Goal: Task Accomplishment & Management: Manage account settings

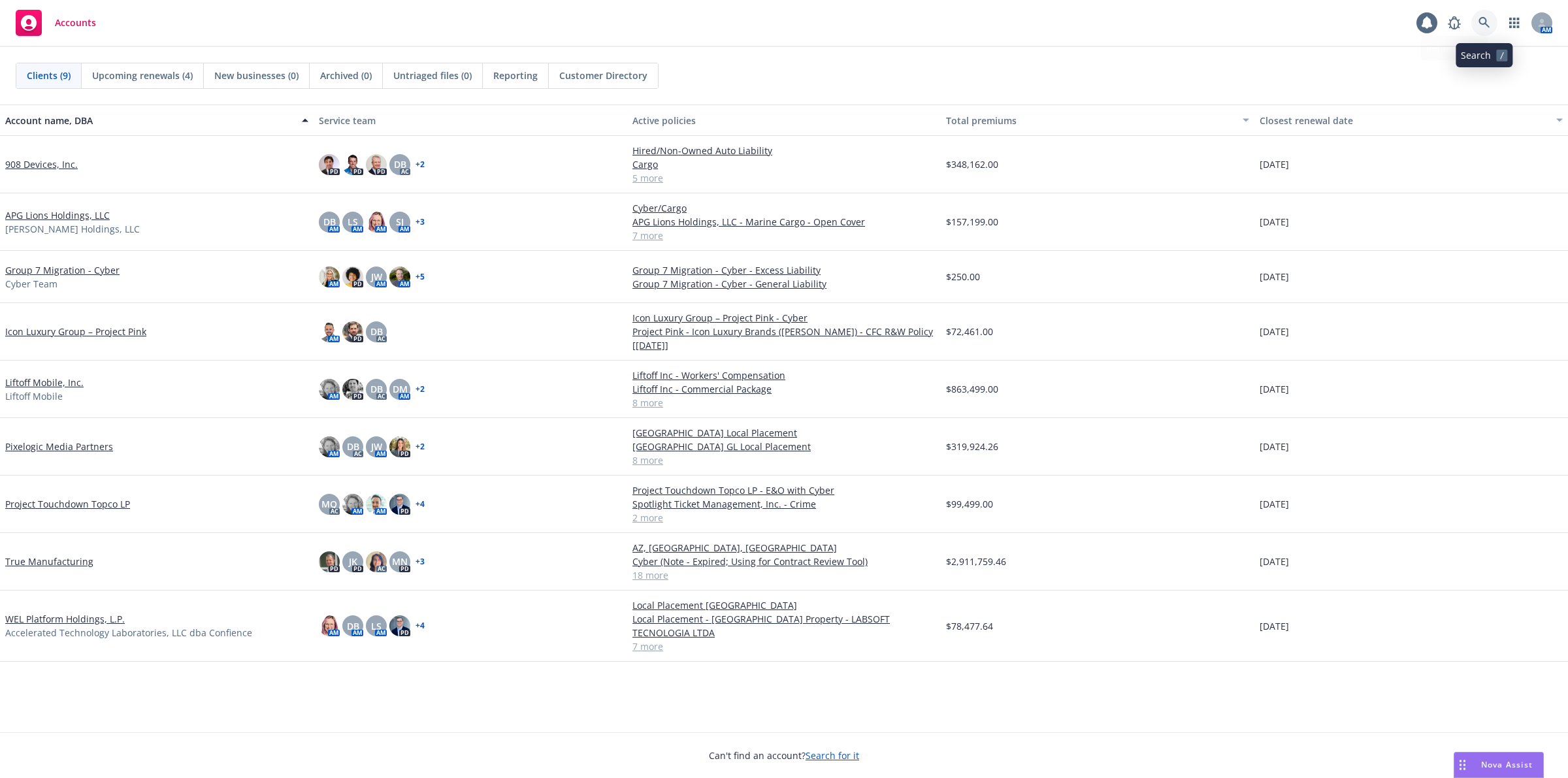
click at [1474, 28] on link at bounding box center [1484, 22] width 26 height 26
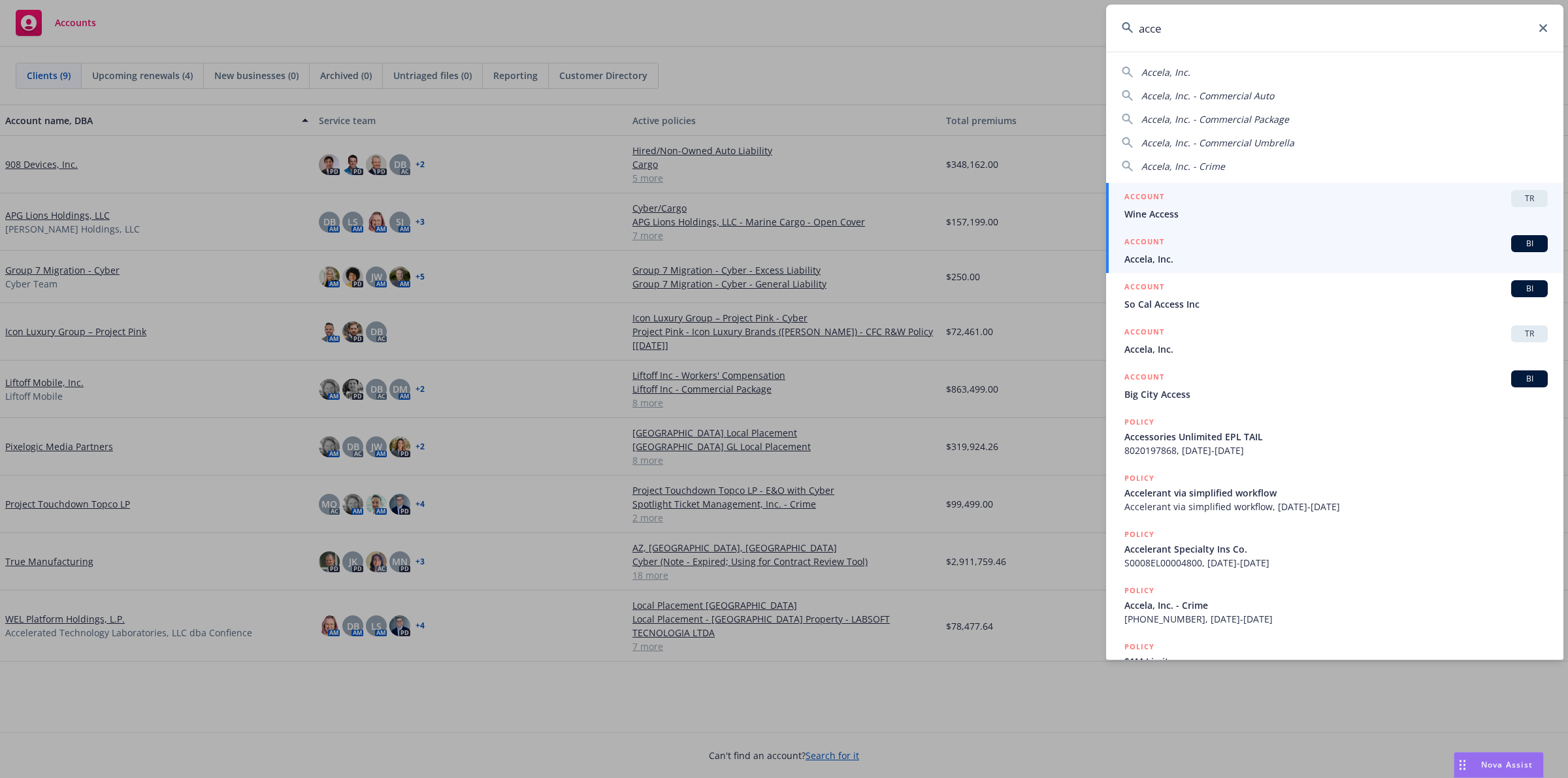
type input "acce"
click at [1228, 261] on span "Accela, Inc." at bounding box center [1336, 259] width 424 height 14
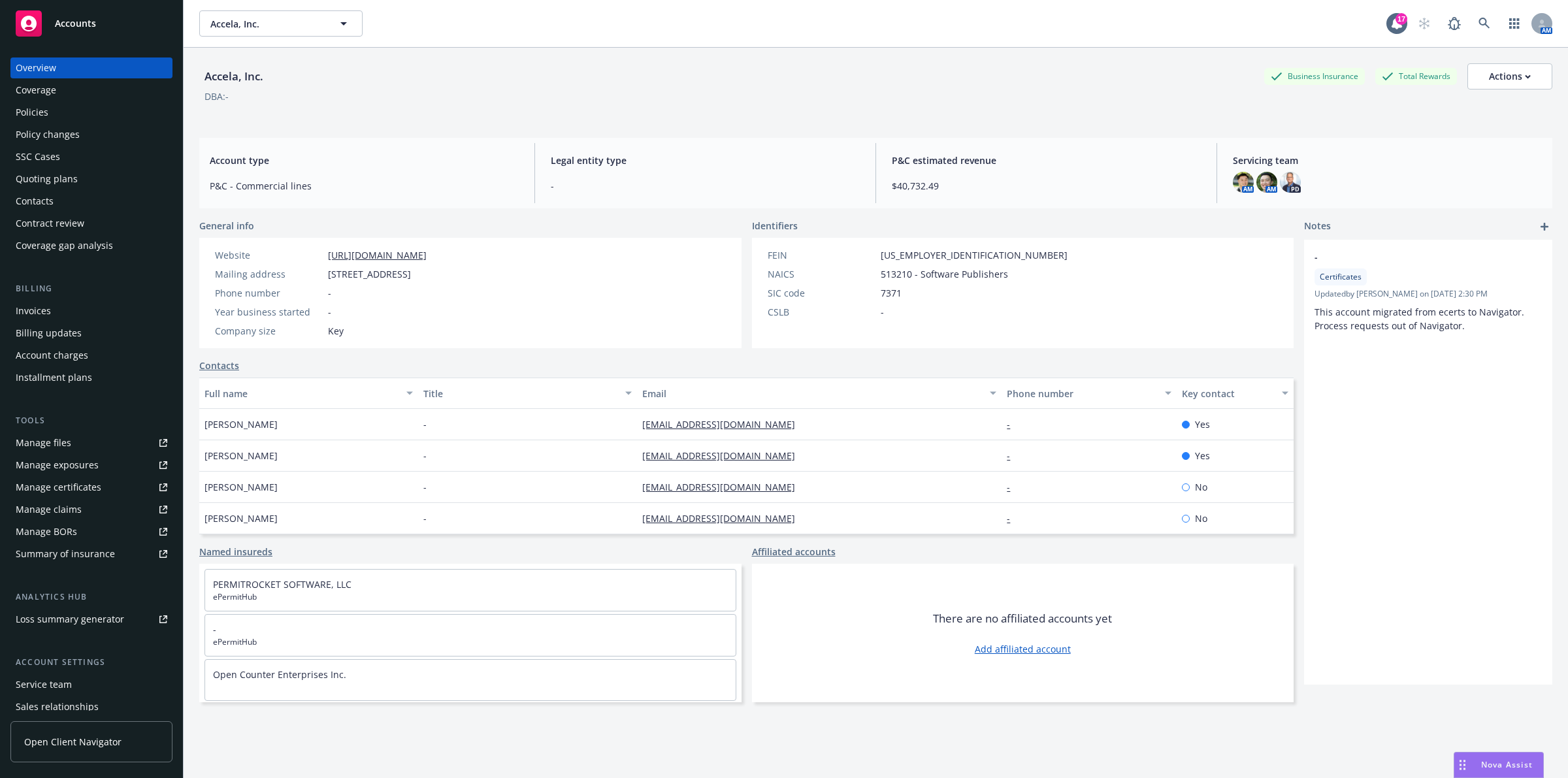
click at [66, 181] on div "Quoting plans" at bounding box center [46, 179] width 62 height 21
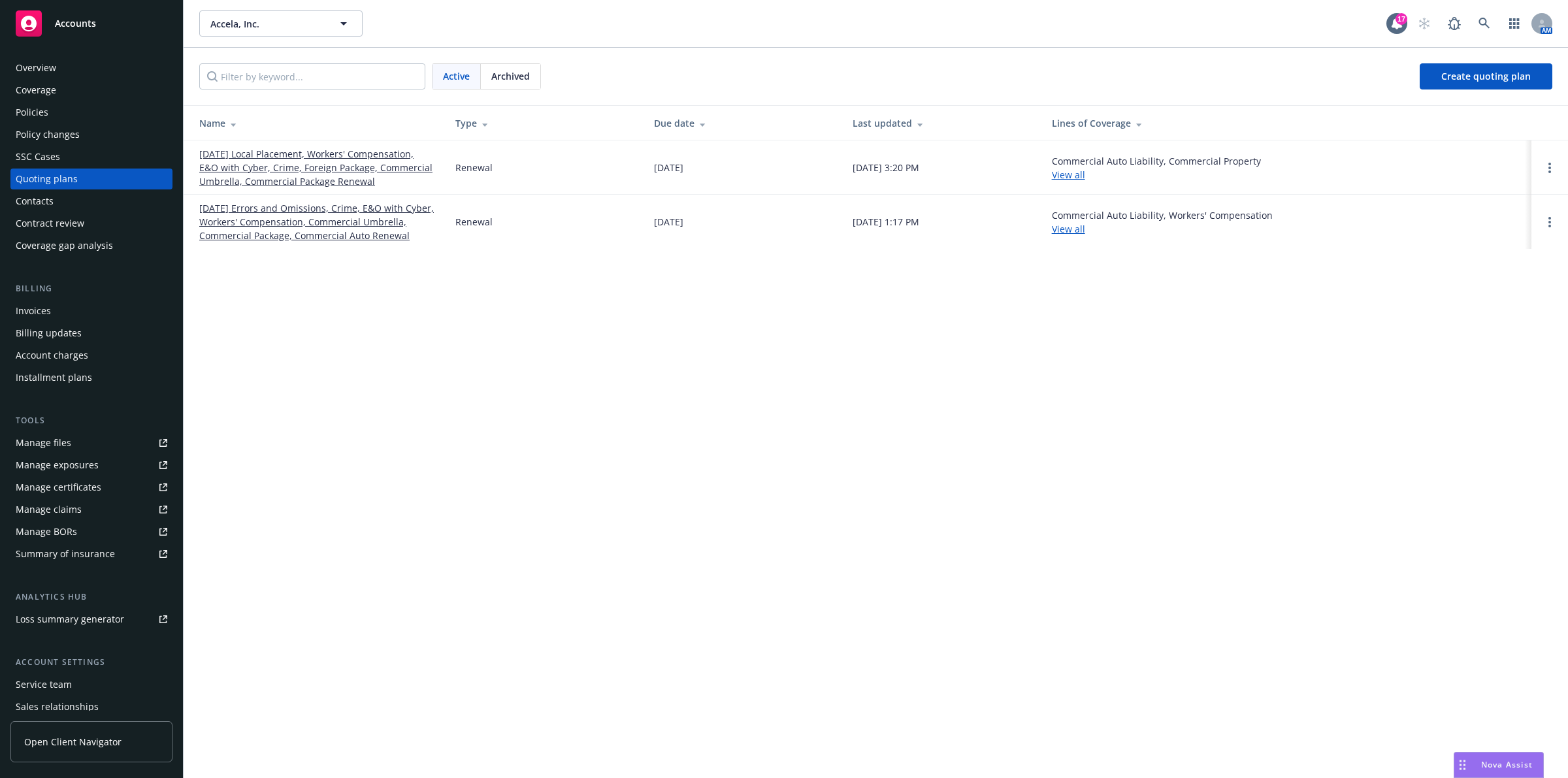
click at [282, 389] on div "Accela, Inc. Accela, Inc. 17 AM Active Archived Create quoting plan Name Type D…" at bounding box center [876, 389] width 1384 height 778
click at [311, 184] on link "09/01/25 Local Placement, Workers' Compensation, E&O with Cyber, Crime, Foreign…" at bounding box center [317, 168] width 235 height 41
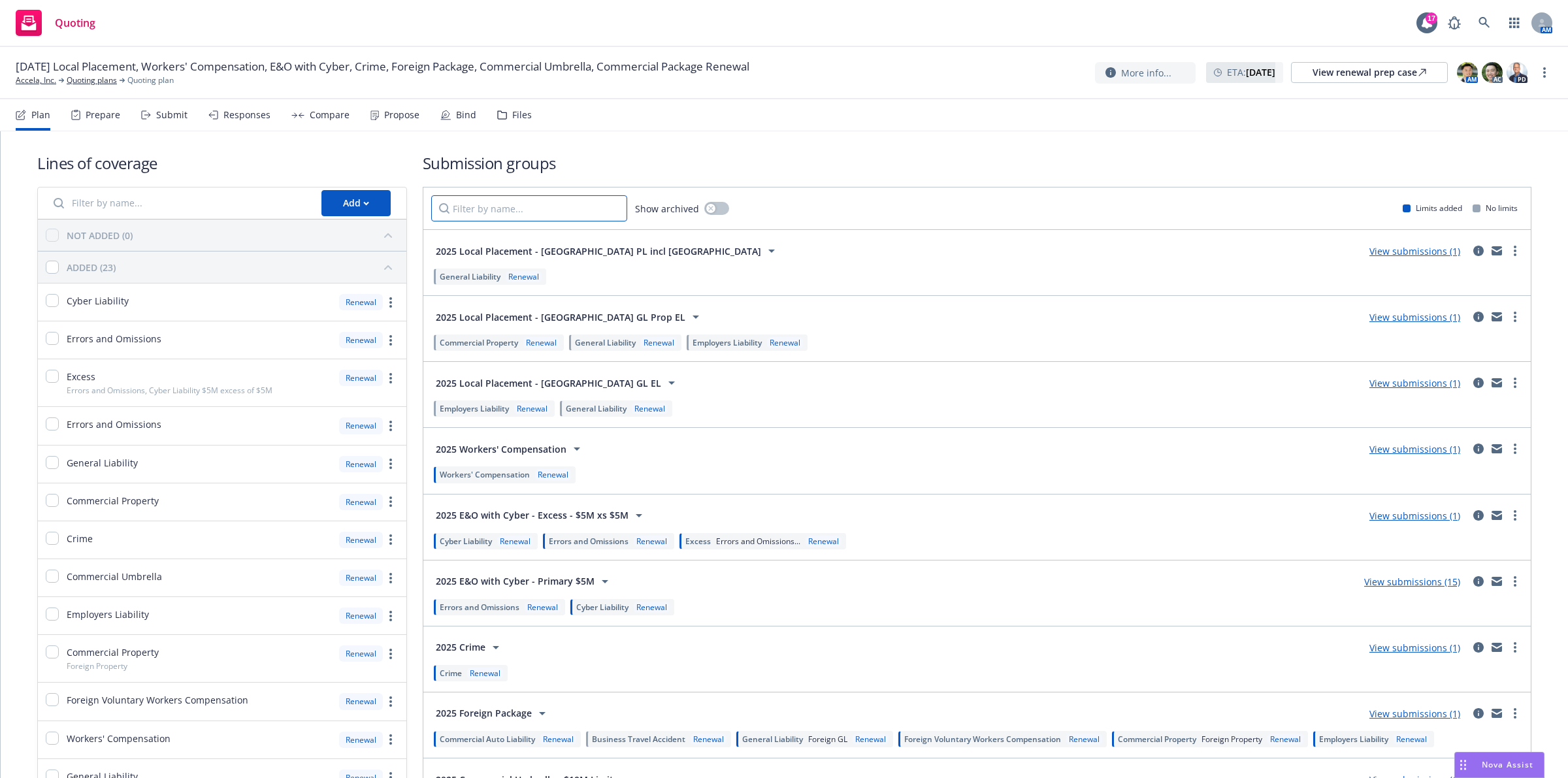
click at [573, 213] on input "Filter by name..." at bounding box center [529, 208] width 196 height 26
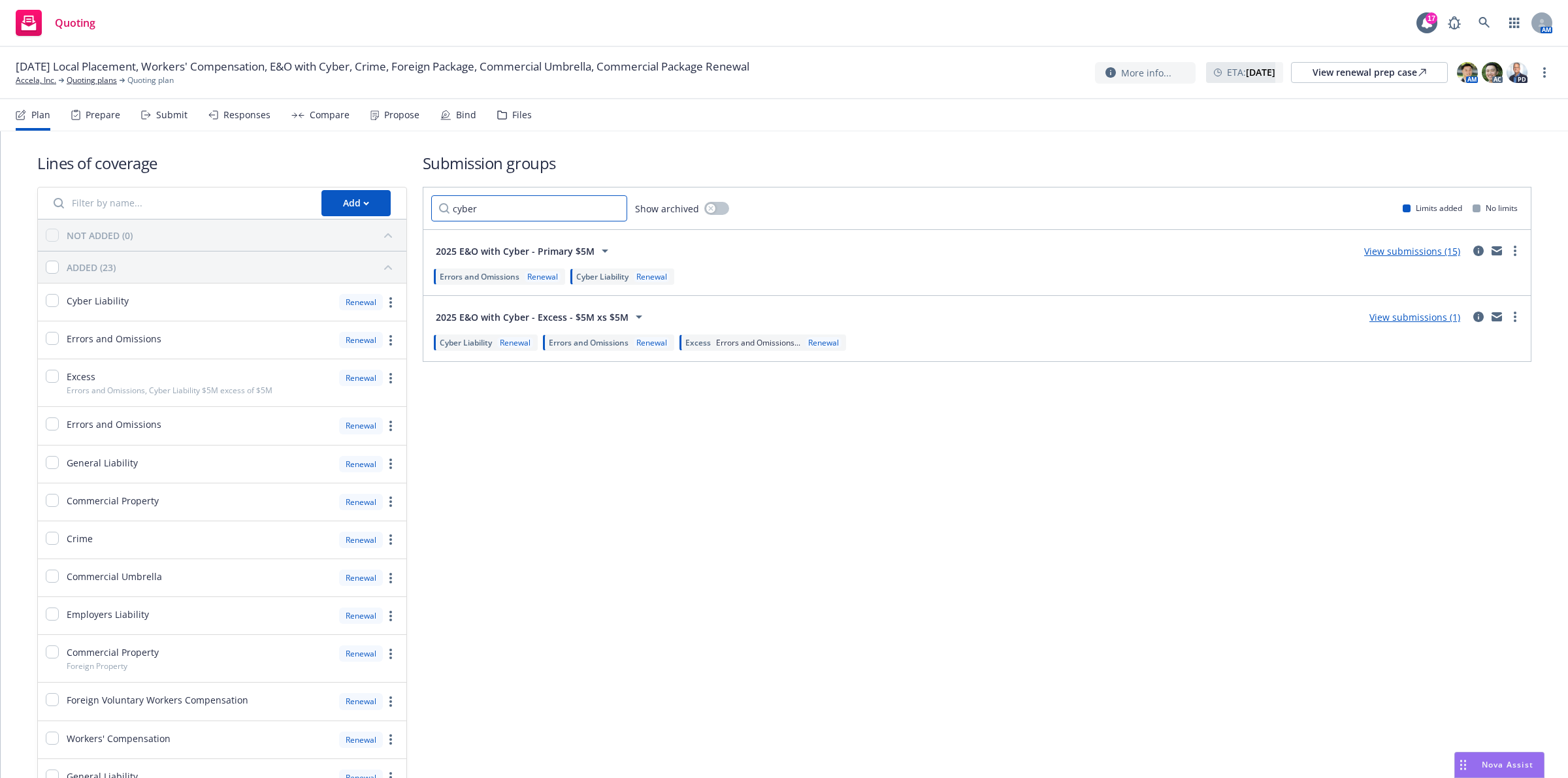
type input "cyber"
click at [1390, 253] on link "View submissions (15)" at bounding box center [1412, 251] width 96 height 13
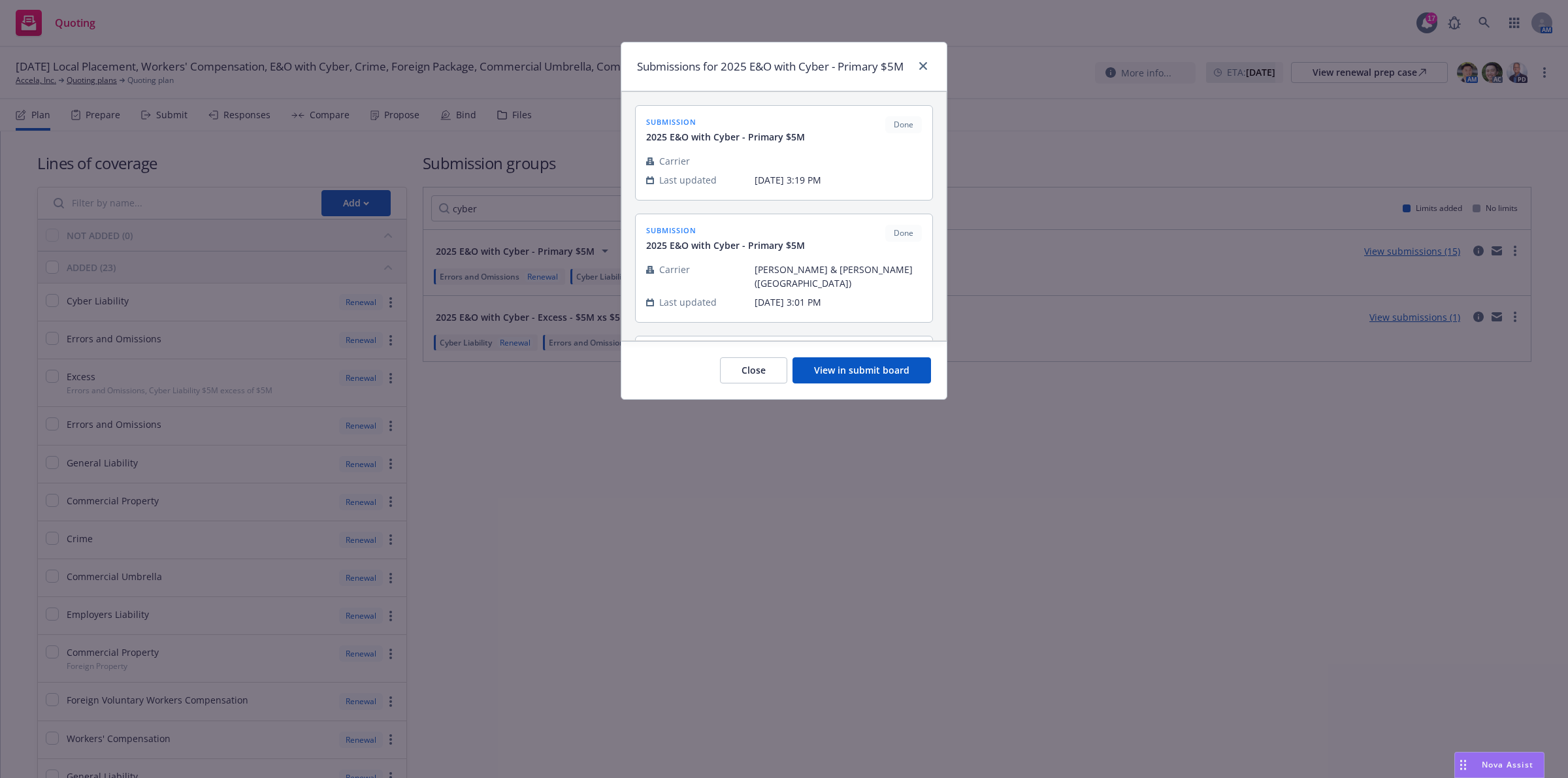
click at [815, 373] on button "View in submit board" at bounding box center [862, 370] width 139 height 26
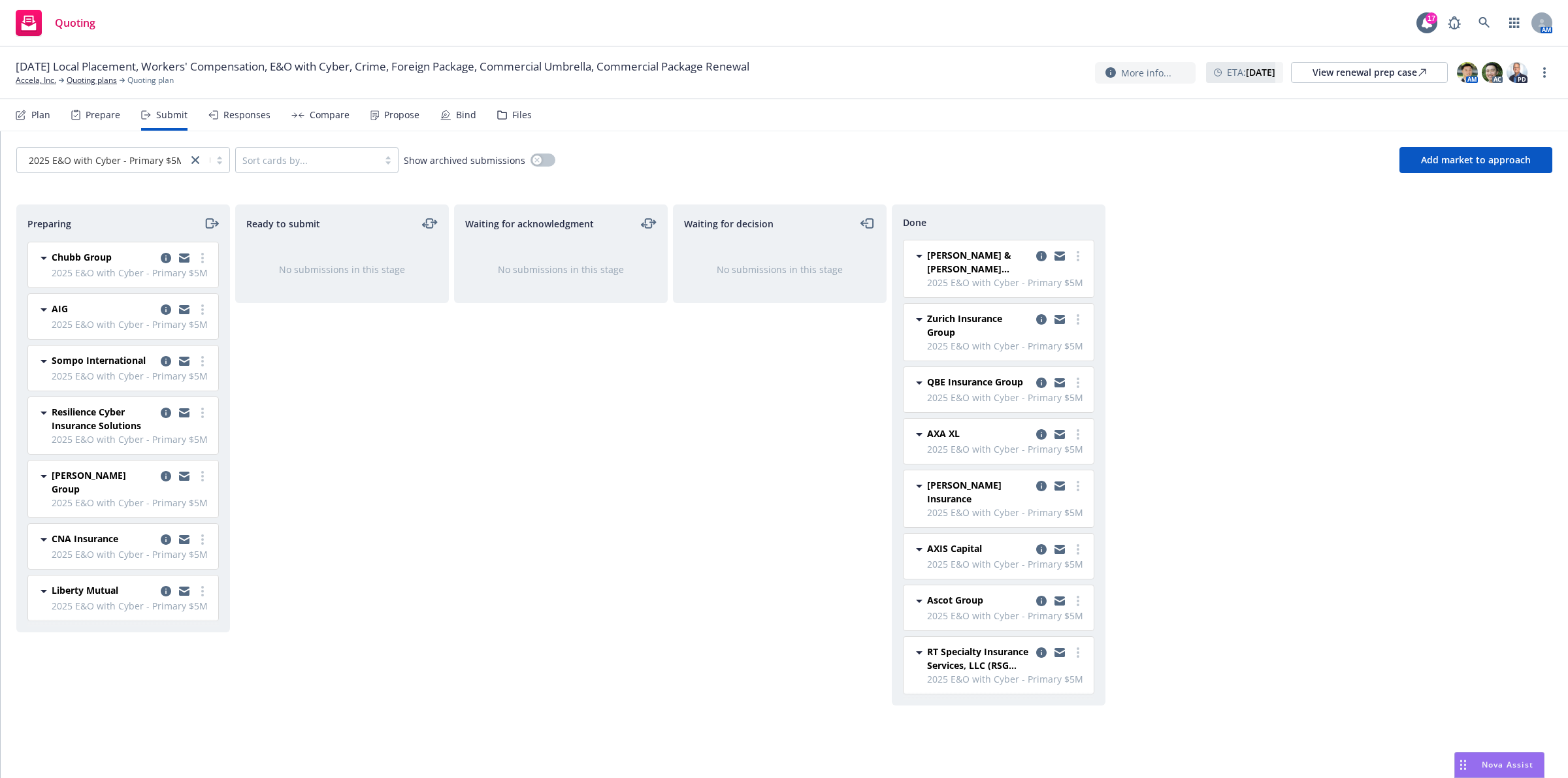
drag, startPoint x: 186, startPoint y: 371, endPoint x: 595, endPoint y: 516, distance: 433.9
click at [600, 516] on div "Waiting for acknowledgment No submissions in this stage" at bounding box center [560, 478] width 213 height 546
click at [201, 367] on icon "more" at bounding box center [203, 361] width 3 height 10
click at [432, 521] on div "Ready to submit No submissions in this stage" at bounding box center [342, 478] width 213 height 546
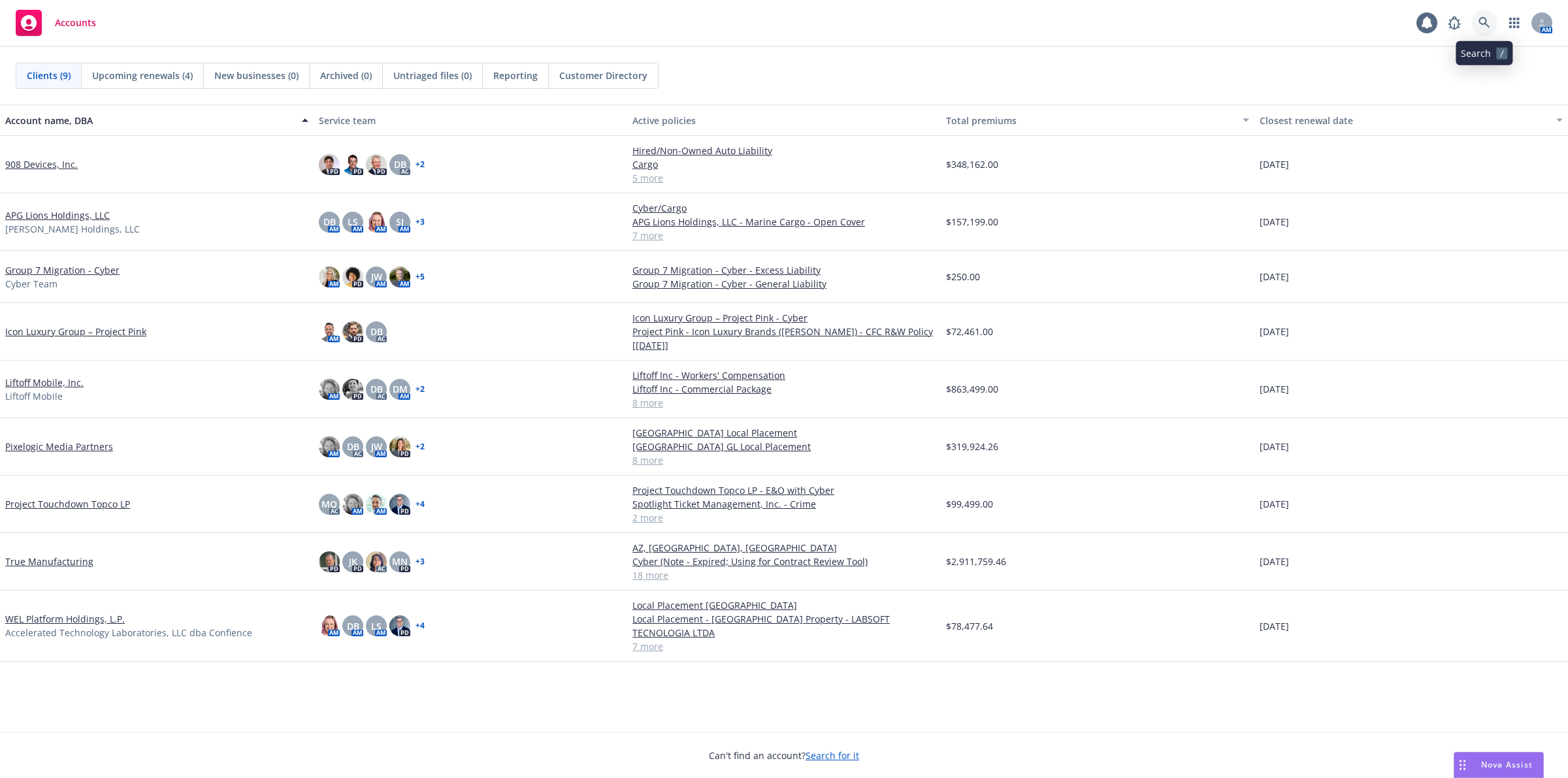
click at [1474, 31] on link at bounding box center [1484, 22] width 26 height 26
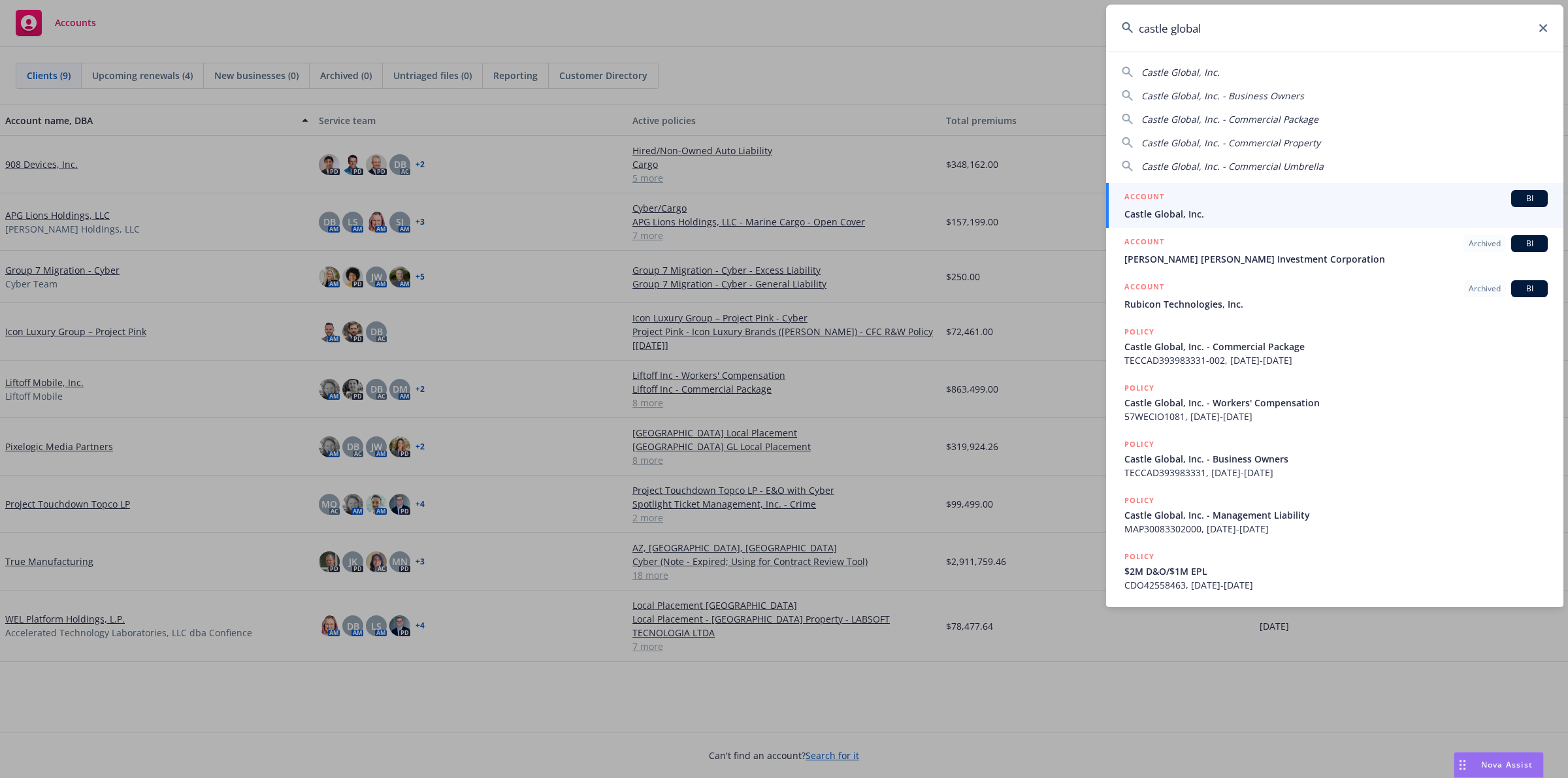
type input "castle global"
click at [1243, 195] on div "ACCOUNT BI" at bounding box center [1336, 199] width 424 height 17
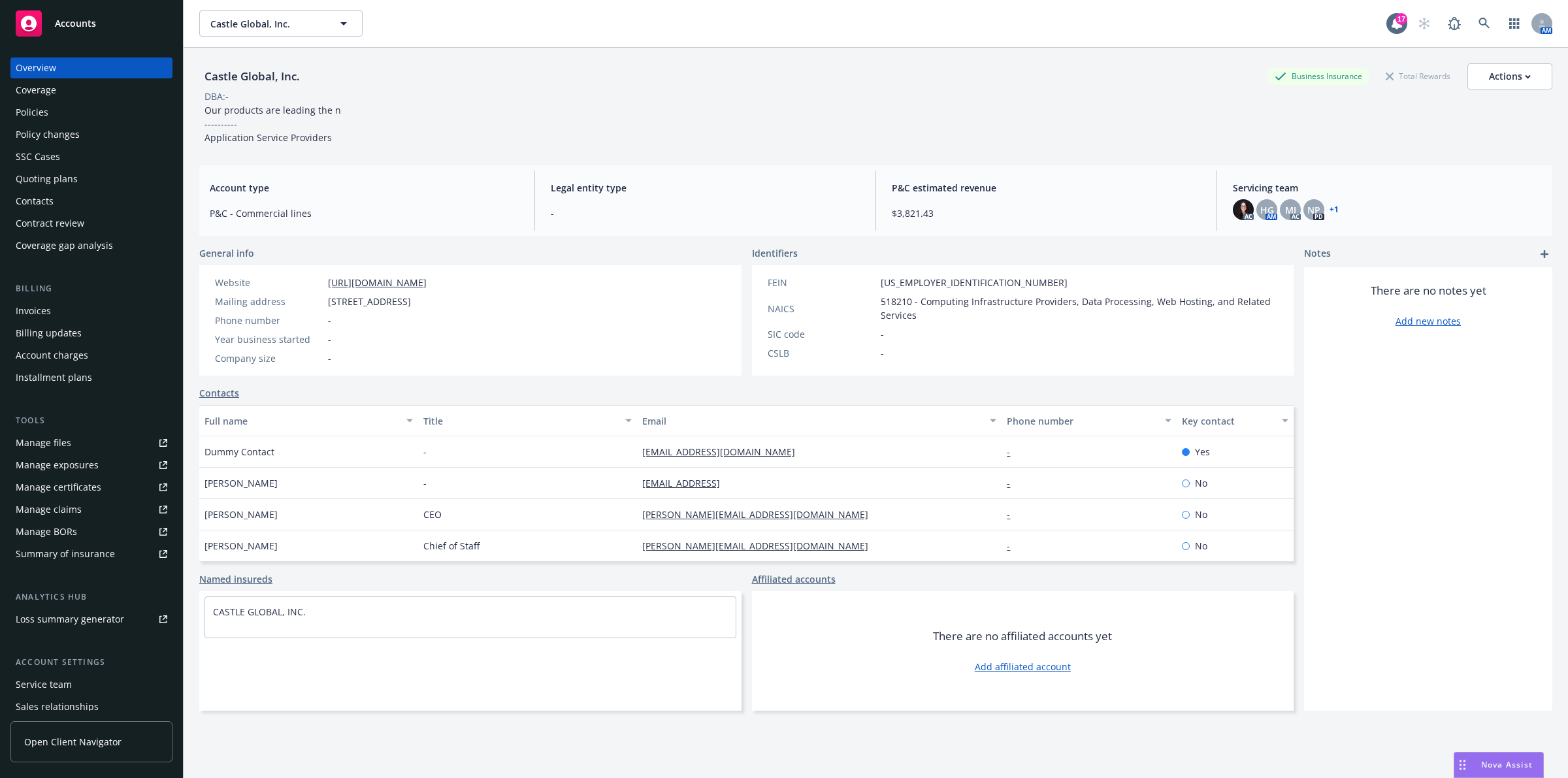
click at [125, 114] on div "Policies" at bounding box center [91, 112] width 151 height 21
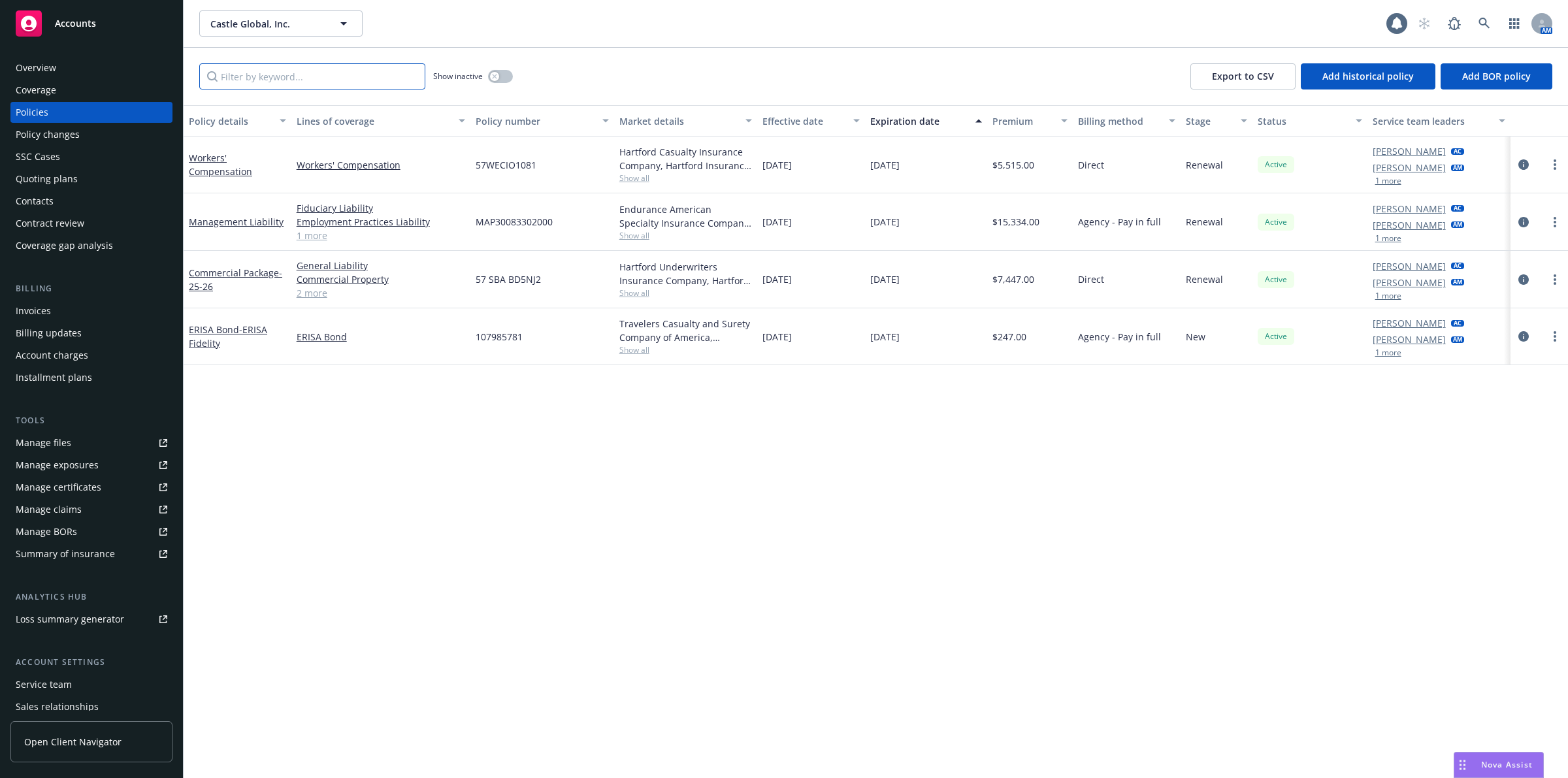
click at [277, 72] on input "Filter by keyword..." at bounding box center [312, 76] width 226 height 26
click at [1473, 17] on link at bounding box center [1484, 23] width 26 height 26
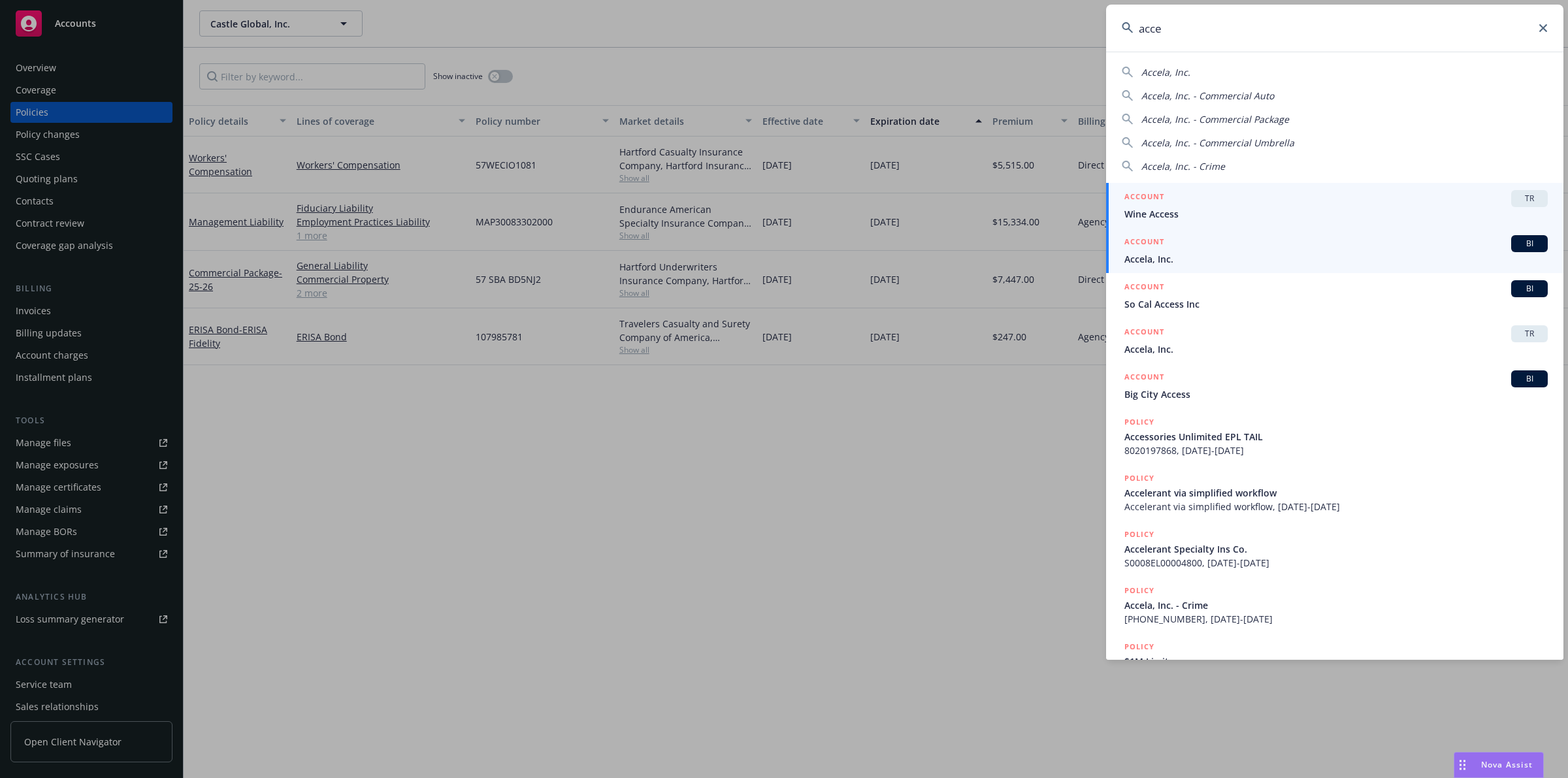
type input "acce"
click at [1200, 257] on span "Accela, Inc." at bounding box center [1336, 259] width 424 height 14
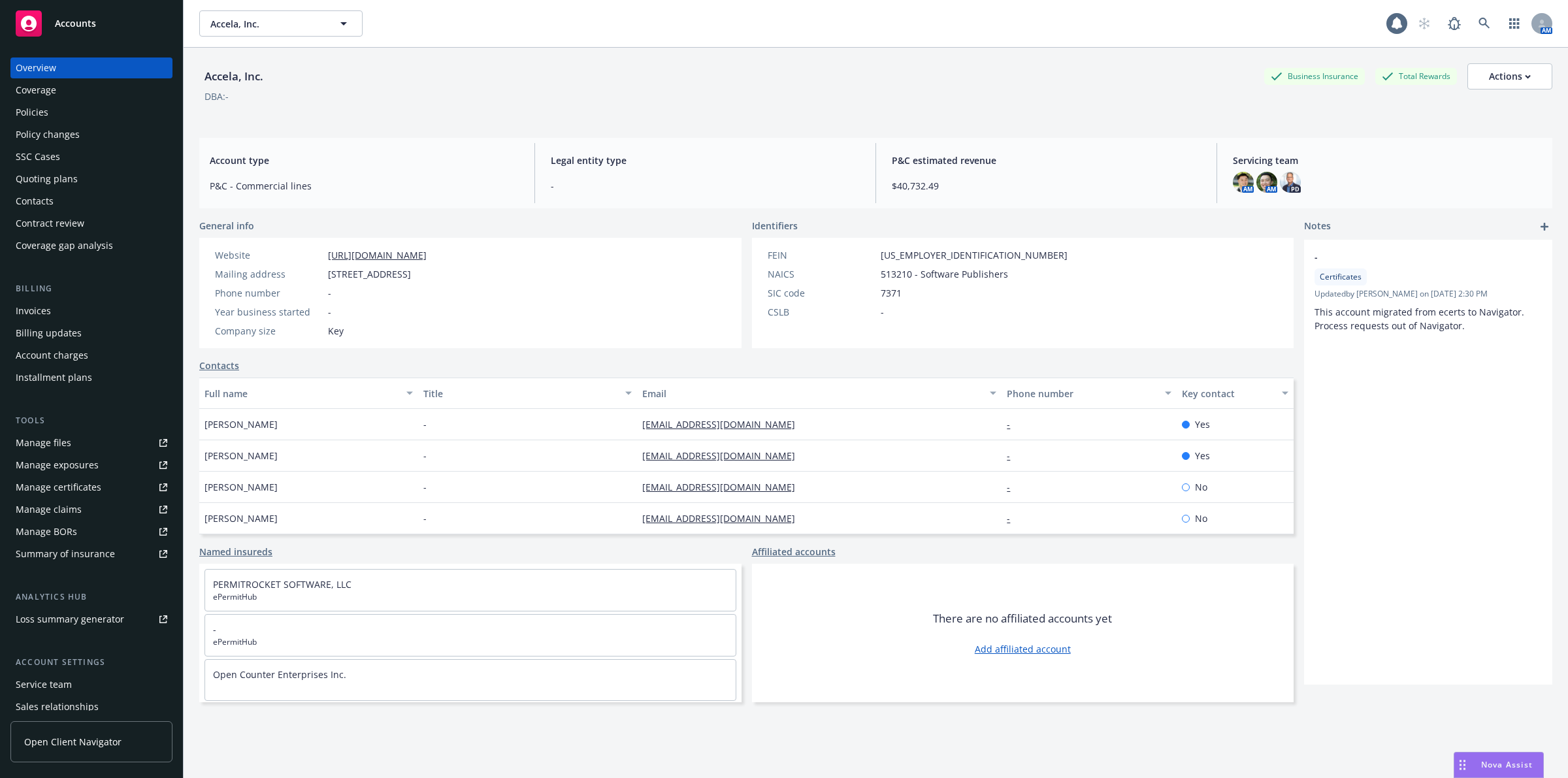
click at [54, 449] on div "Manage files" at bounding box center [43, 443] width 55 height 21
click at [1480, 31] on link at bounding box center [1484, 23] width 26 height 26
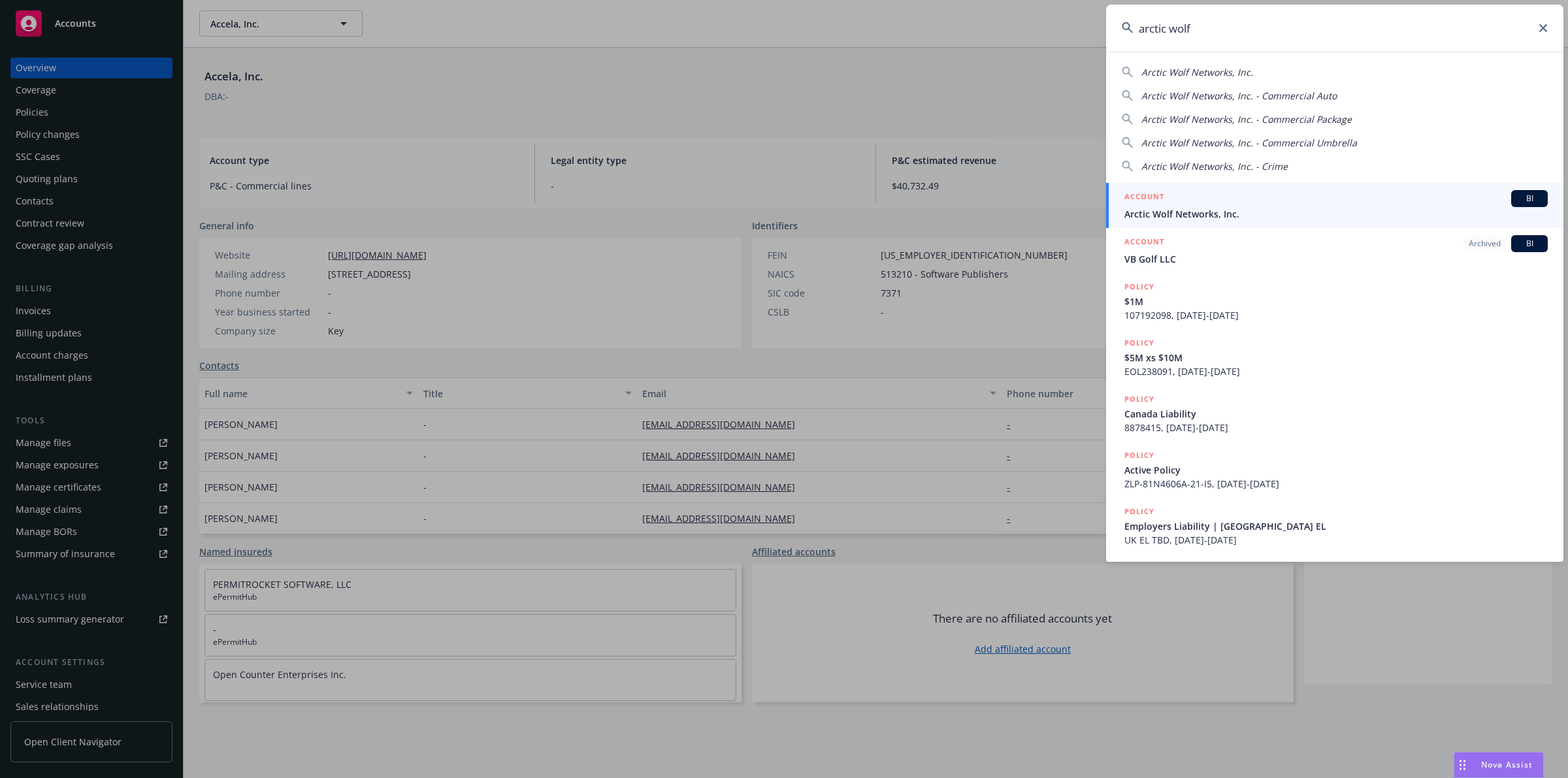
type input "arctic wolf"
click at [1205, 216] on span "Arctic Wolf Networks, Inc." at bounding box center [1336, 214] width 424 height 14
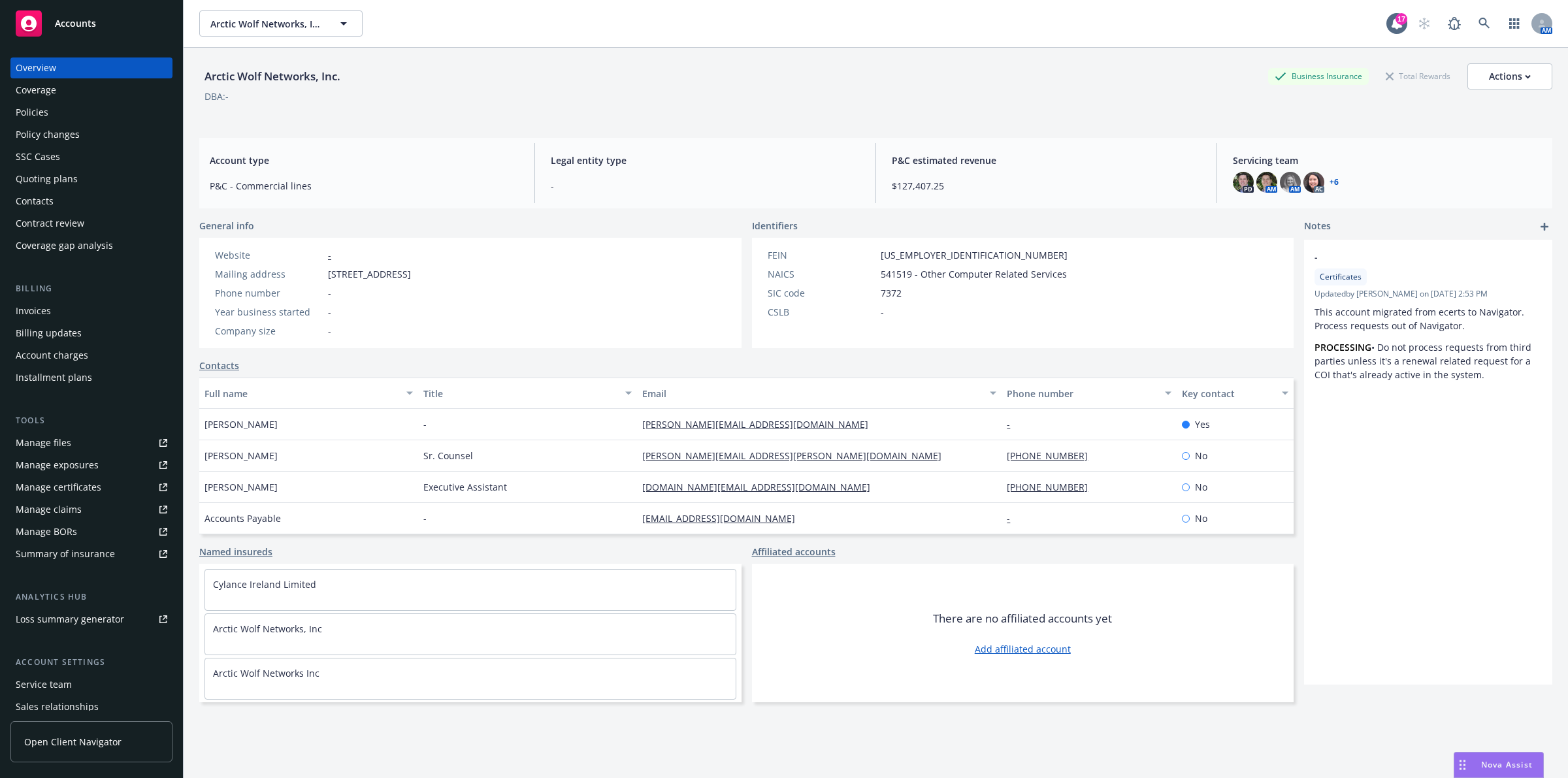
click at [79, 111] on div "Policies" at bounding box center [91, 112] width 151 height 21
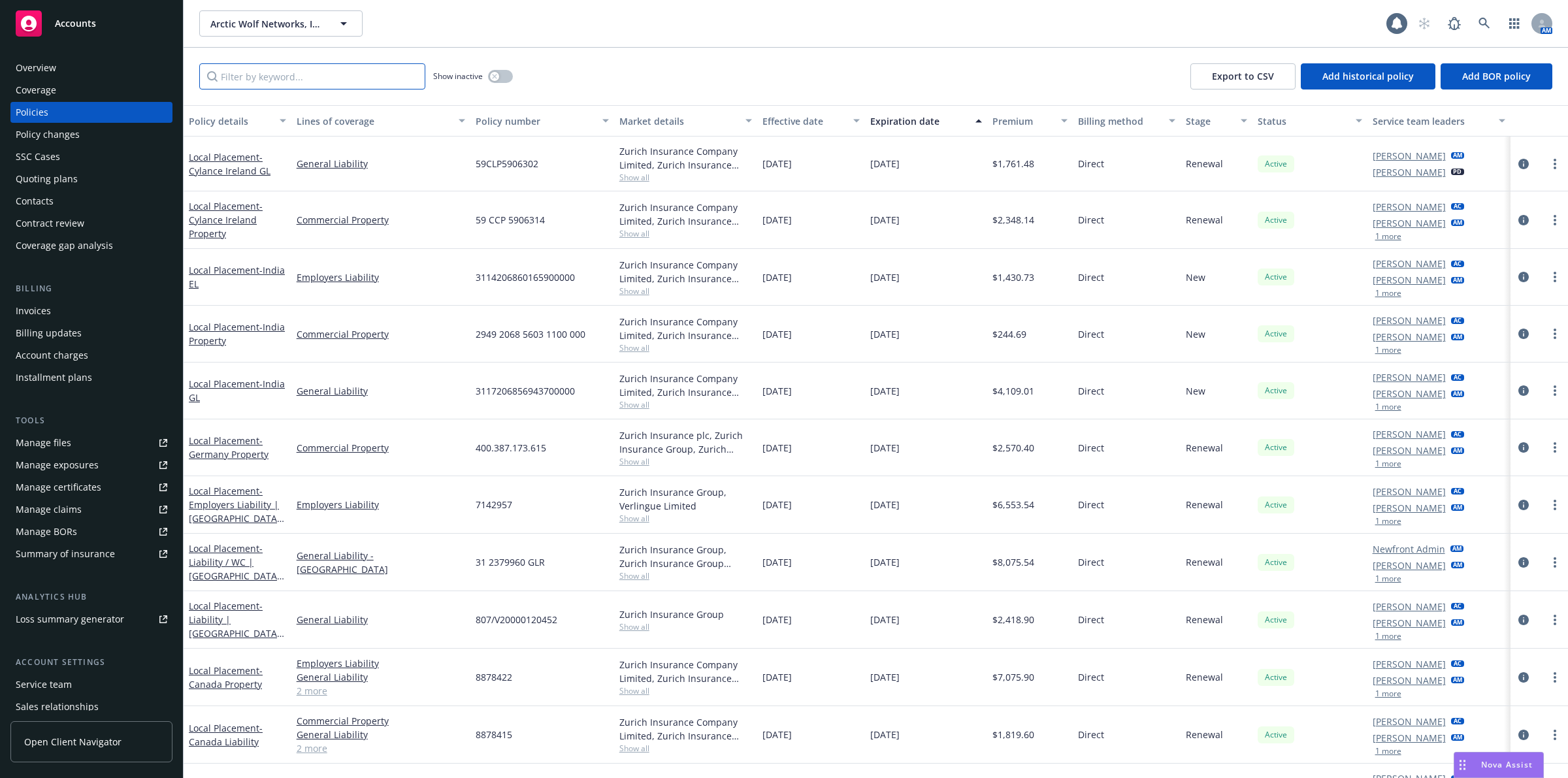
click at [288, 82] on input "Filter by keyword..." at bounding box center [312, 76] width 226 height 26
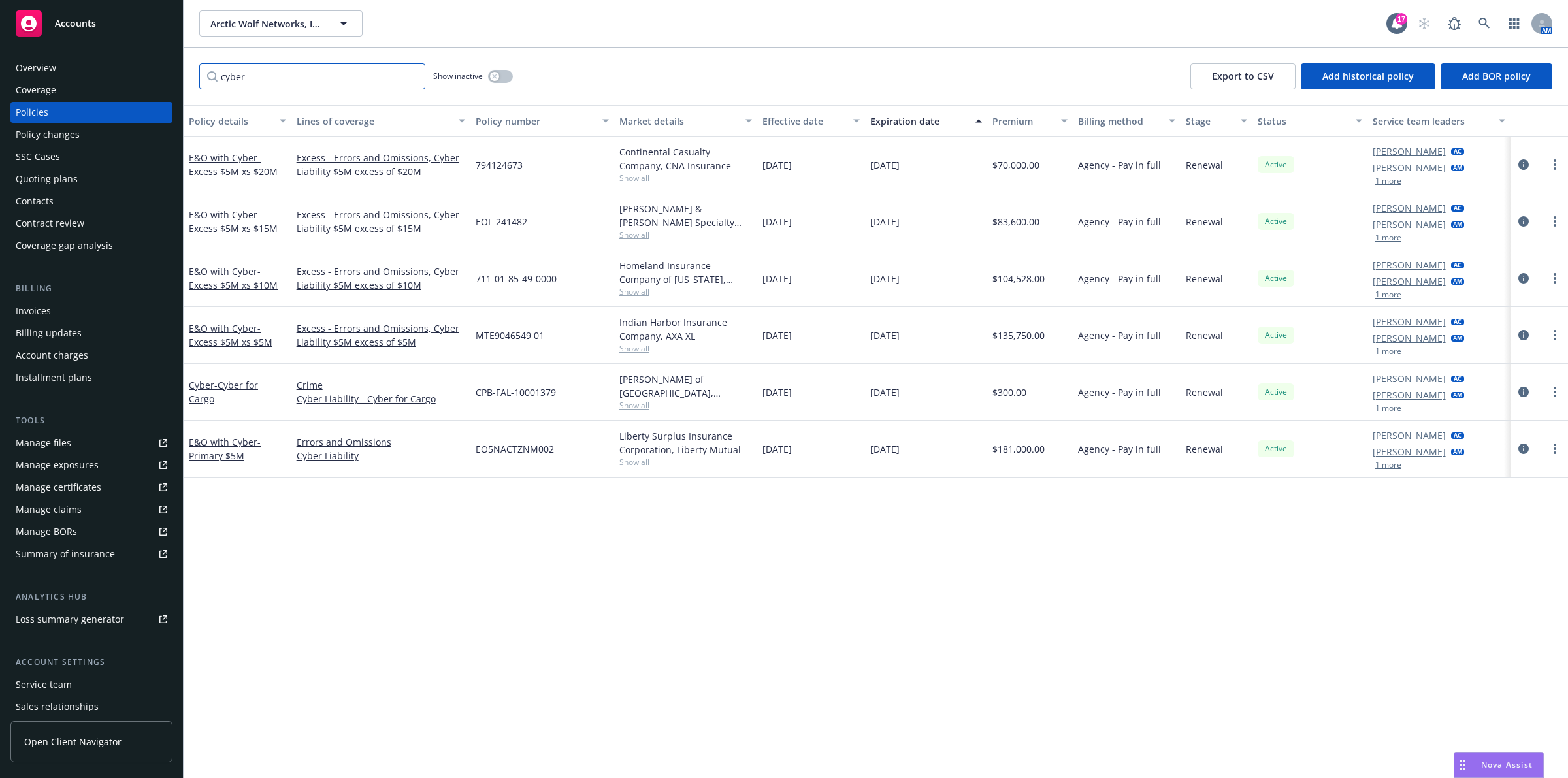
type input "cyber"
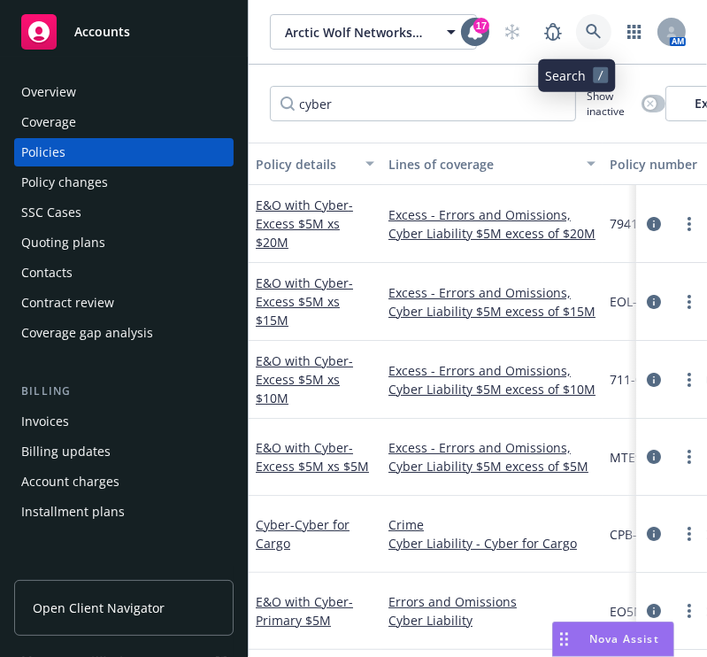
click at [586, 31] on icon at bounding box center [594, 32] width 16 height 16
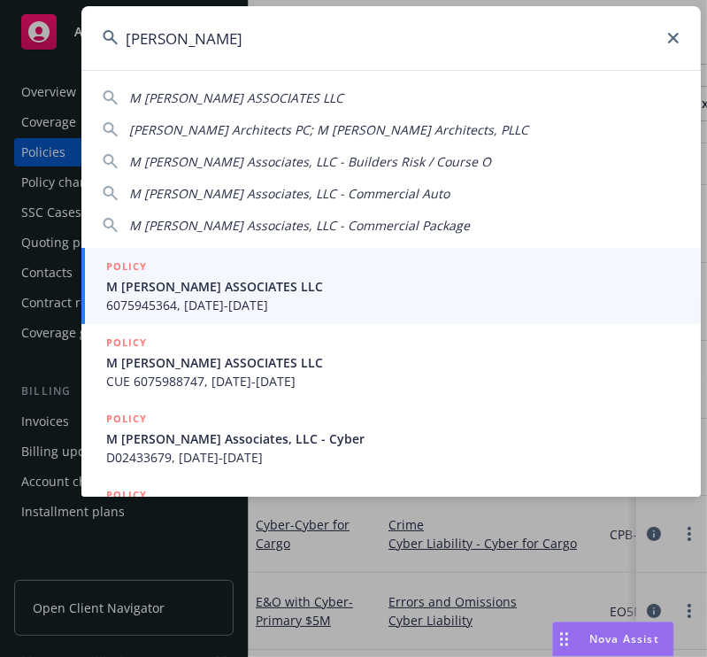
type input "m moser"
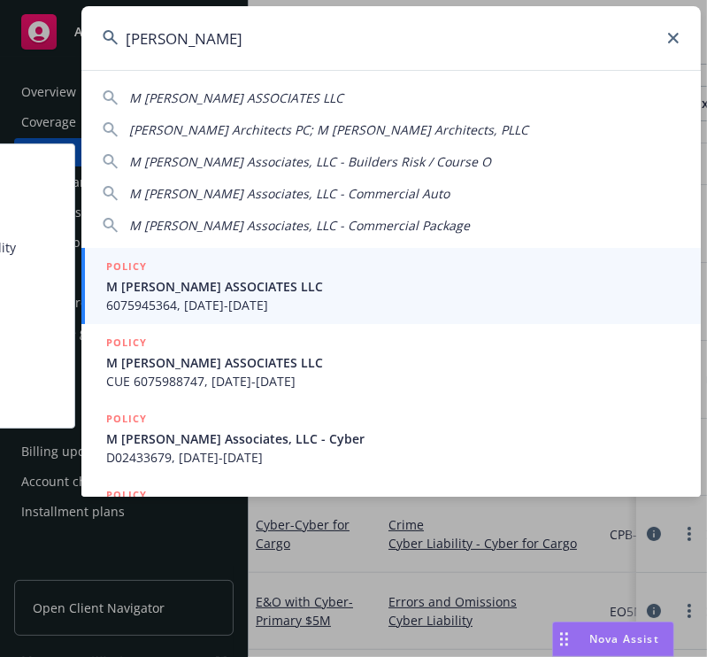
click at [450, 285] on span "M MOSER ASSOCIATES LLC" at bounding box center [393, 286] width 574 height 19
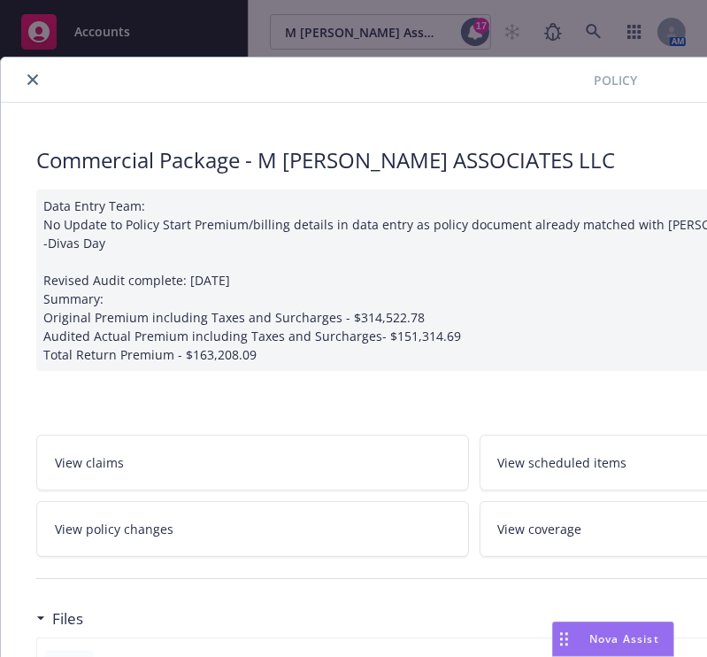
click at [41, 78] on button "close" at bounding box center [32, 79] width 21 height 21
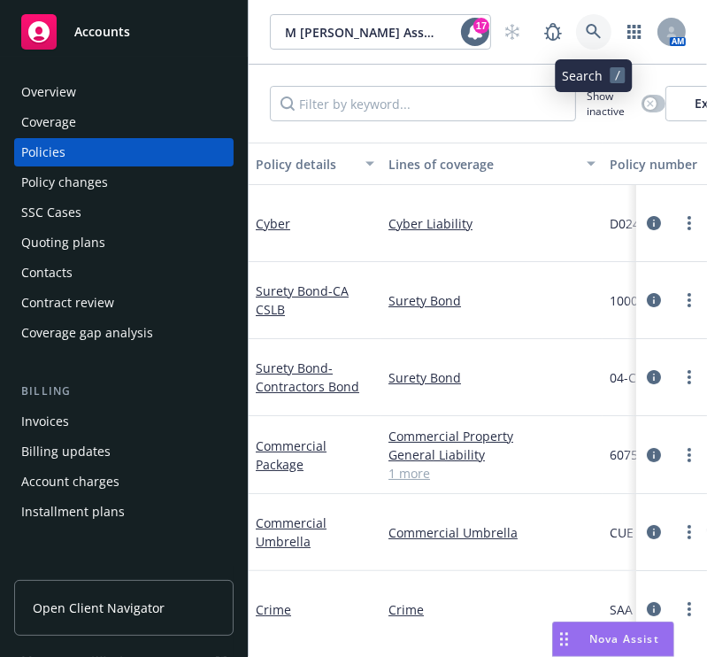
click at [593, 40] on link at bounding box center [593, 31] width 35 height 35
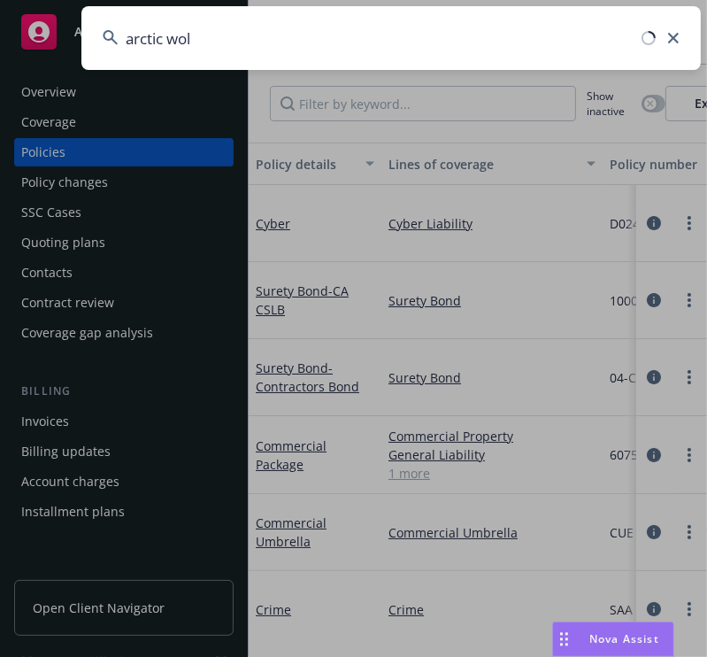
type input "arctic wolf"
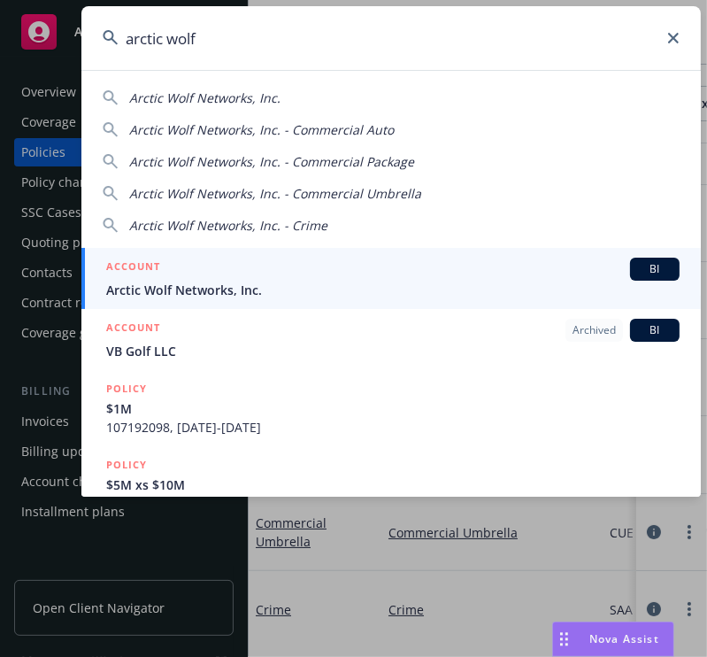
click at [305, 274] on div "ACCOUNT BI" at bounding box center [393, 269] width 574 height 23
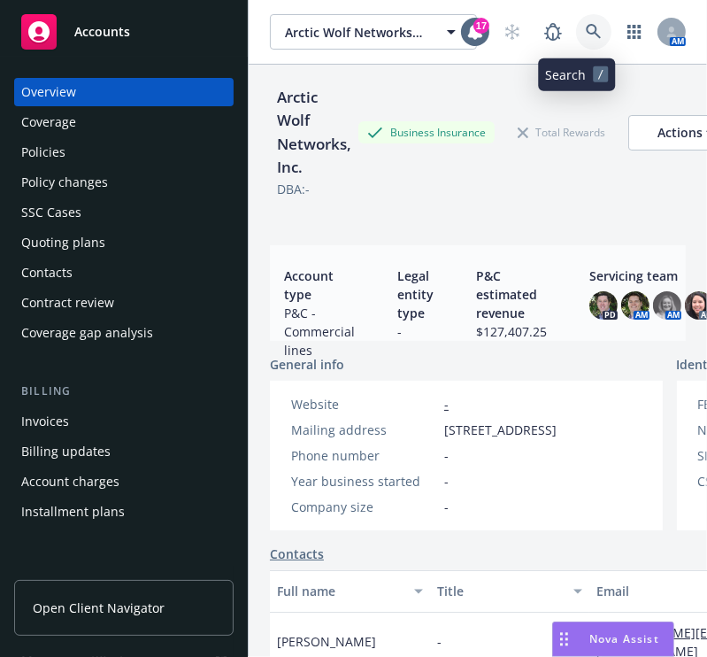
click at [586, 39] on icon at bounding box center [594, 32] width 16 height 16
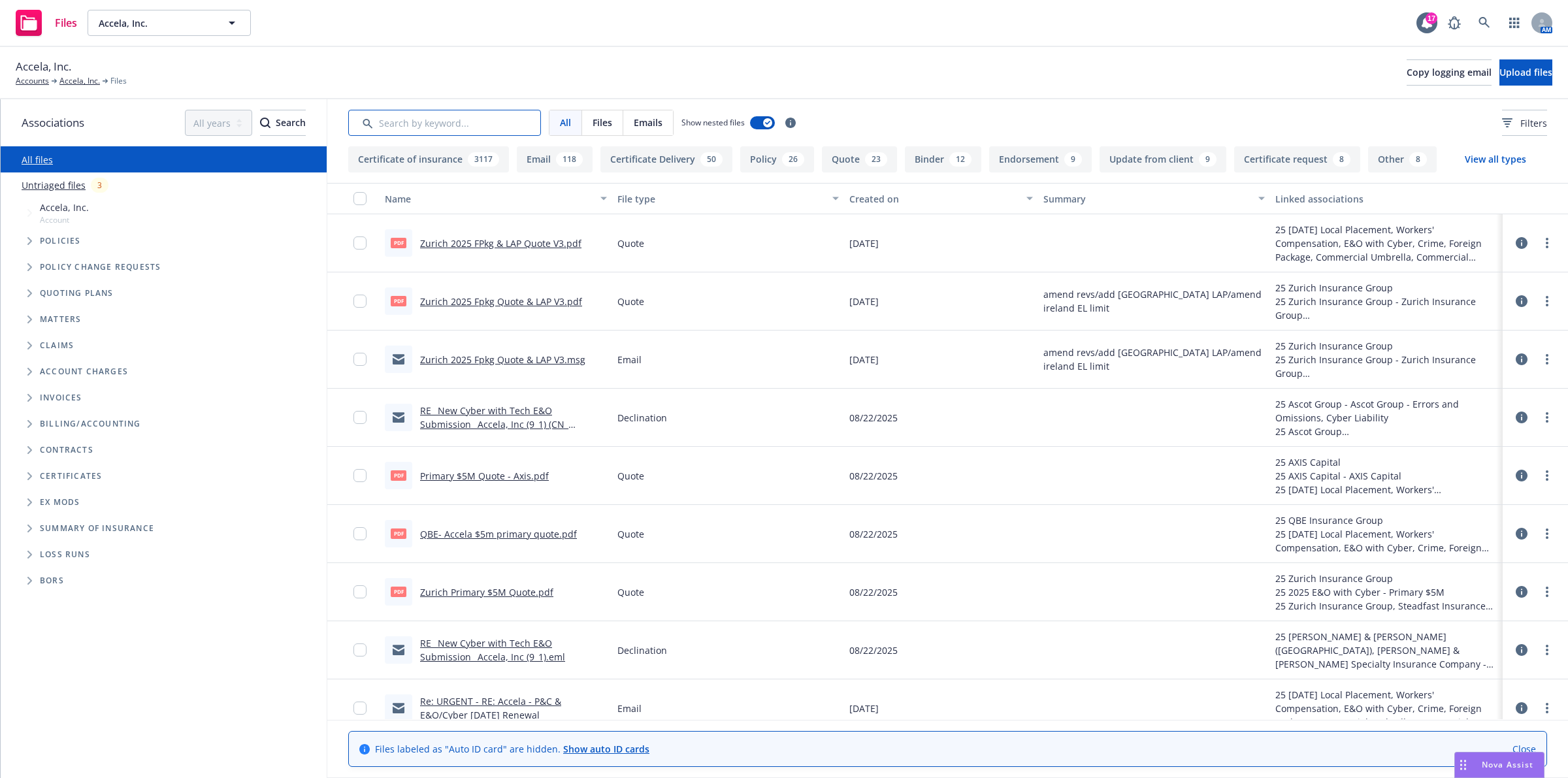
click at [407, 119] on input "Search by keyword..." at bounding box center [444, 123] width 193 height 26
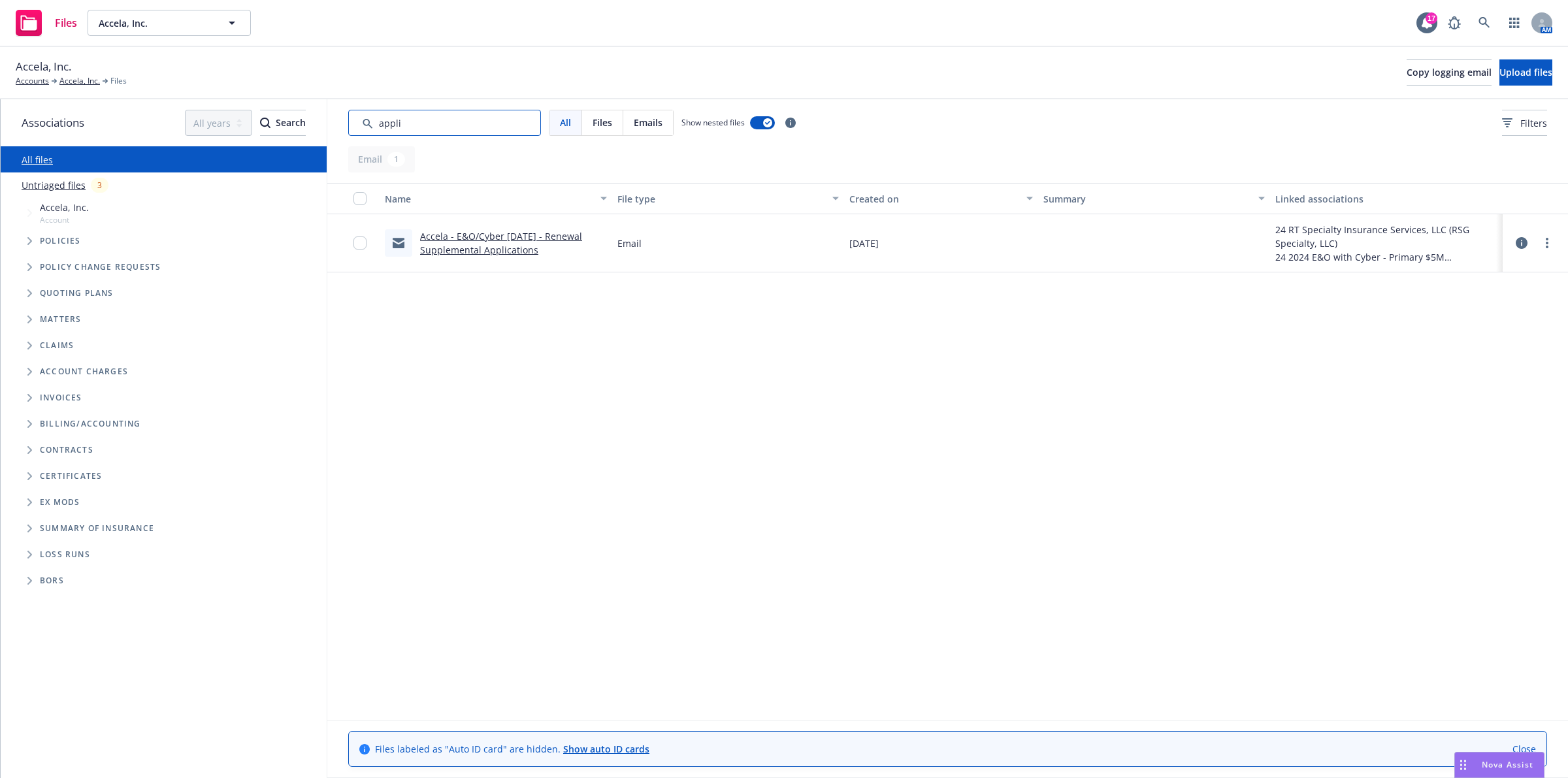
type input "appli"
click at [479, 247] on link "Accela - E&O/Cyber [DATE] - Renewal Supplemental Applications" at bounding box center [501, 243] width 162 height 26
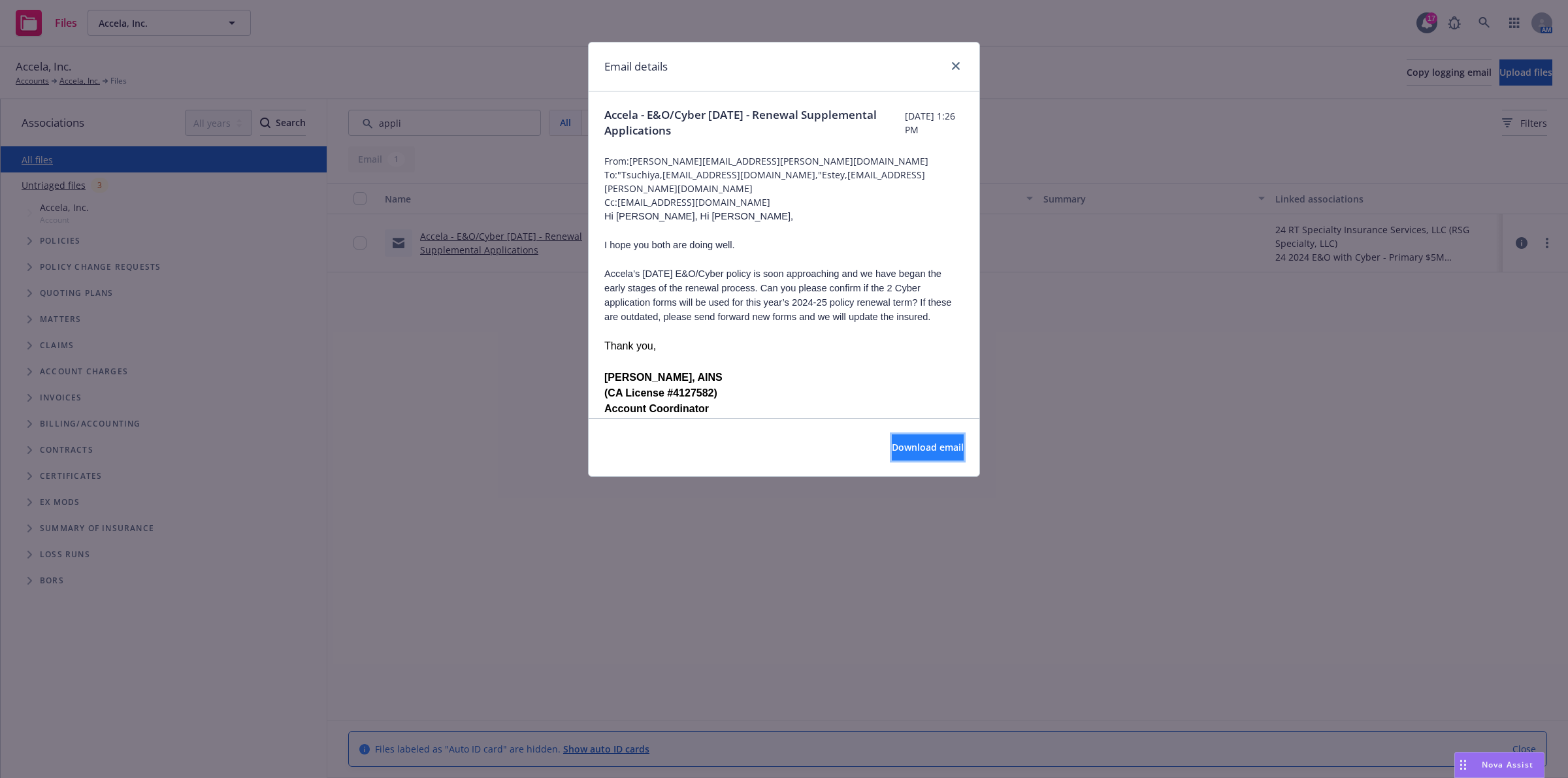
click at [942, 452] on button "Download email" at bounding box center [927, 447] width 72 height 26
click at [961, 59] on div at bounding box center [953, 66] width 21 height 17
click at [959, 69] on icon "close" at bounding box center [956, 66] width 8 height 8
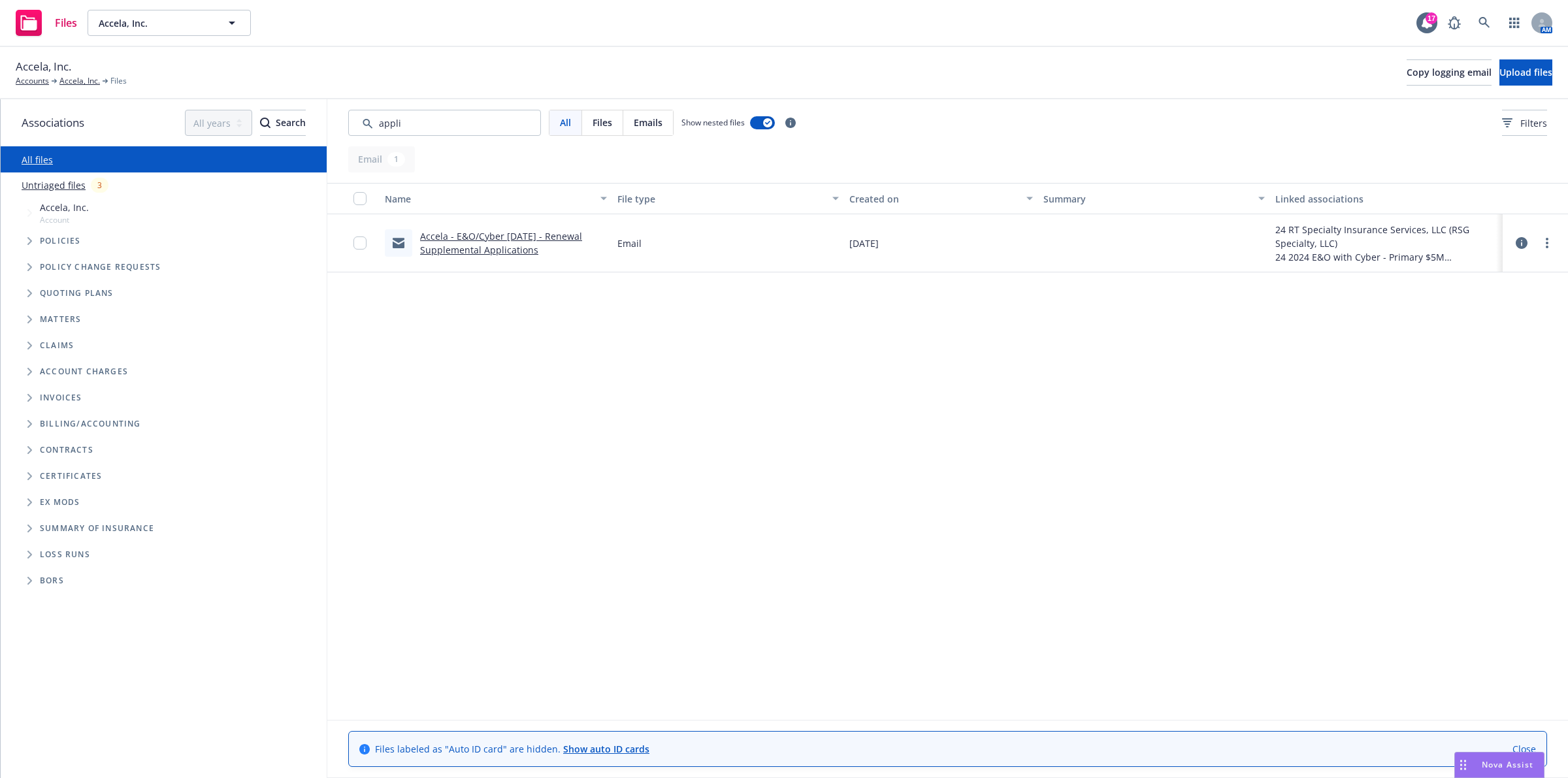
drag, startPoint x: 1008, startPoint y: 383, endPoint x: 906, endPoint y: 366, distance: 103.4
click at [1009, 383] on div "Name File type Created on Summary Linked associations Accela - E&O/Cyber 9/1/24…" at bounding box center [947, 451] width 1240 height 537
click at [451, 117] on input "Search by keyword..." at bounding box center [444, 123] width 193 height 26
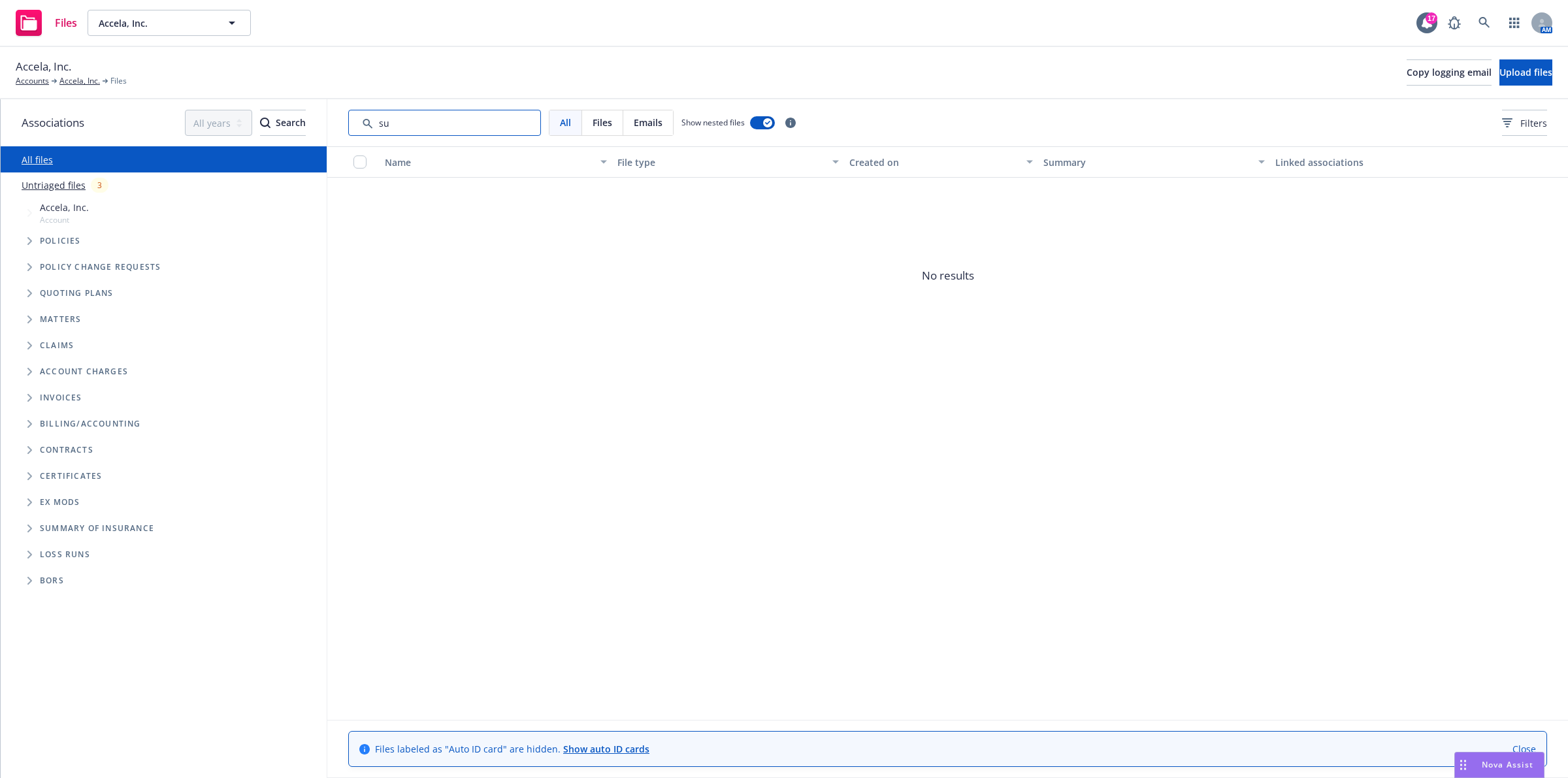
type input "s"
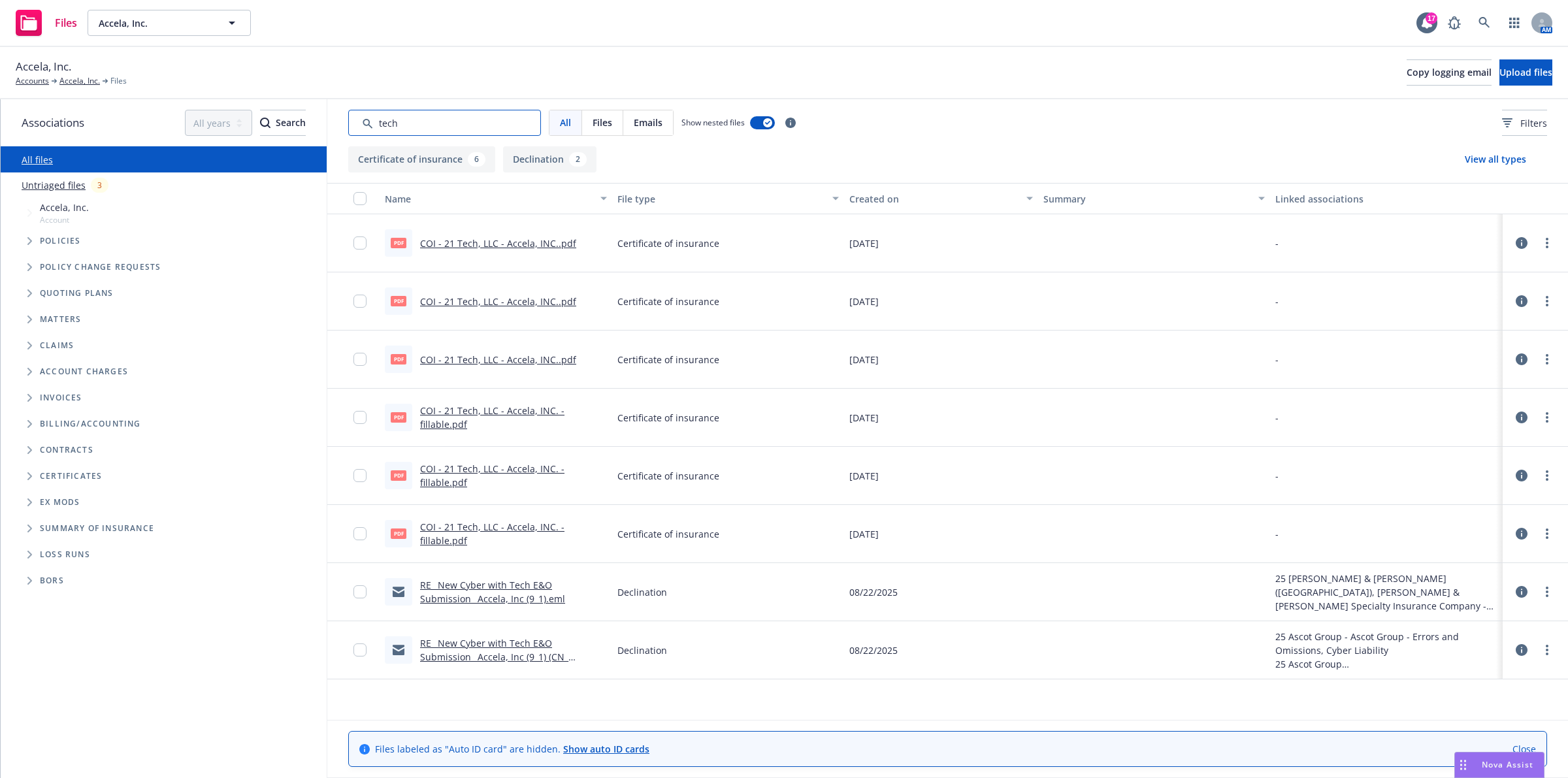
type input "tech"
click at [1488, 24] on icon at bounding box center [1484, 23] width 12 height 12
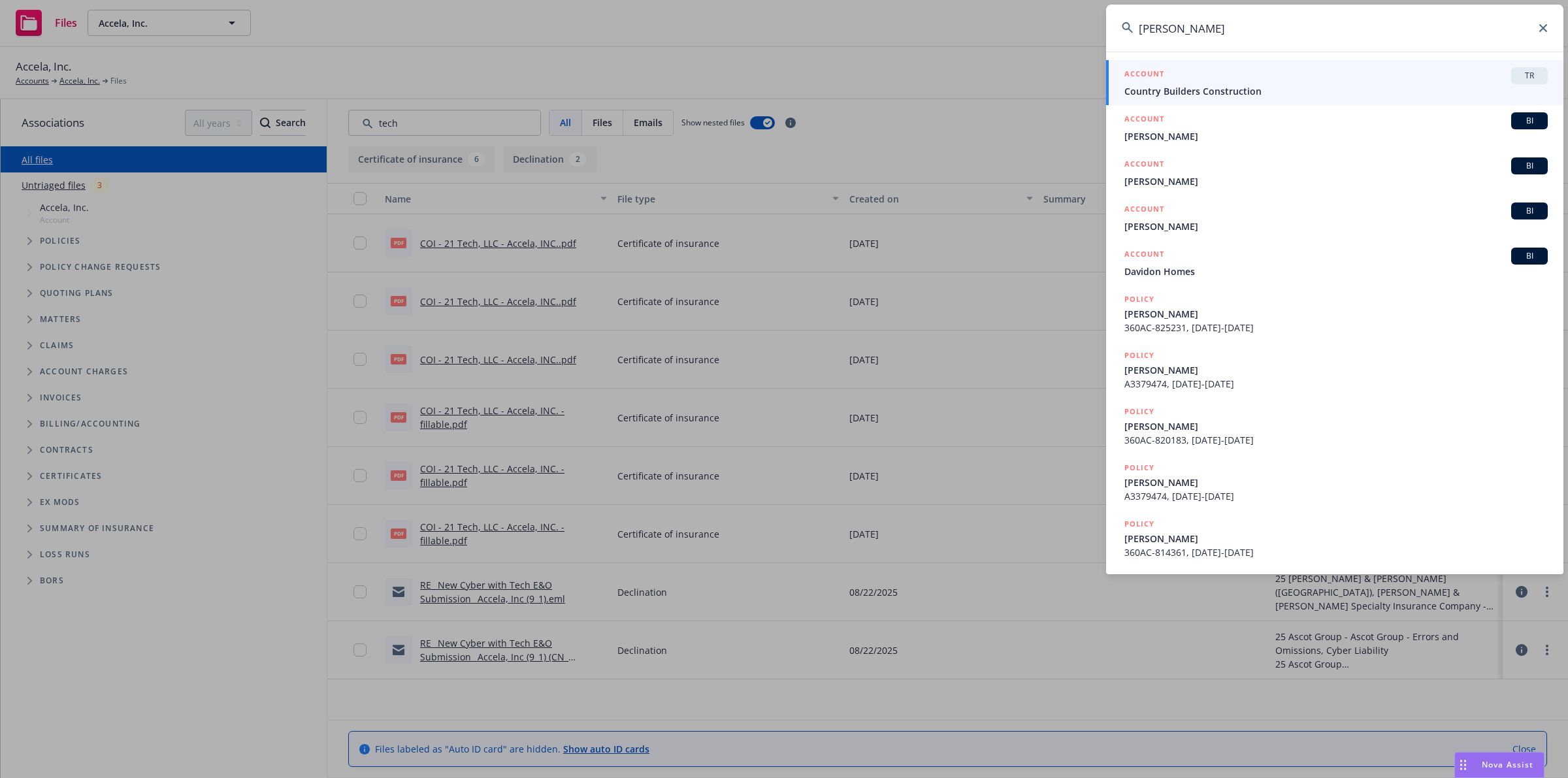
type input "davida"
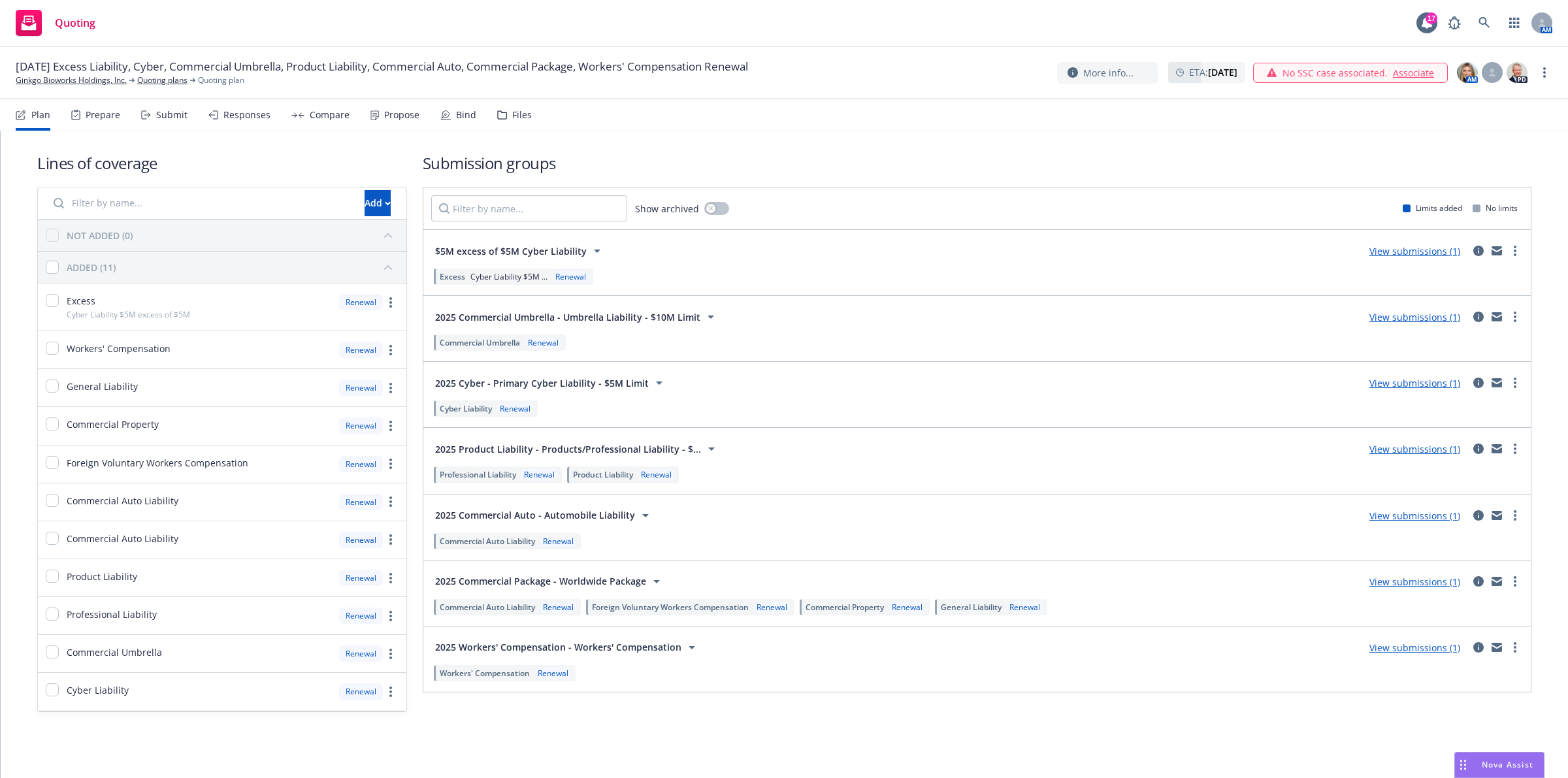
click at [1420, 386] on link "View submissions (1)" at bounding box center [1415, 383] width 91 height 13
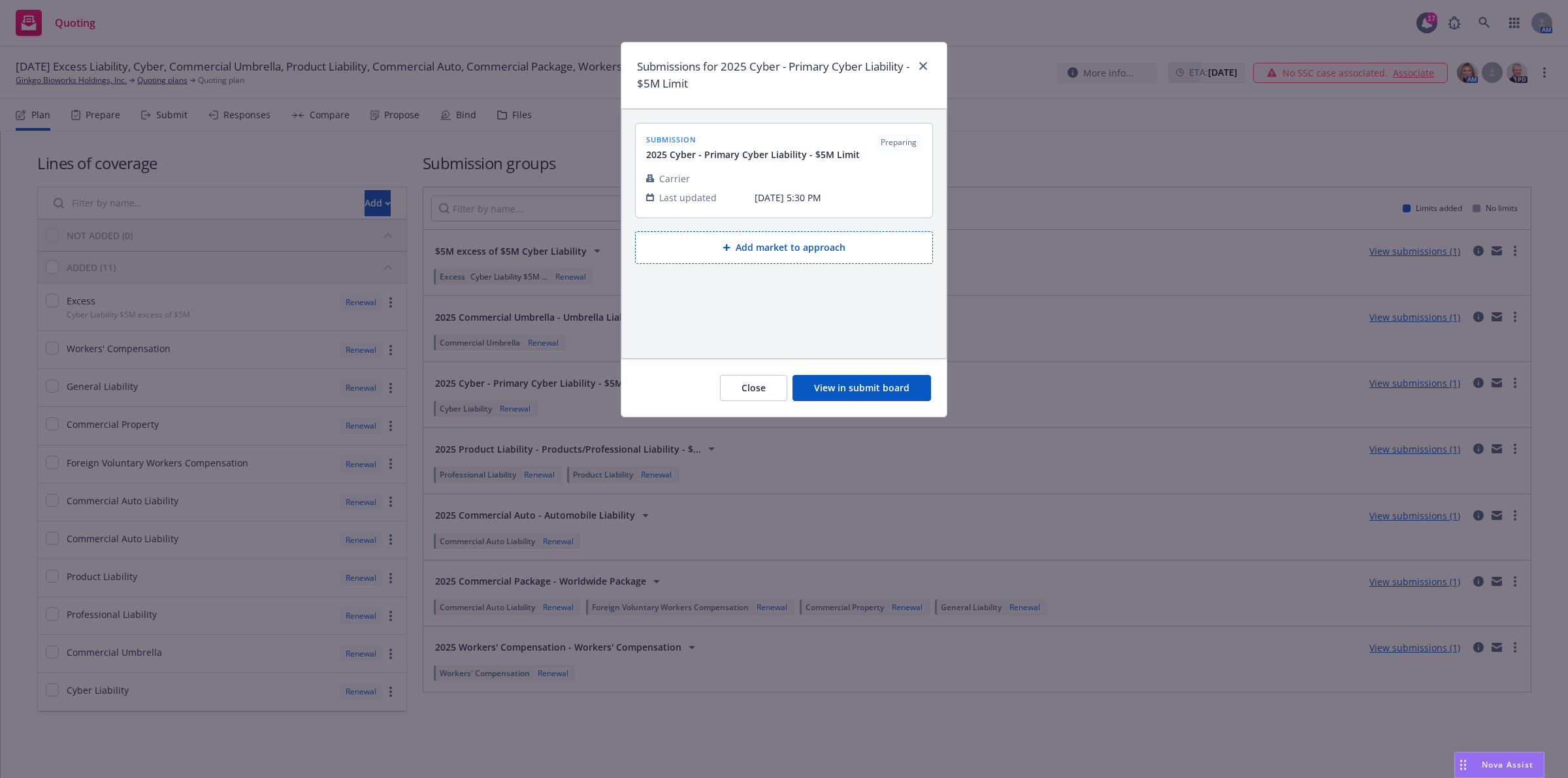
click at [891, 397] on button "View in submit board" at bounding box center [862, 388] width 139 height 26
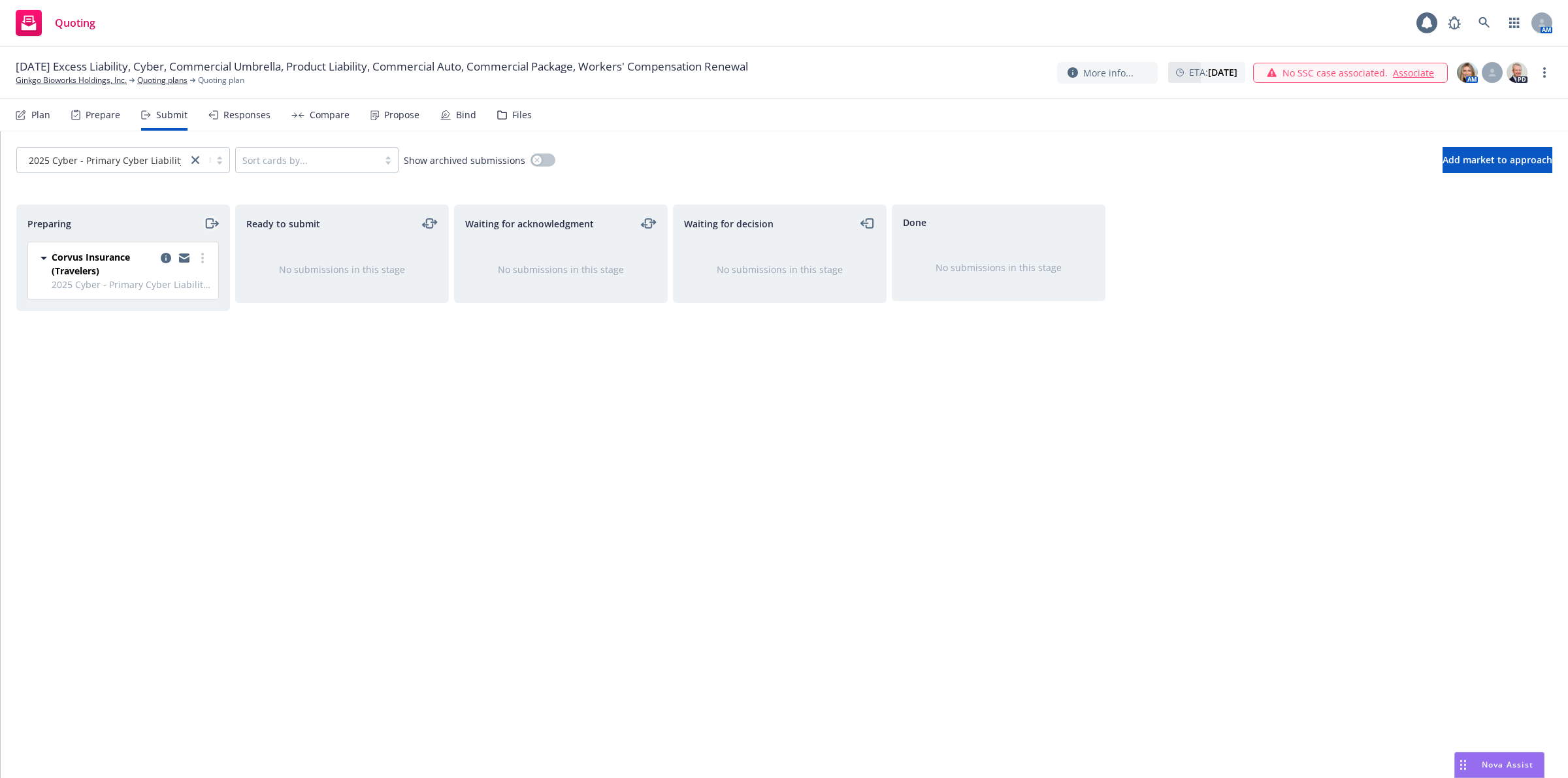
click at [214, 226] on icon "moveRight" at bounding box center [211, 223] width 15 height 16
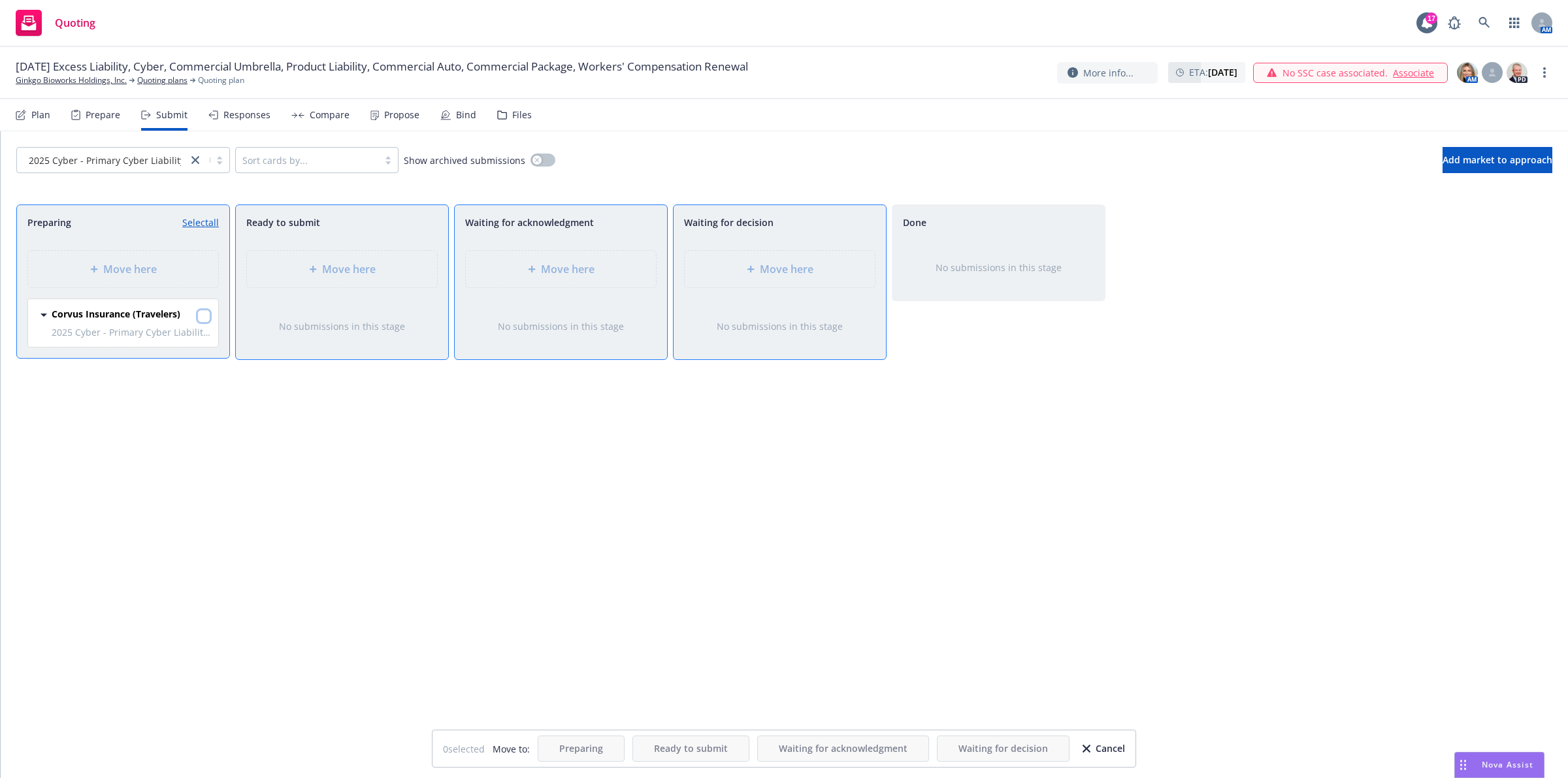
click at [199, 314] on input "checkbox" at bounding box center [204, 317] width 13 height 13
checkbox input "true"
click at [565, 275] on span "Move here" at bounding box center [567, 269] width 54 height 16
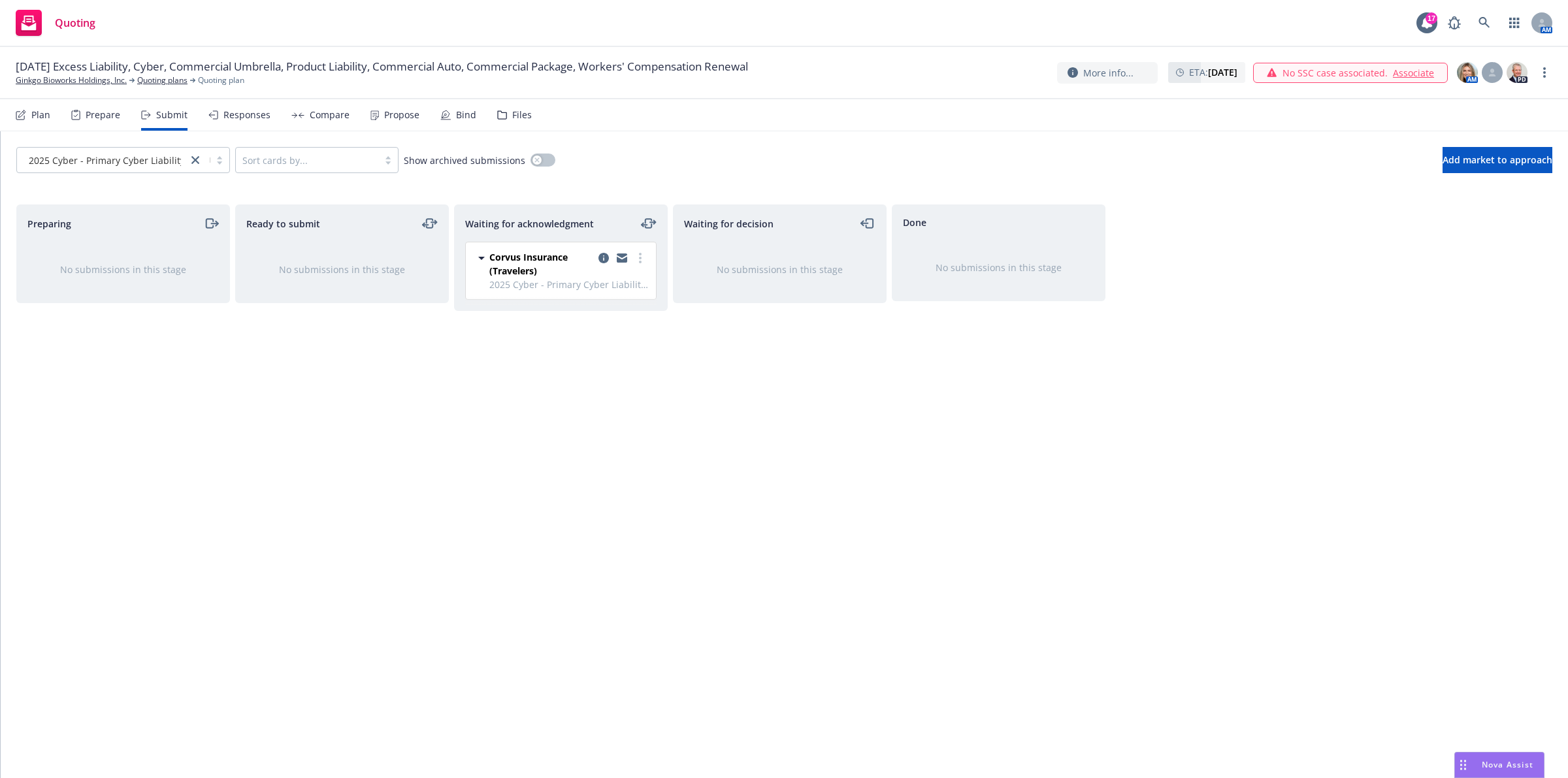
click at [117, 234] on div "Preparing" at bounding box center [123, 224] width 213 height 37
click at [209, 224] on icon "moveRight" at bounding box center [211, 223] width 15 height 16
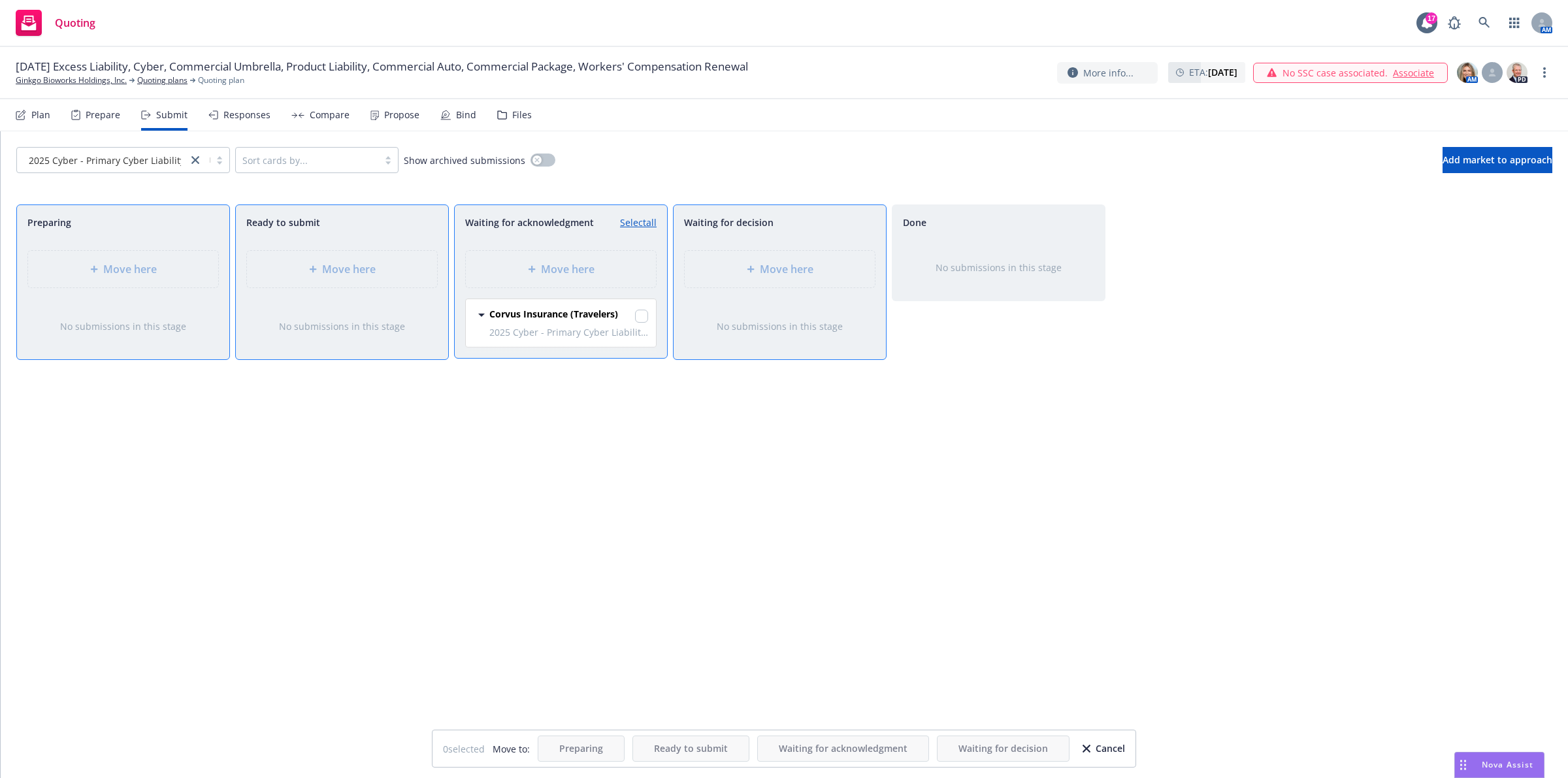
drag, startPoint x: 1471, startPoint y: 459, endPoint x: 1438, endPoint y: 421, distance: 50.3
click at [1468, 461] on div "Preparing Move here No submissions in this stage Ready to submit Move here No s…" at bounding box center [784, 478] width 1536 height 546
click at [1467, 171] on button "Add market to approach" at bounding box center [1497, 159] width 110 height 26
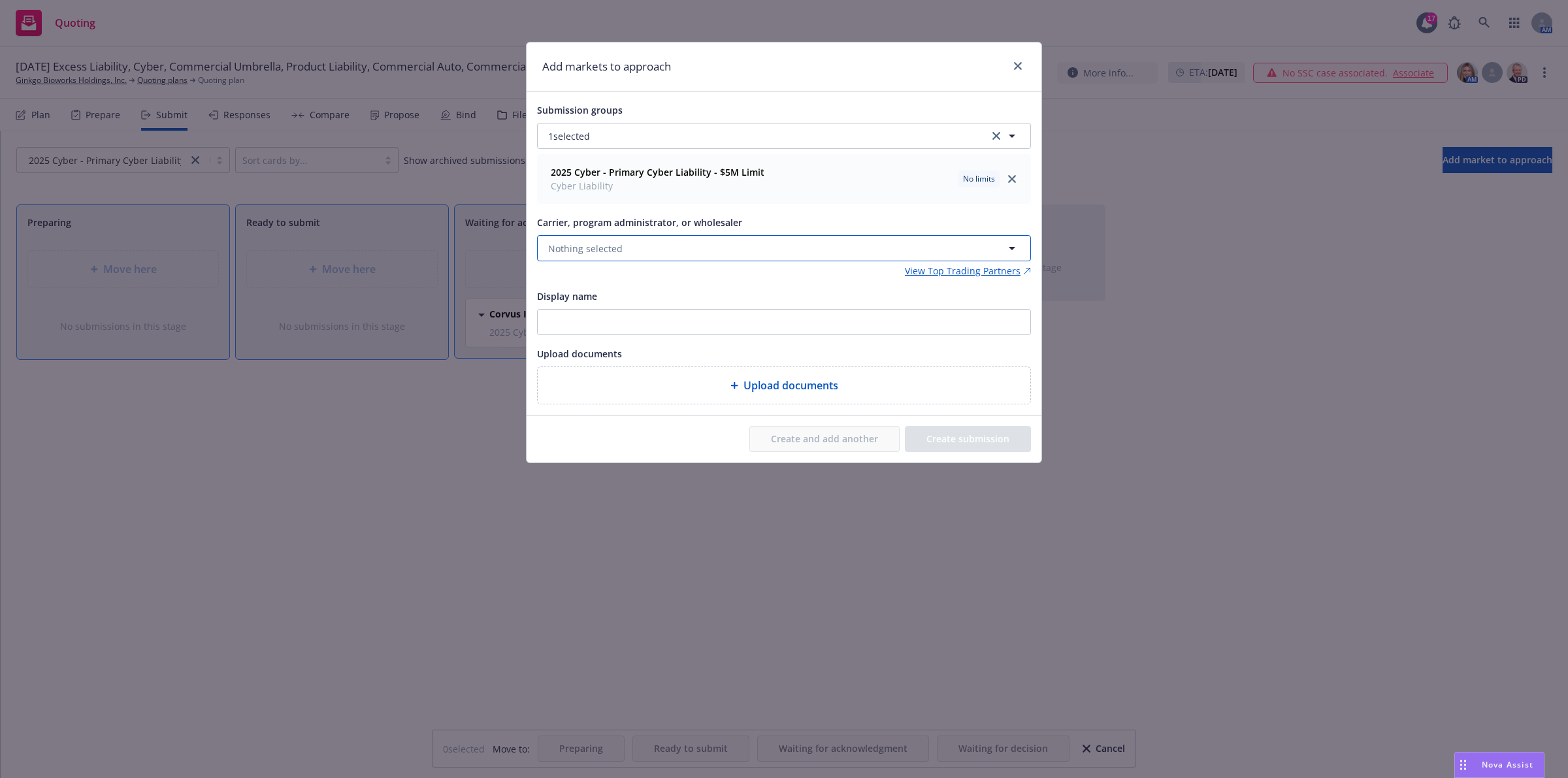
click at [666, 244] on button "Nothing selected" at bounding box center [784, 248] width 494 height 26
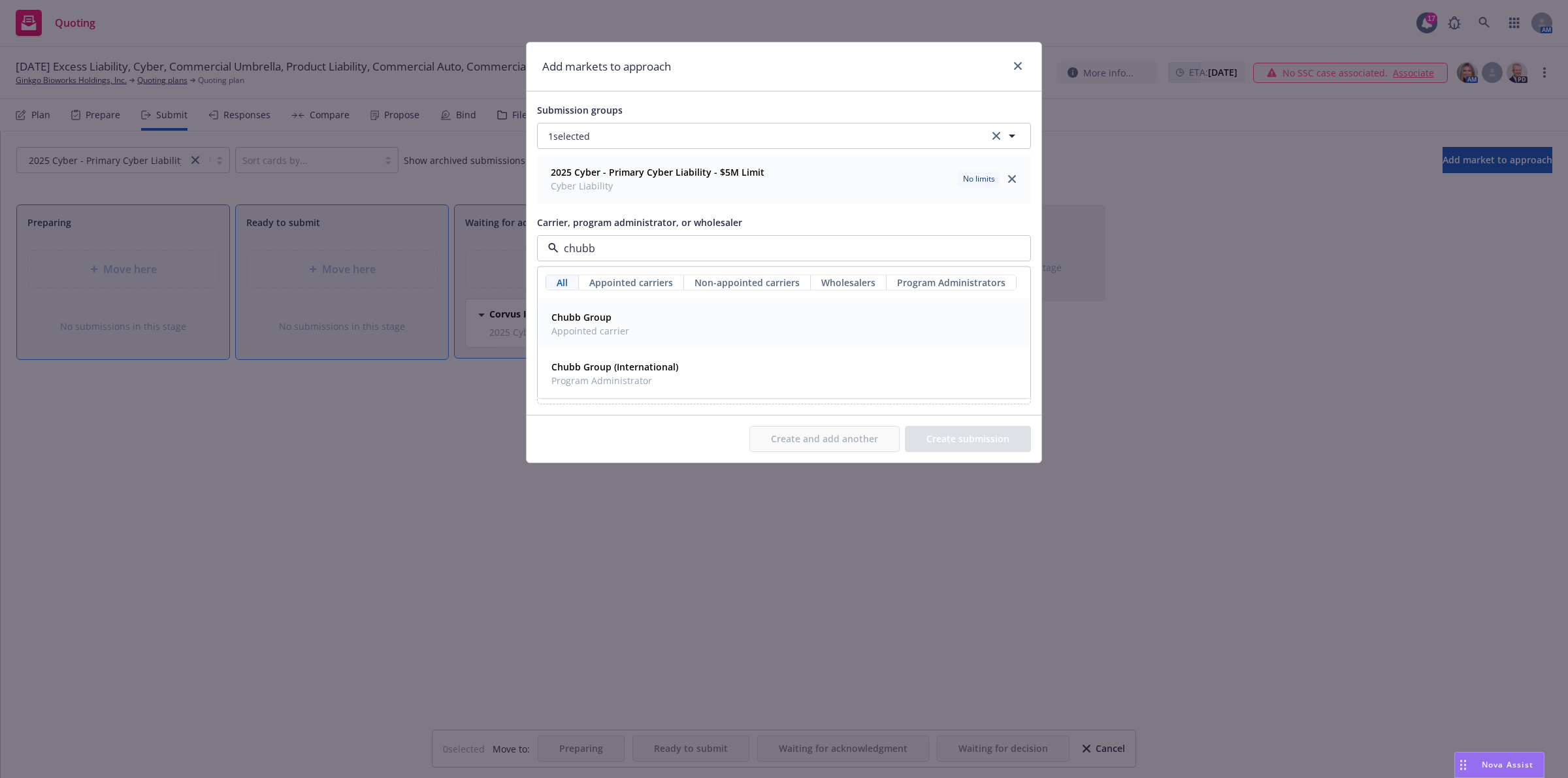
click at [595, 324] on span "Chubb Group" at bounding box center [590, 317] width 77 height 14
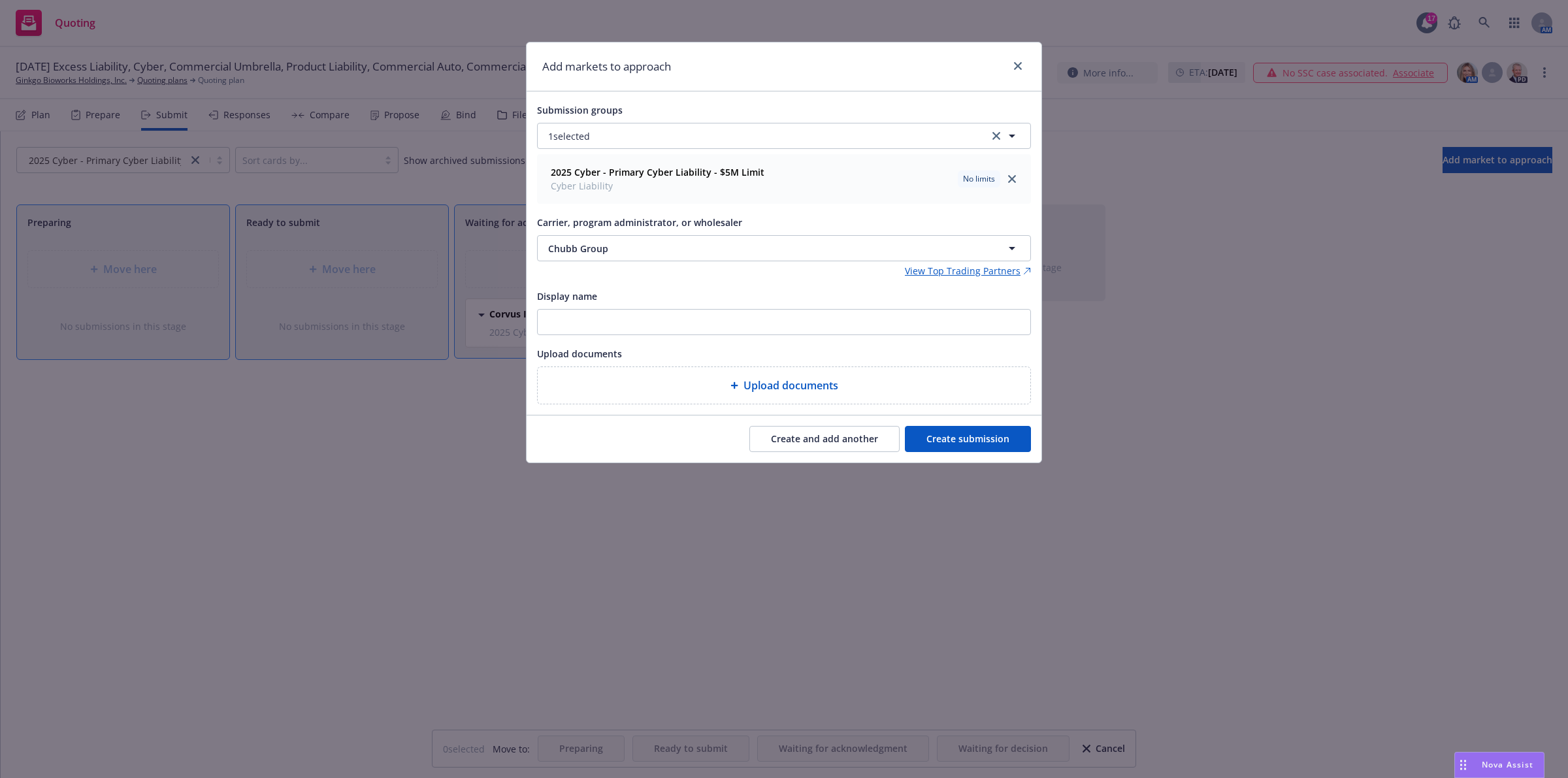
click at [794, 438] on button "Create and add another" at bounding box center [824, 438] width 151 height 26
click at [645, 255] on button "Nothing selected" at bounding box center [784, 248] width 494 height 26
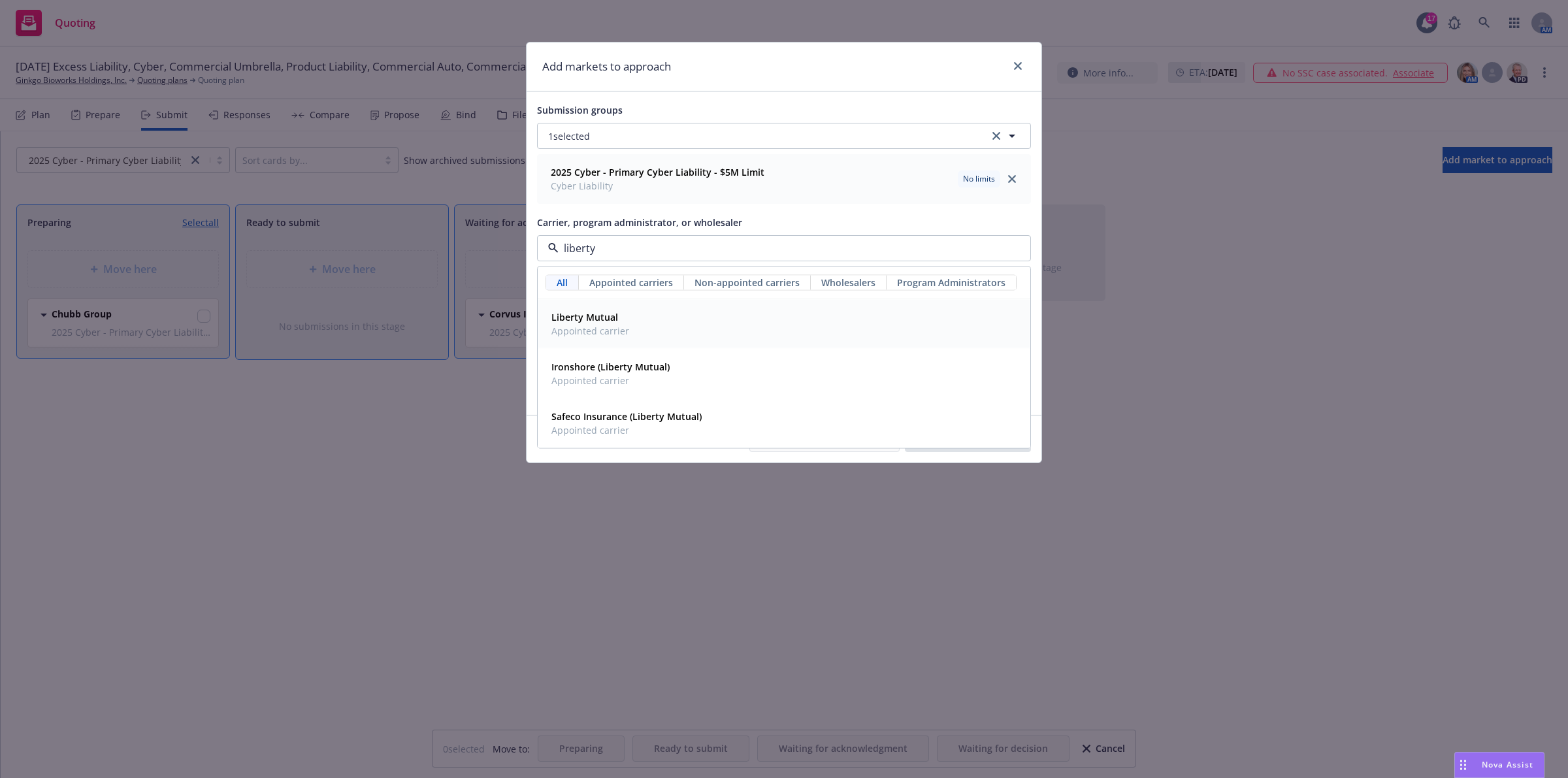
click at [652, 320] on div "Liberty Mutual Appointed carrier" at bounding box center [784, 324] width 475 height 32
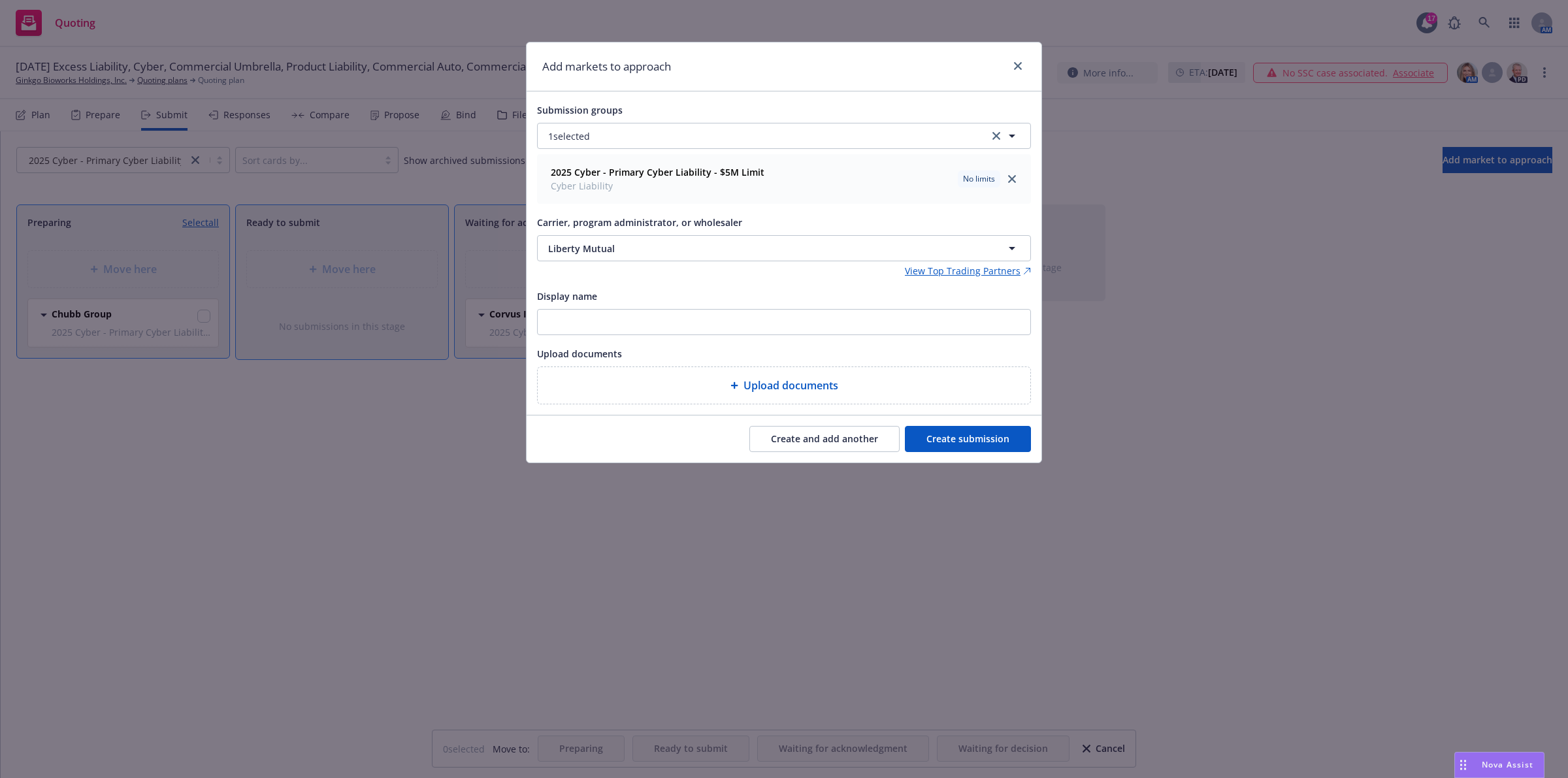
click at [831, 436] on button "Create and add another" at bounding box center [824, 438] width 151 height 26
click at [755, 253] on button "Nothing selected" at bounding box center [784, 248] width 494 height 26
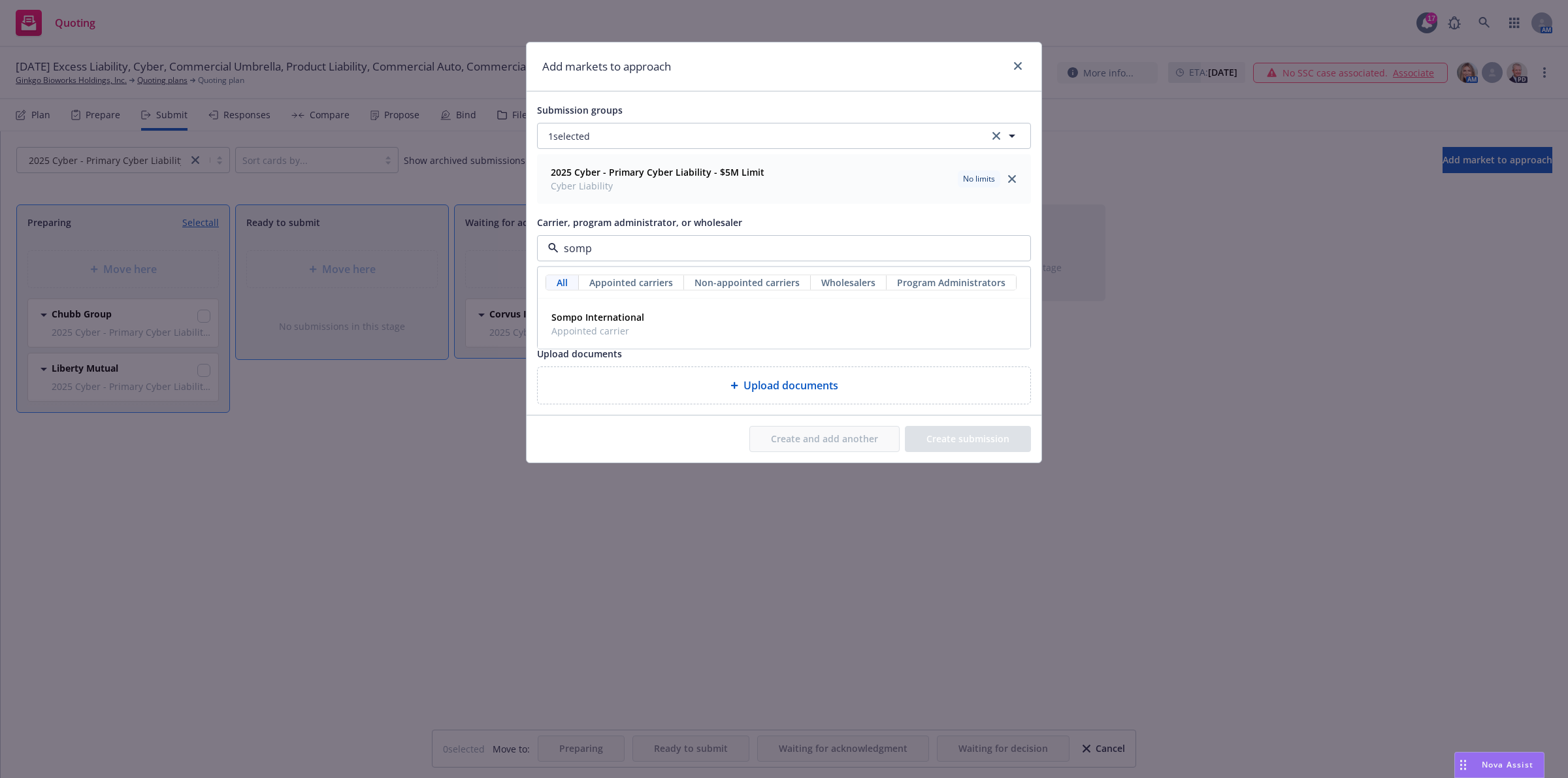
type input "sompo"
click at [671, 322] on div "Sompo International Appointed carrier" at bounding box center [784, 324] width 475 height 32
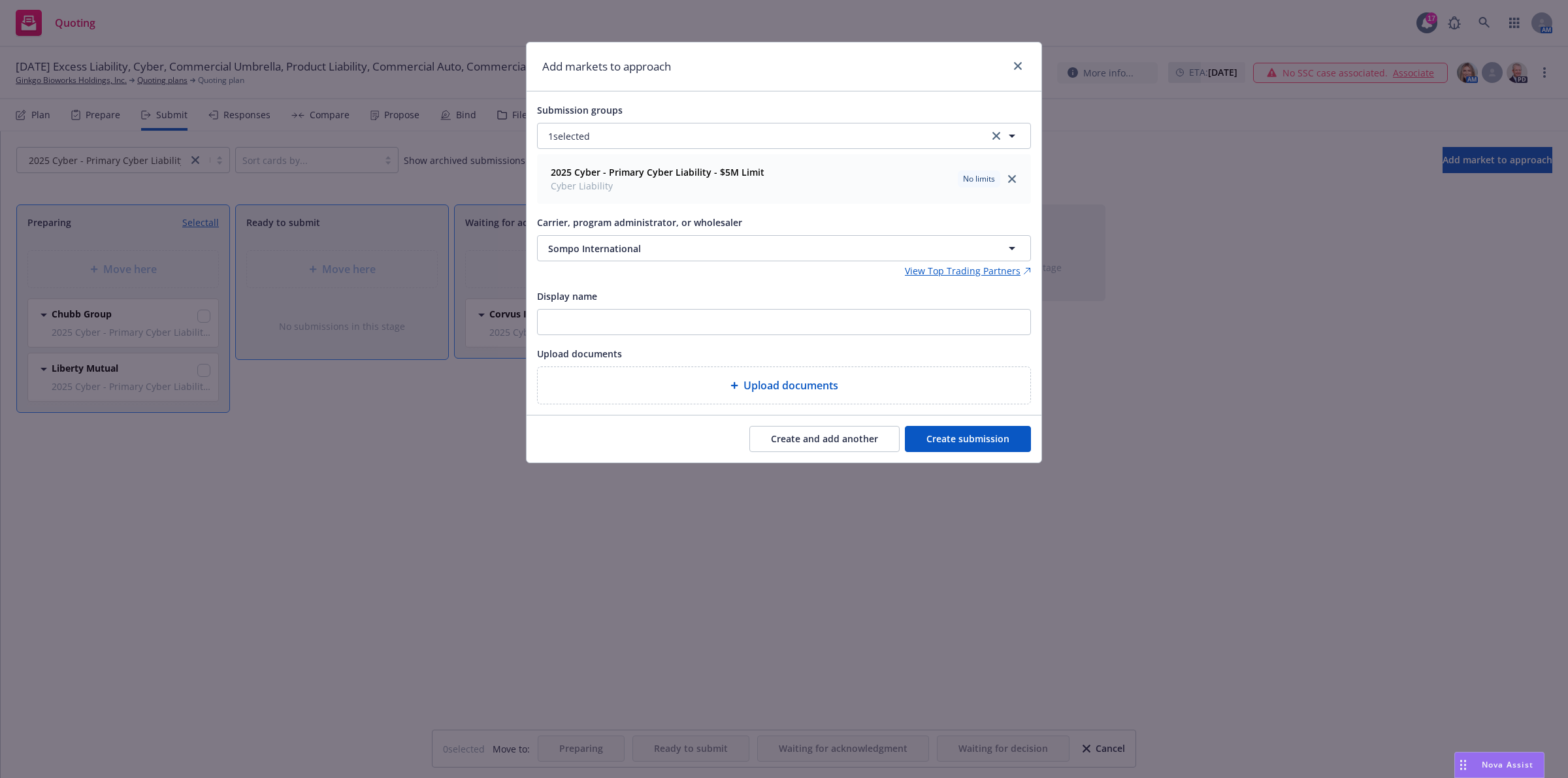
click at [823, 440] on button "Create and add another" at bounding box center [824, 438] width 151 height 26
click at [615, 250] on span "Nothing selected" at bounding box center [585, 249] width 75 height 14
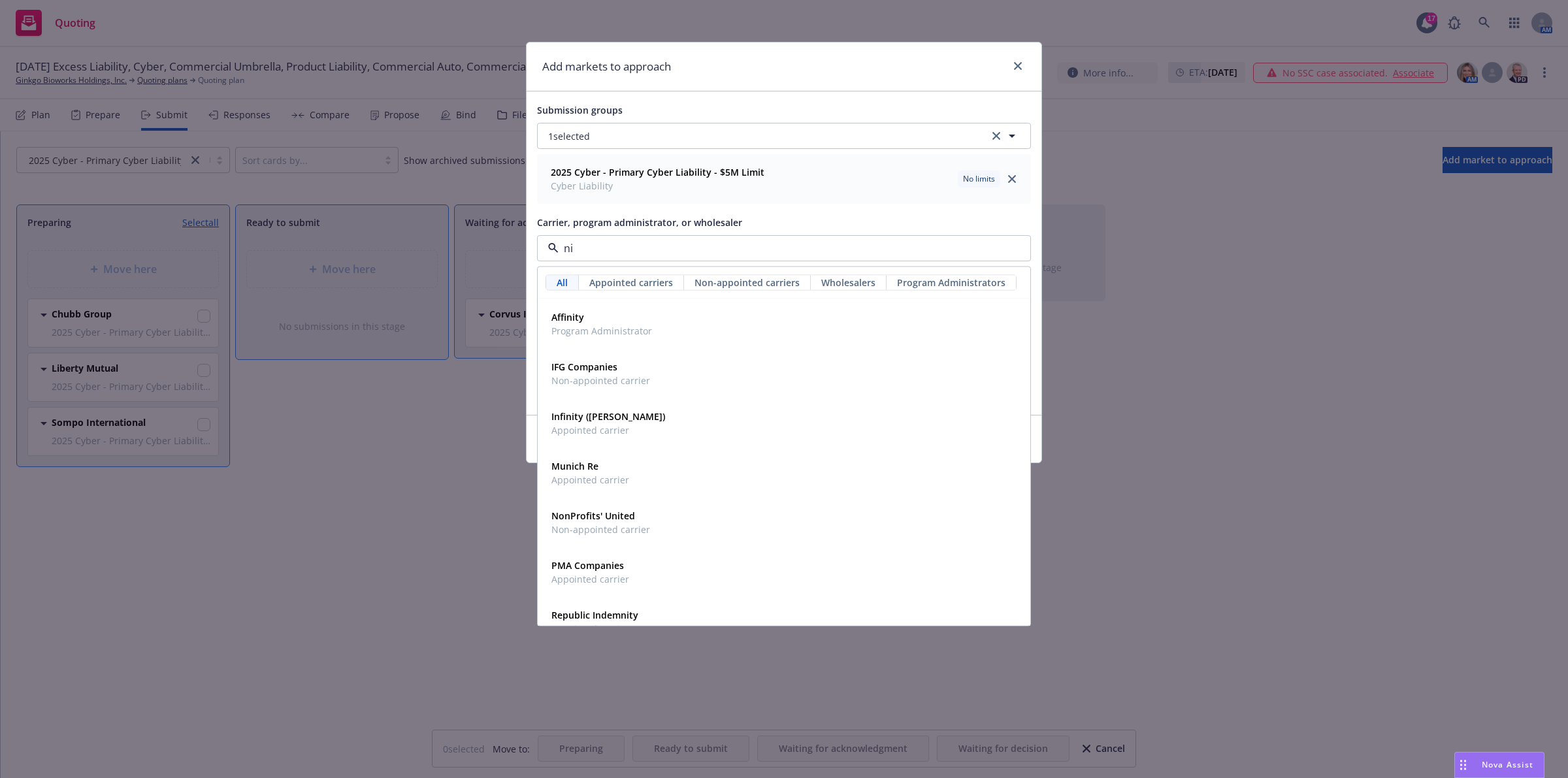
type input "n"
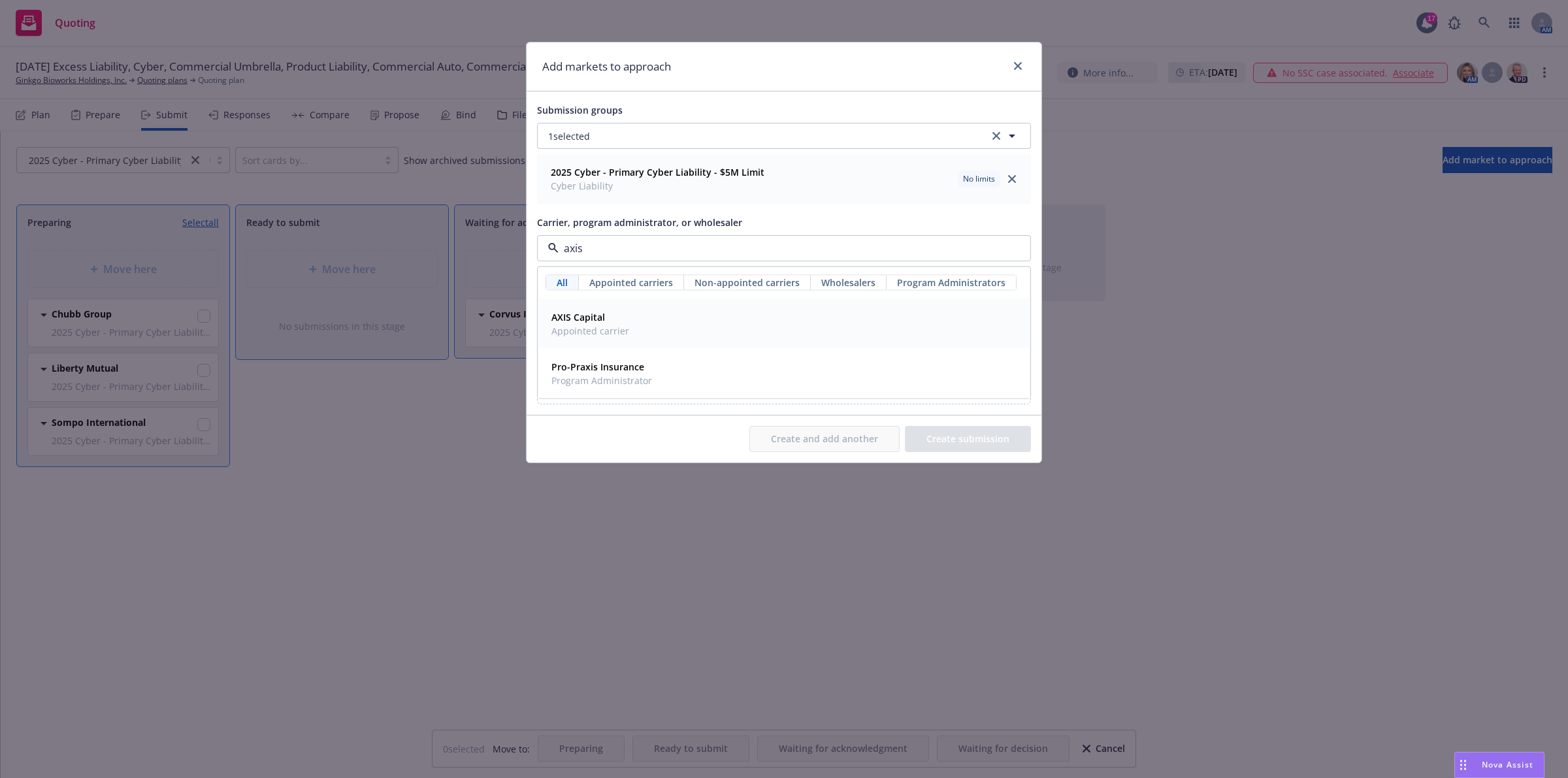
click at [612, 312] on span "AXIS Capital" at bounding box center [590, 317] width 77 height 14
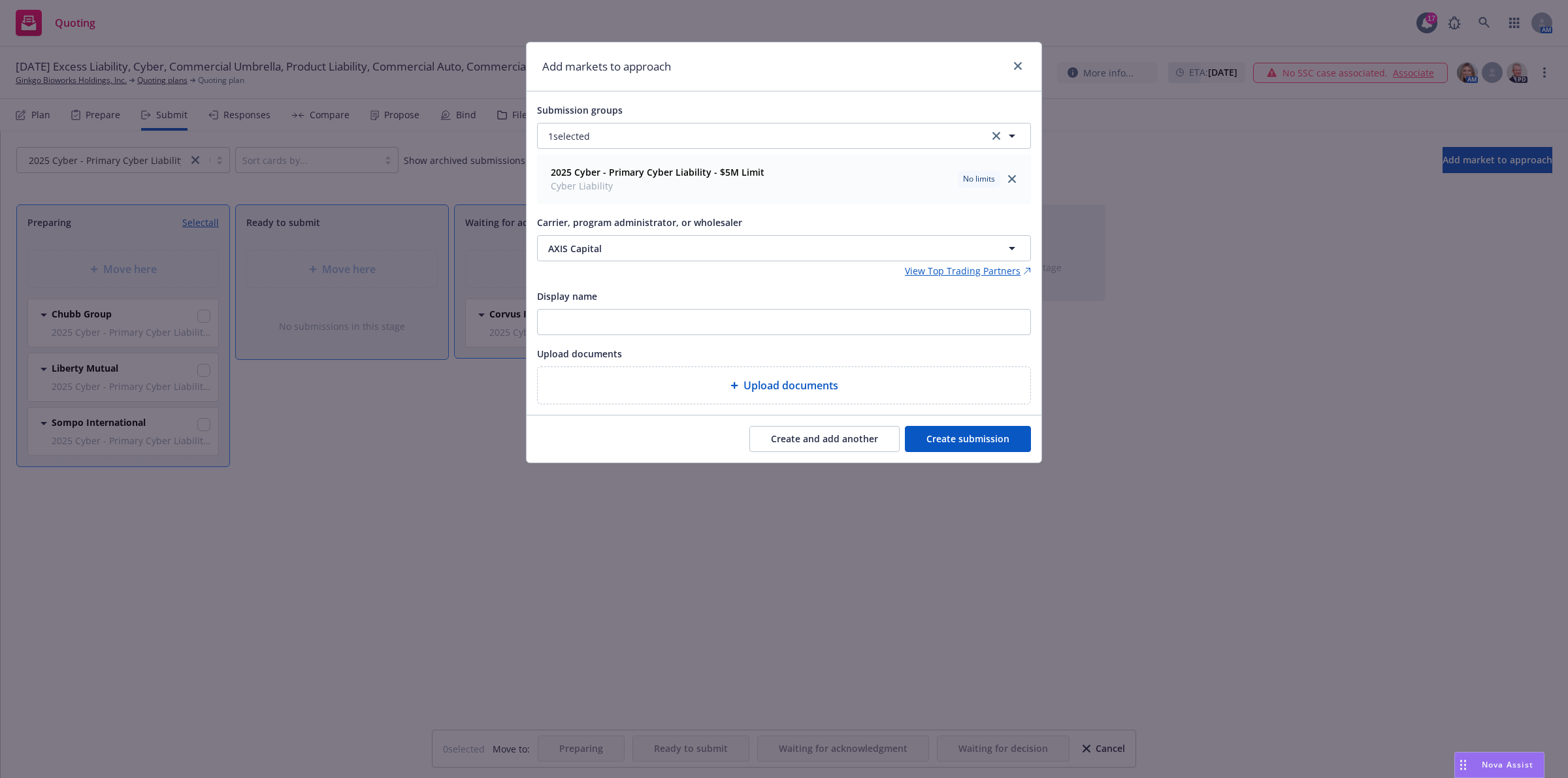
click at [844, 440] on button "Create and add another" at bounding box center [824, 438] width 151 height 26
drag, startPoint x: 674, startPoint y: 252, endPoint x: -258, endPoint y: 246, distance: 932.0
click at [0, 246] on html "Quoting 17 AM 09/30/25 Excess Liability, Cyber, Commercial Umbrella, Product Li…" at bounding box center [784, 389] width 1568 height 778
click at [615, 258] on button "Nothing selected" at bounding box center [784, 248] width 494 height 26
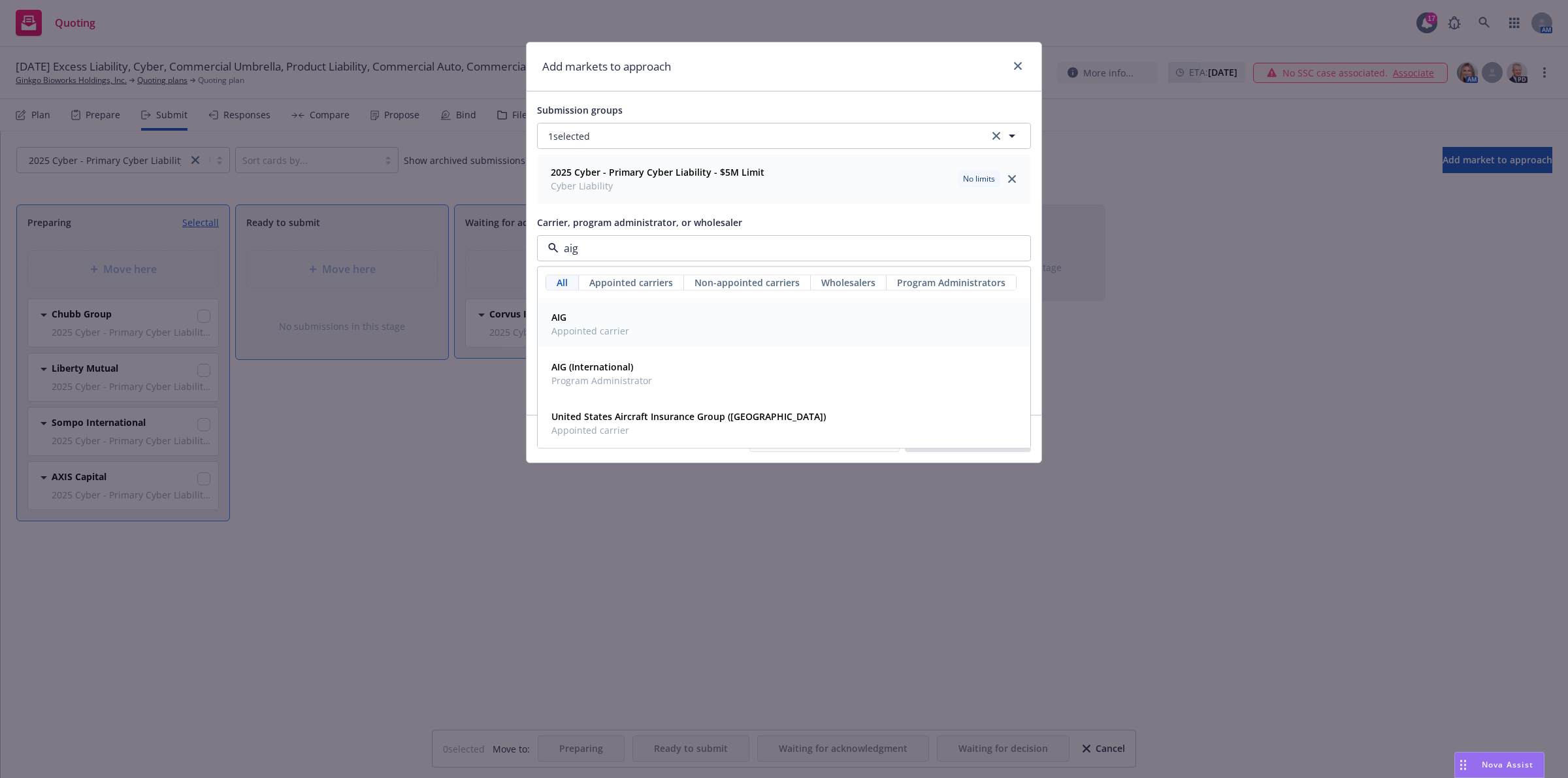
click at [638, 319] on div "AIG Appointed carrier" at bounding box center [784, 324] width 475 height 32
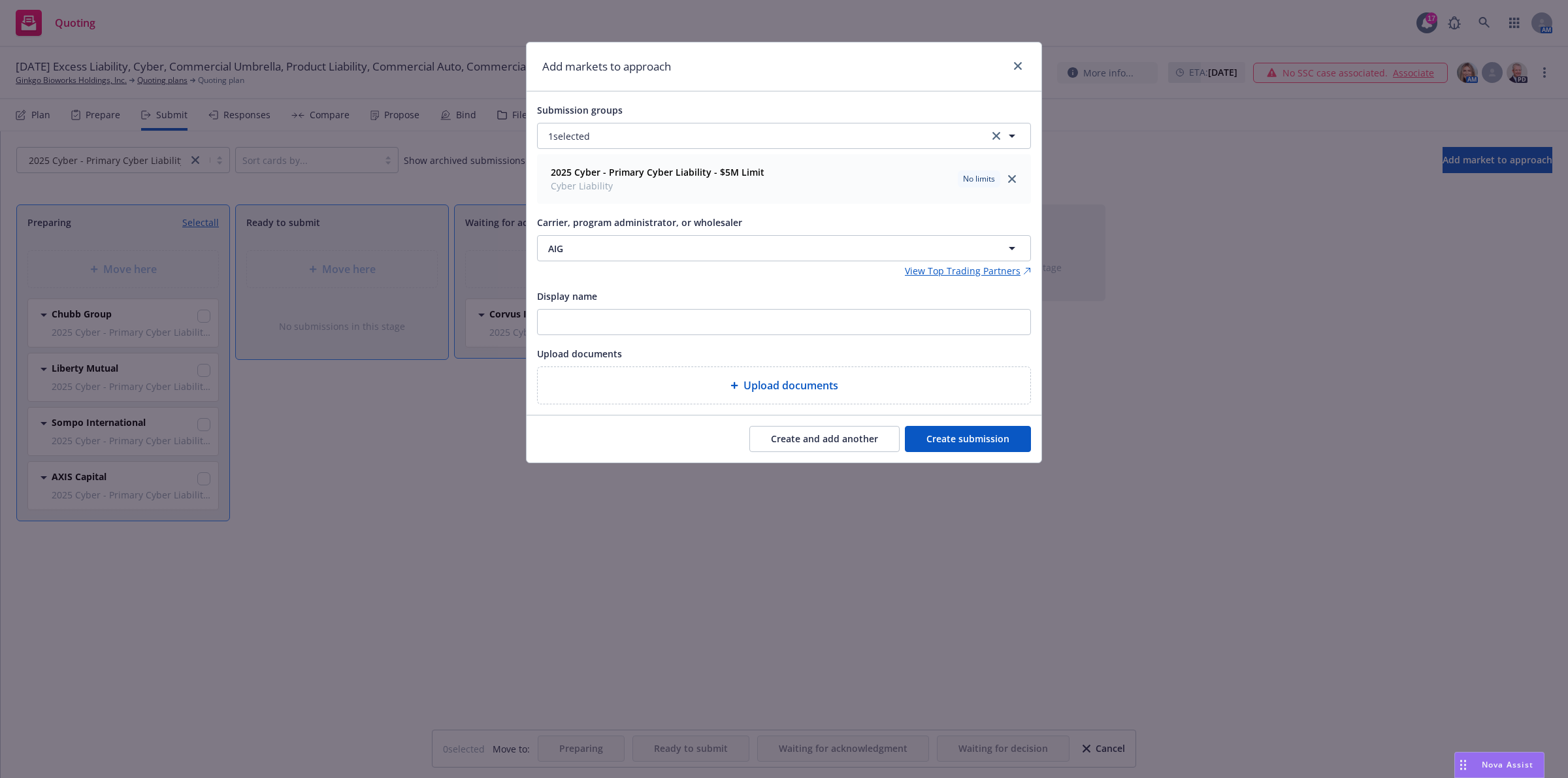
click at [853, 449] on button "Create and add another" at bounding box center [824, 438] width 151 height 26
click at [671, 247] on button "Nothing selected" at bounding box center [784, 248] width 494 height 26
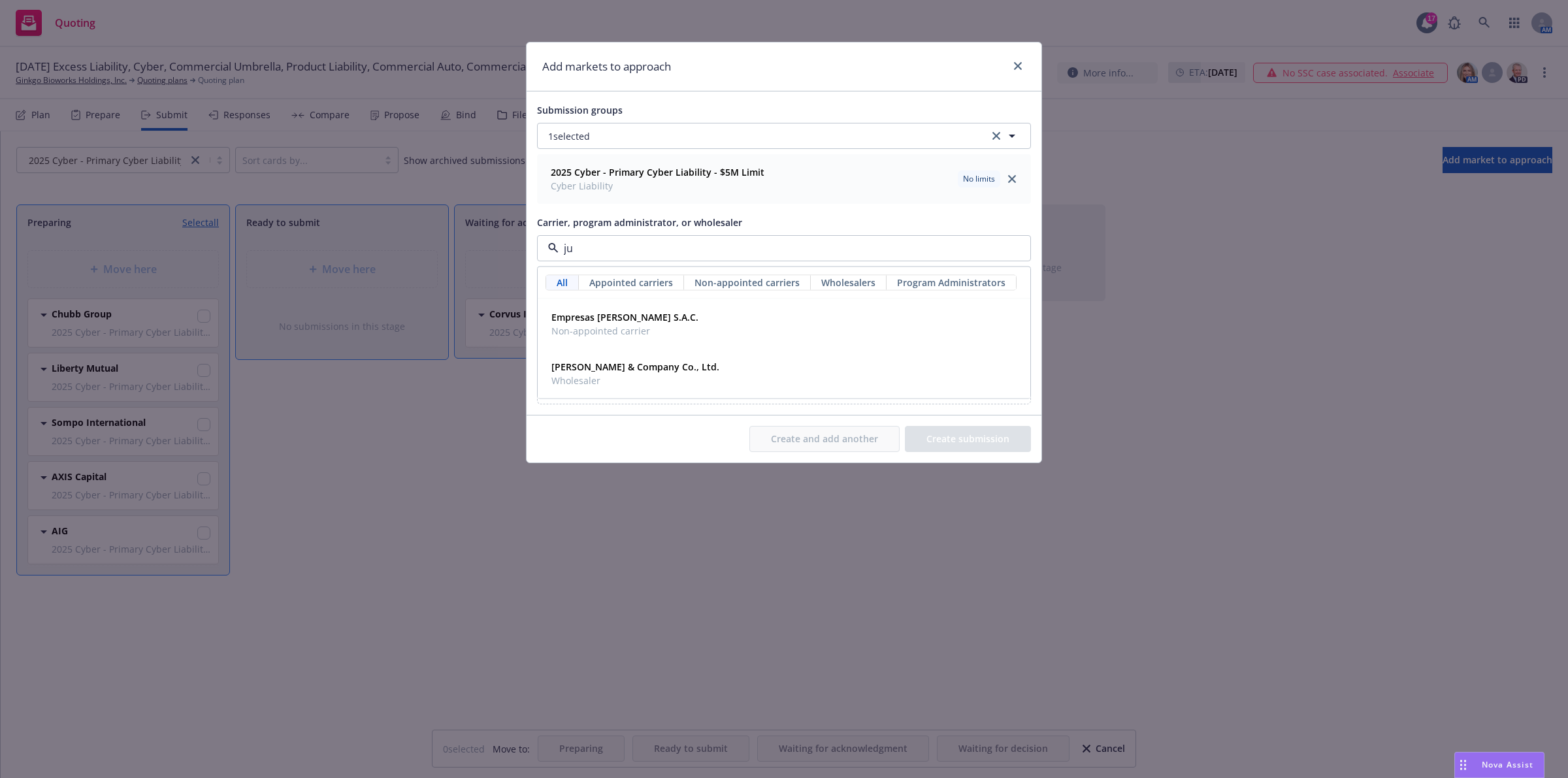
type input "j"
click at [559, 328] on span "Appointed carrier" at bounding box center [590, 331] width 77 height 14
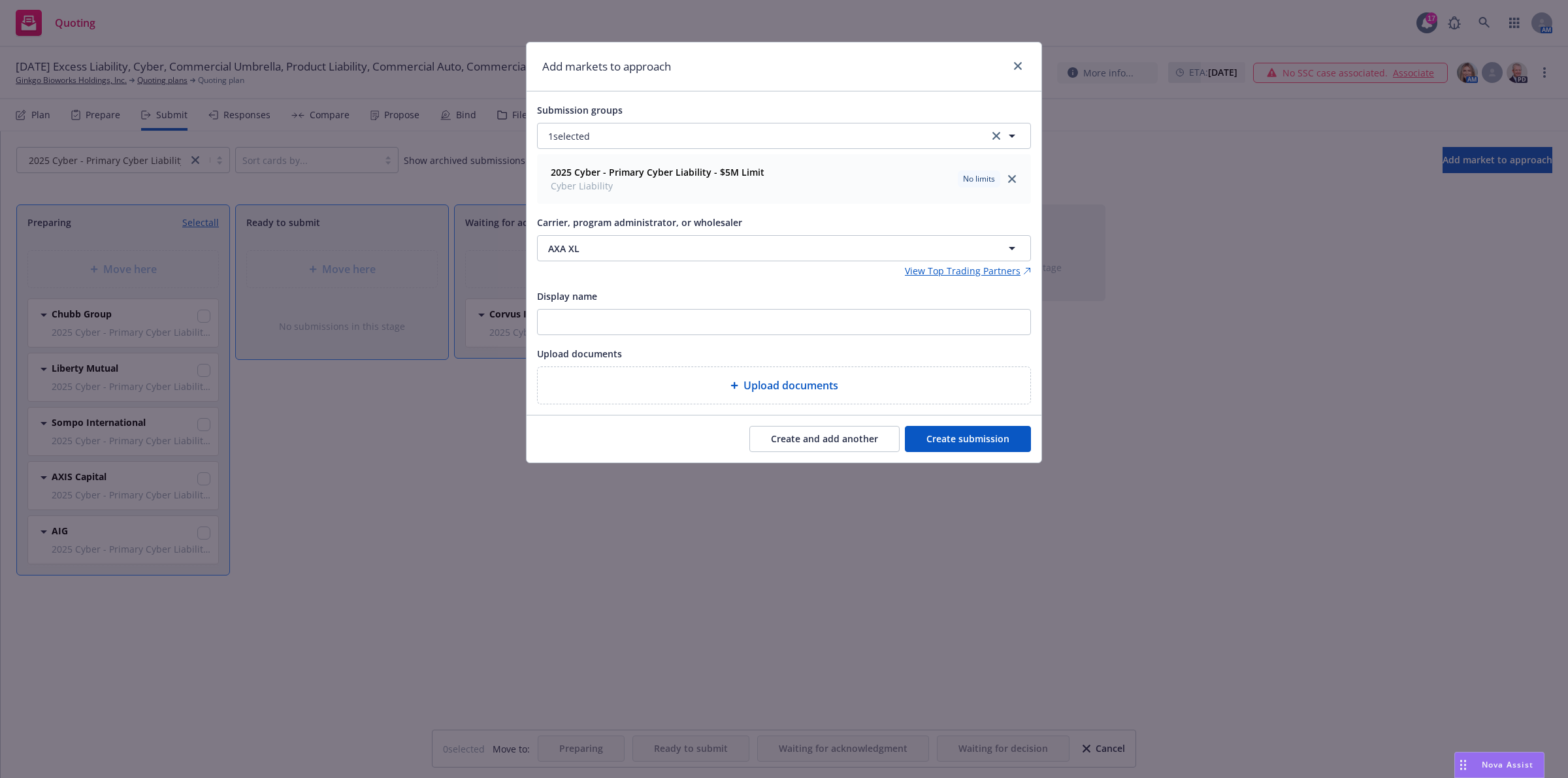
click at [795, 438] on button "Create and add another" at bounding box center [824, 438] width 151 height 26
click at [828, 258] on button "Nothing selected" at bounding box center [784, 248] width 494 height 26
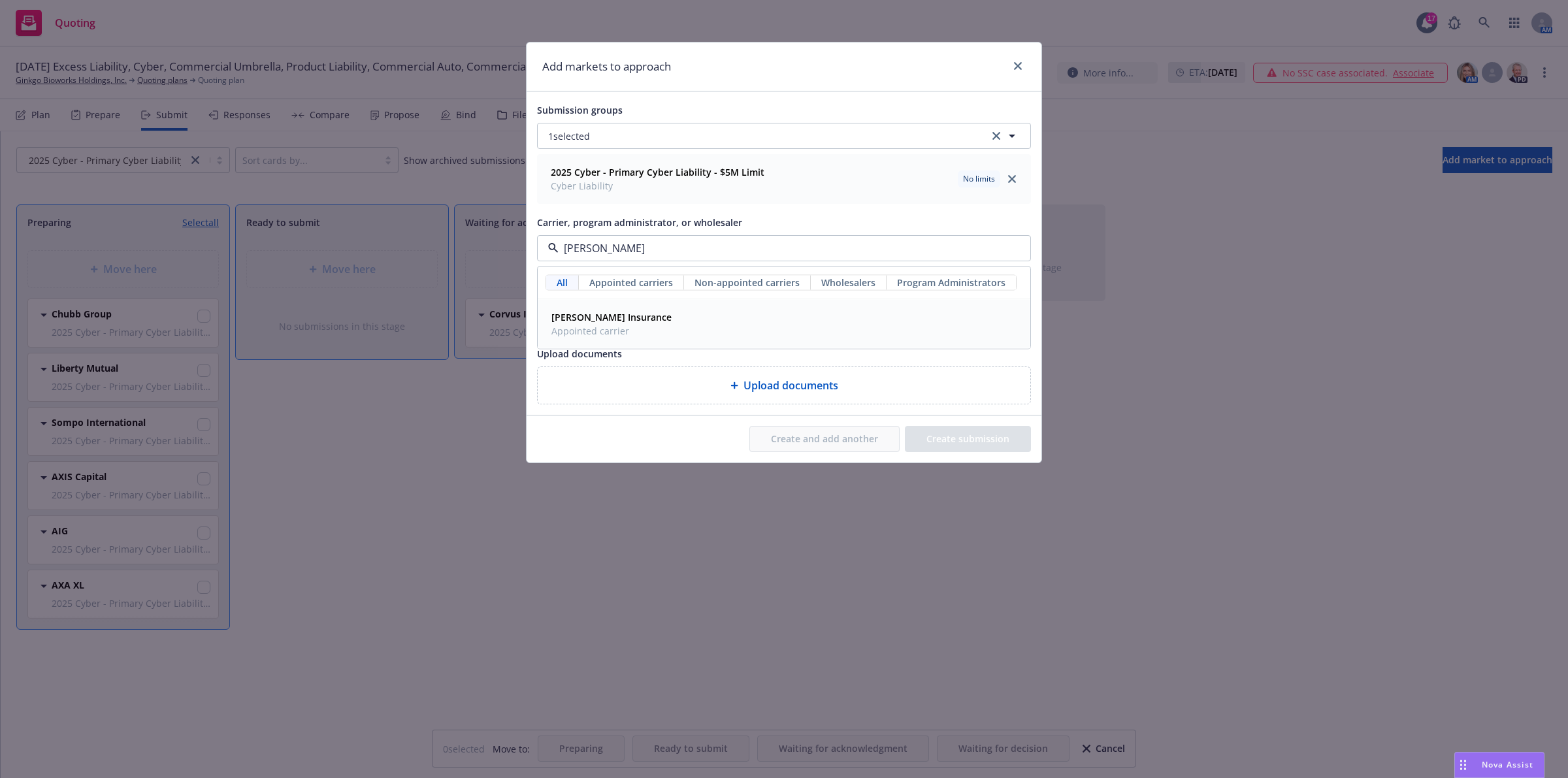
click at [753, 319] on div "Markel Insurance Appointed carrier" at bounding box center [784, 324] width 475 height 32
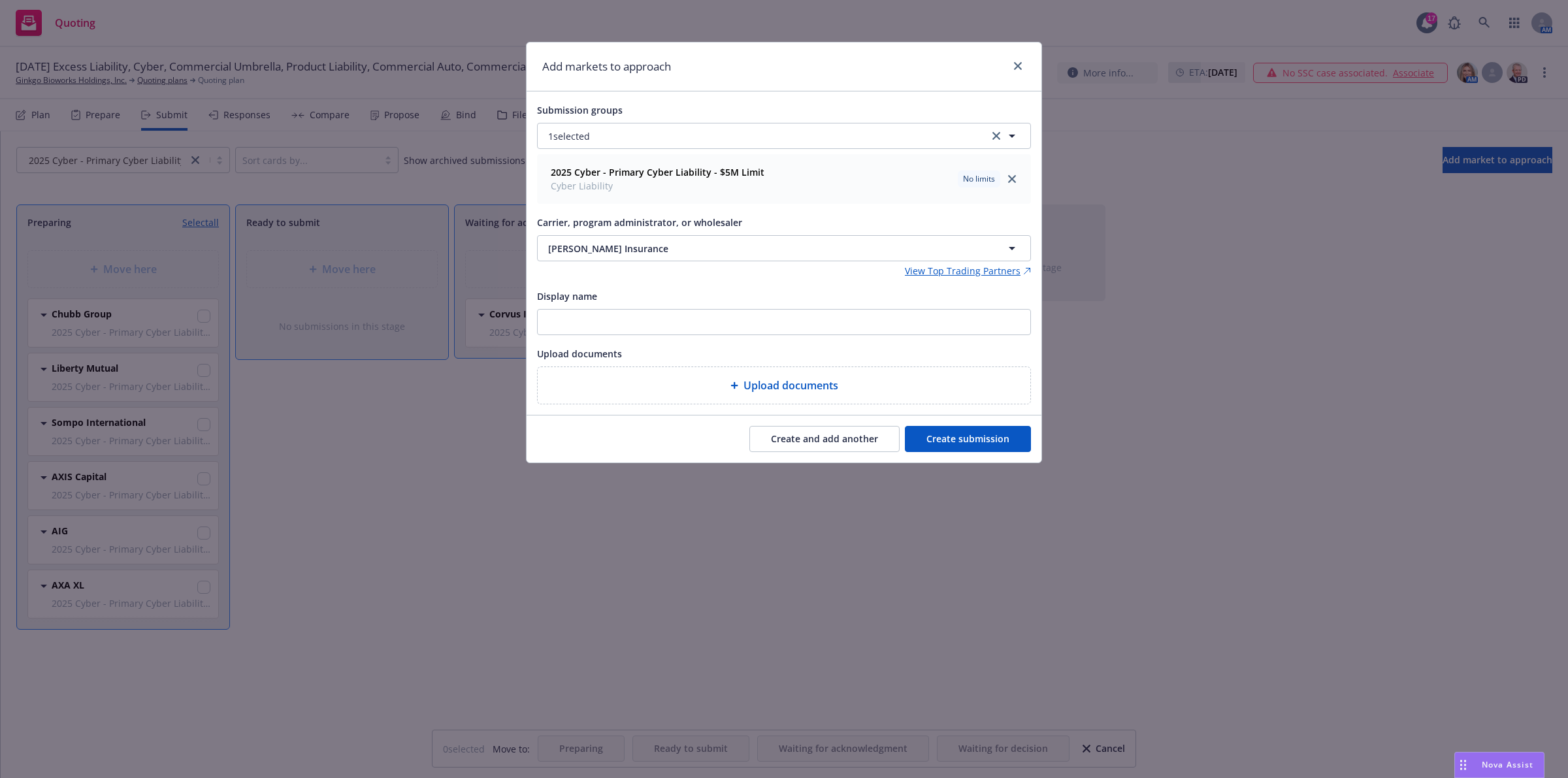
click at [812, 445] on button "Create and add another" at bounding box center [824, 438] width 151 height 26
click at [587, 255] on span "Nothing selected" at bounding box center [585, 249] width 75 height 14
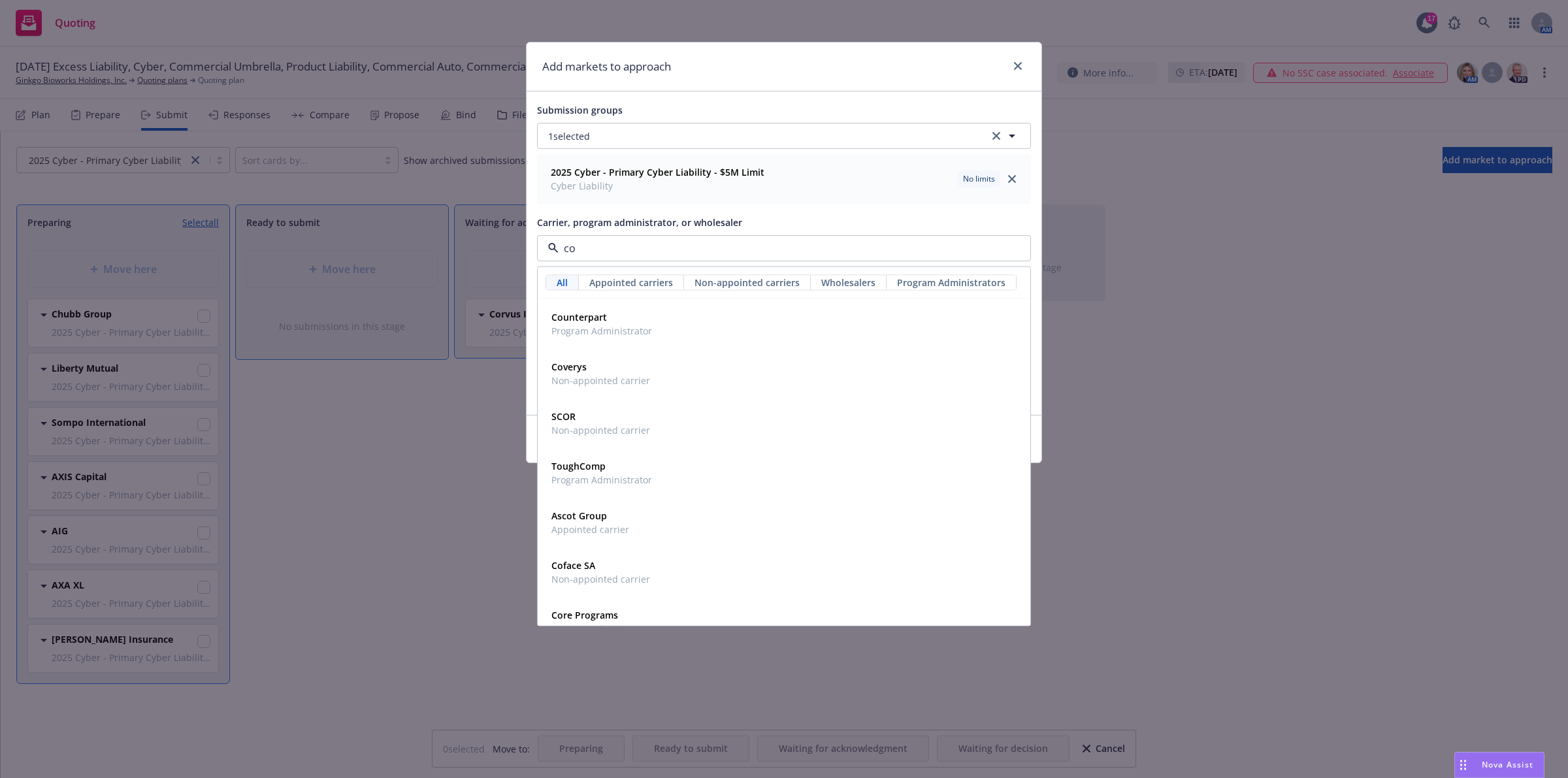
type input "c"
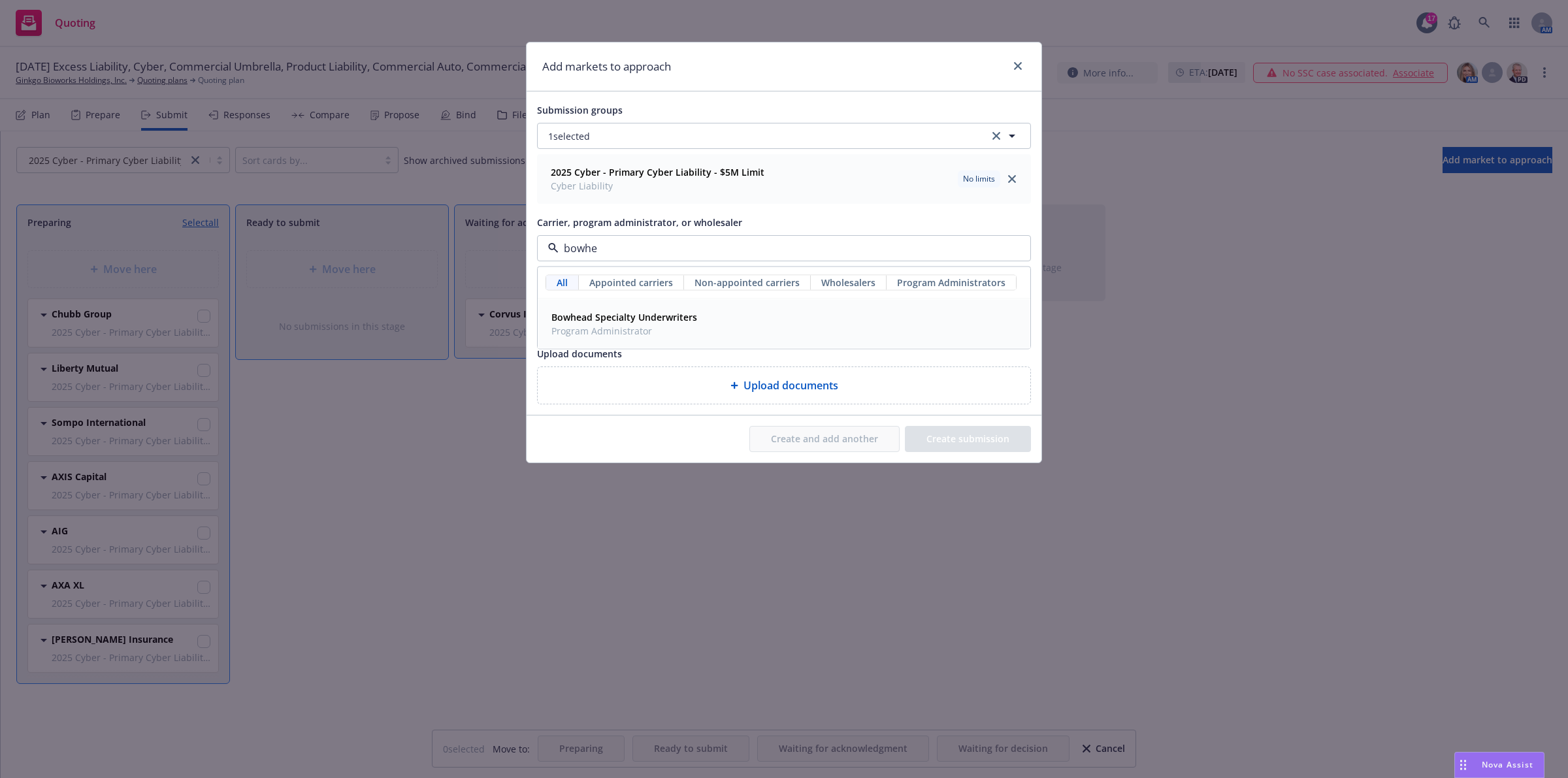
click at [690, 307] on div "Bowhead Specialty Underwriters Program Administrator" at bounding box center [784, 324] width 491 height 49
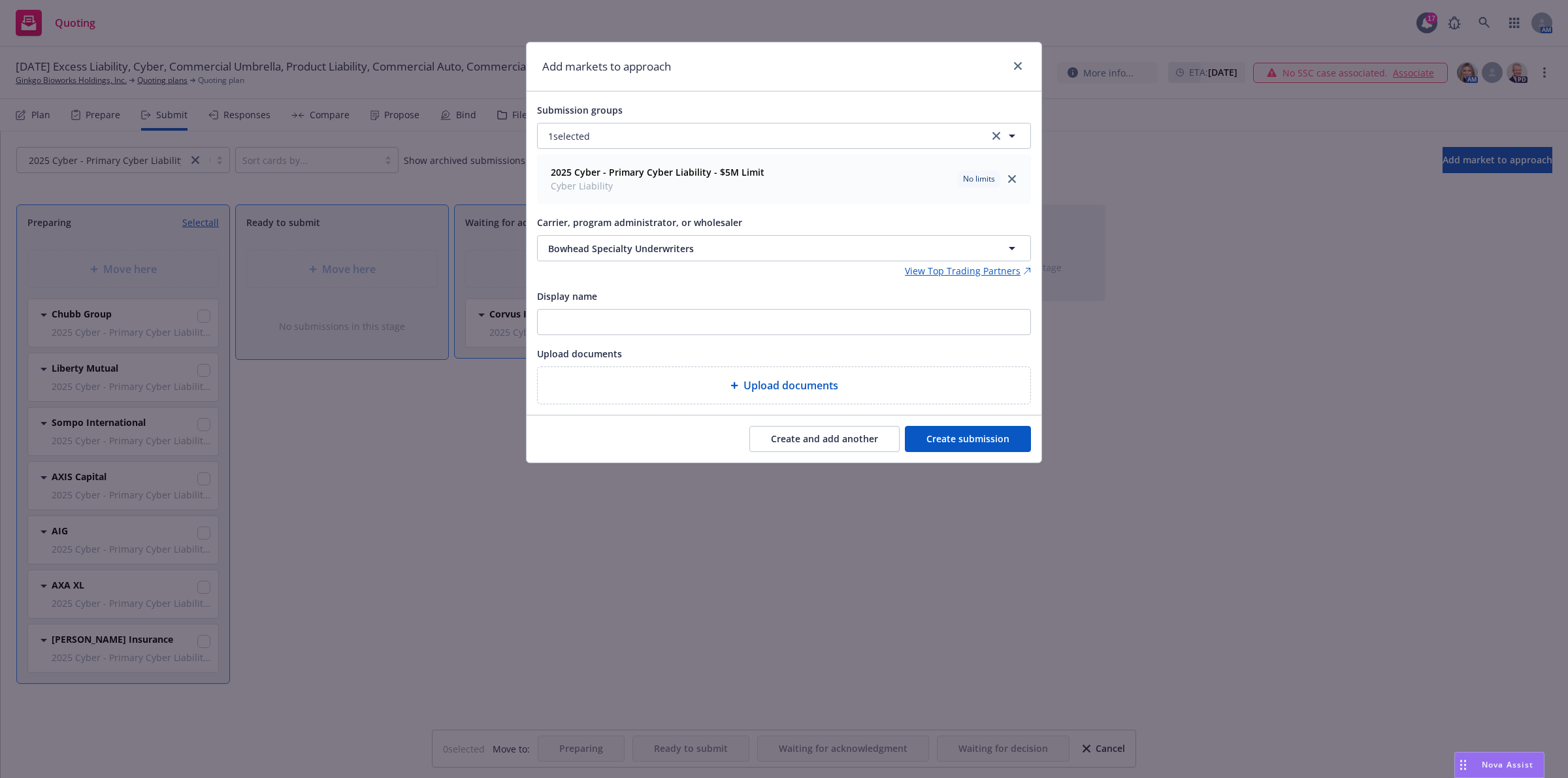
click at [804, 436] on button "Create and add another" at bounding box center [824, 438] width 151 height 26
click at [612, 247] on span "Nothing selected" at bounding box center [585, 249] width 75 height 14
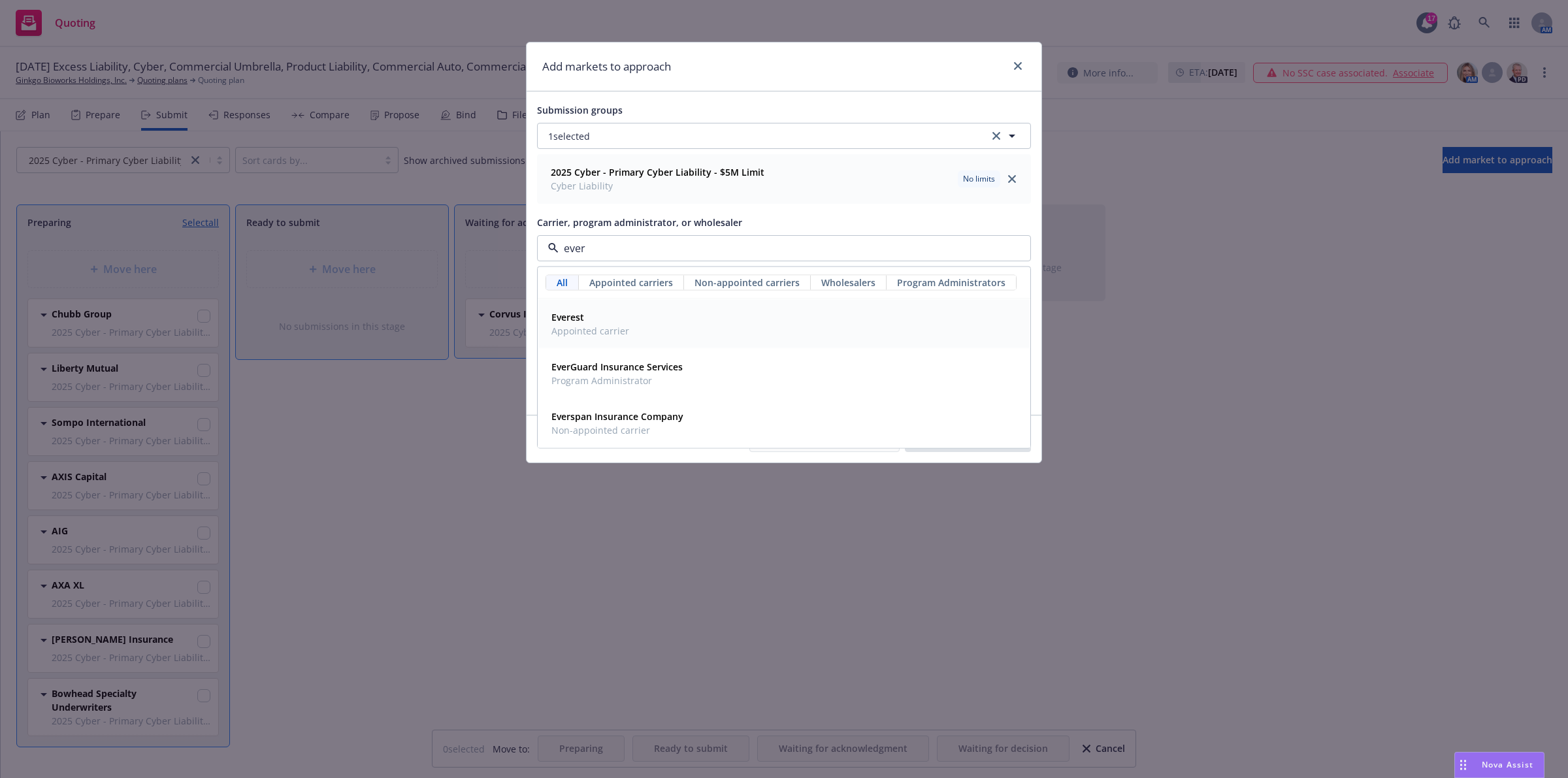
click at [738, 322] on div "Everest Appointed carrier" at bounding box center [784, 324] width 475 height 32
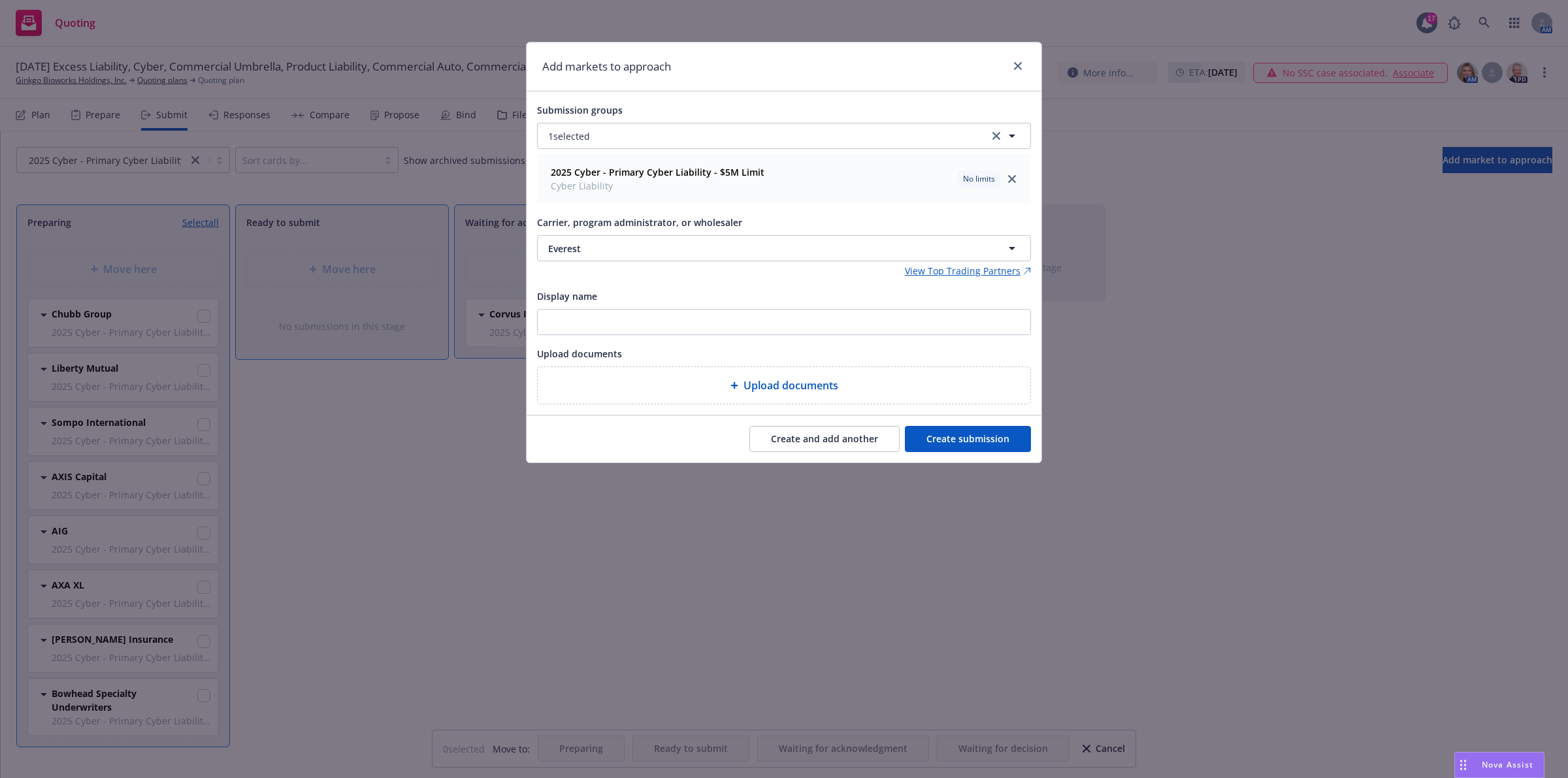
click at [820, 438] on button "Create and add another" at bounding box center [824, 438] width 151 height 26
drag, startPoint x: 616, startPoint y: 249, endPoint x: 627, endPoint y: 247, distance: 11.2
click at [616, 249] on span "Nothing selected" at bounding box center [585, 249] width 75 height 14
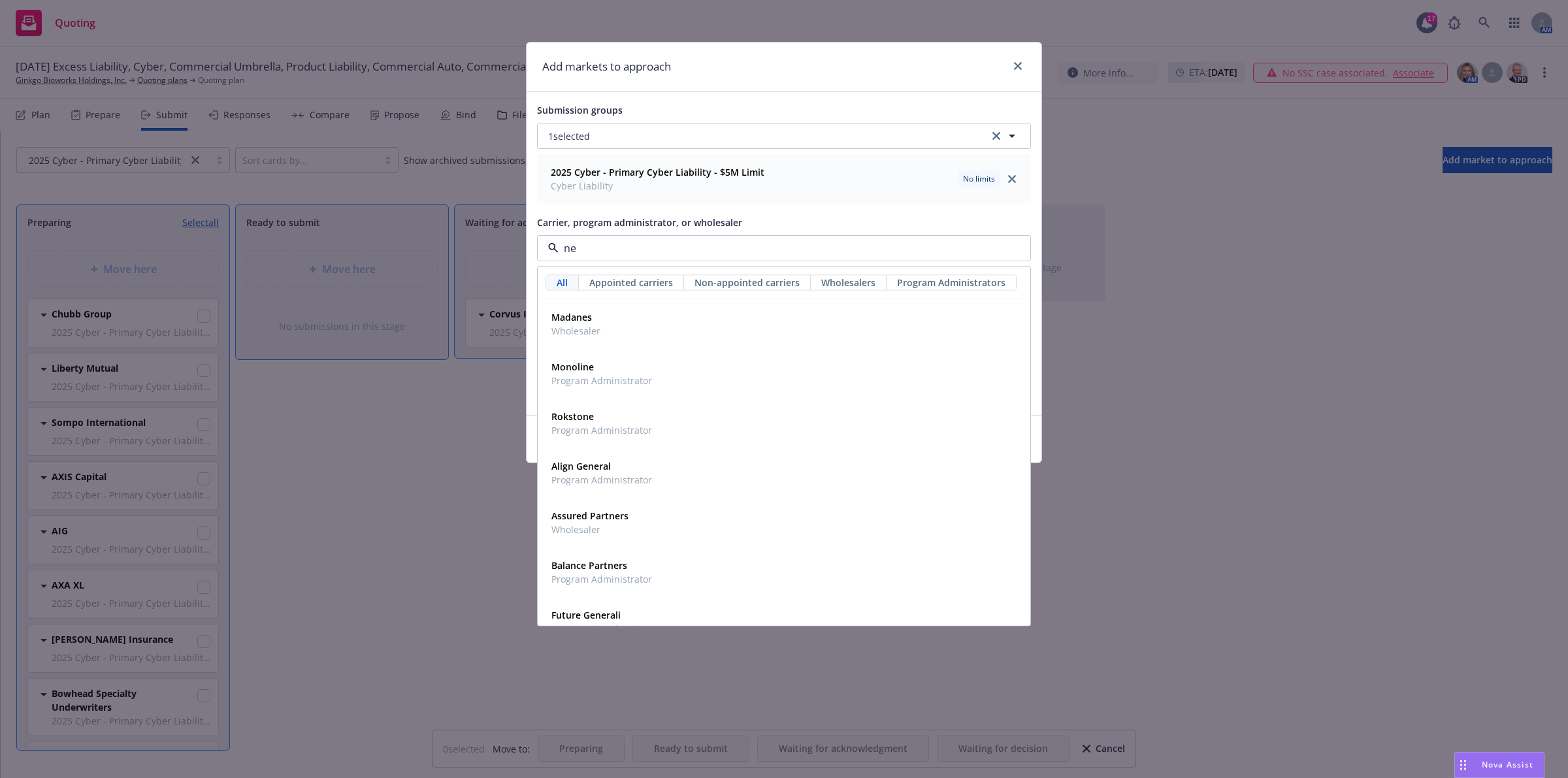
type input "n"
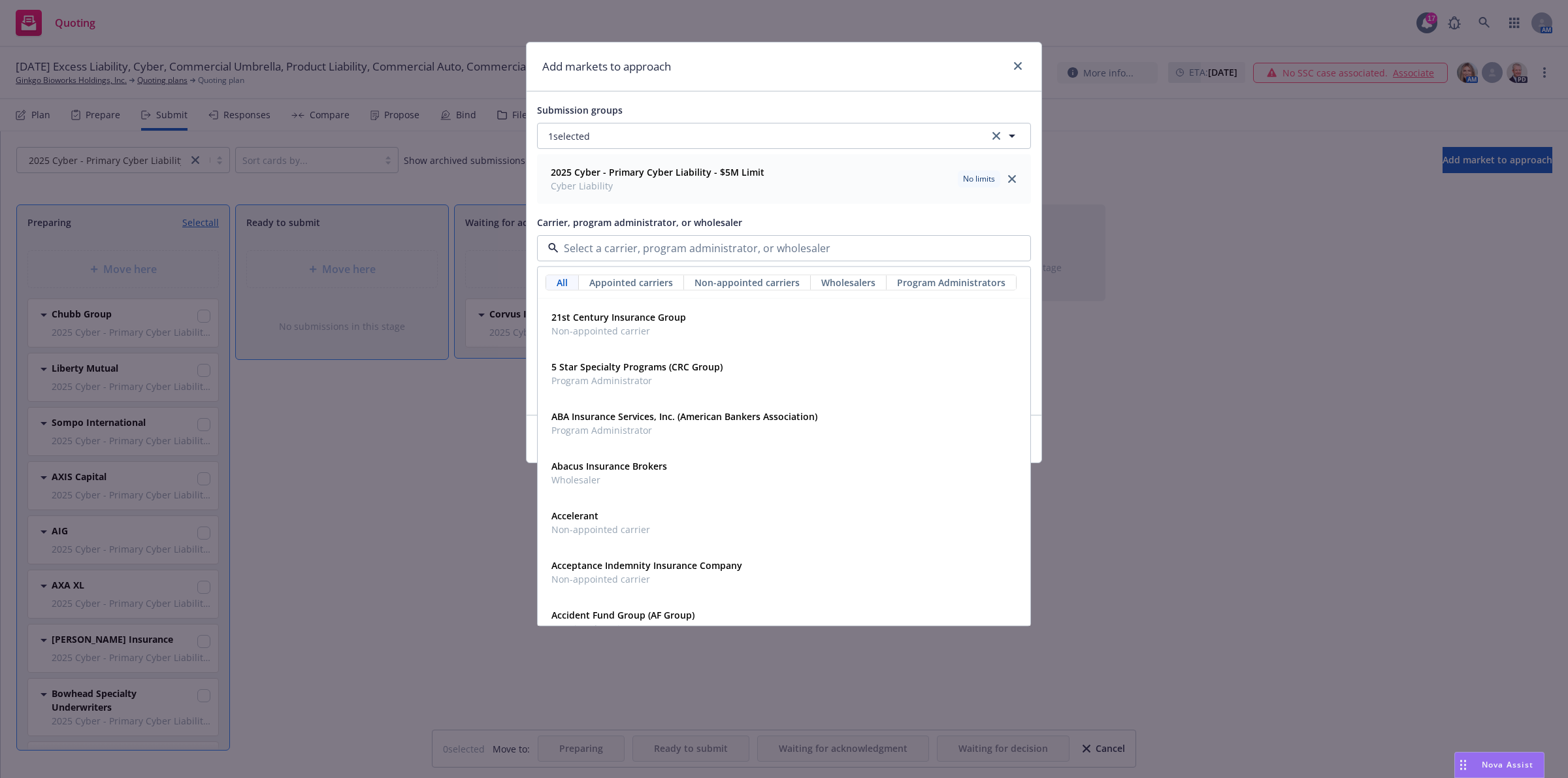
type input "n"
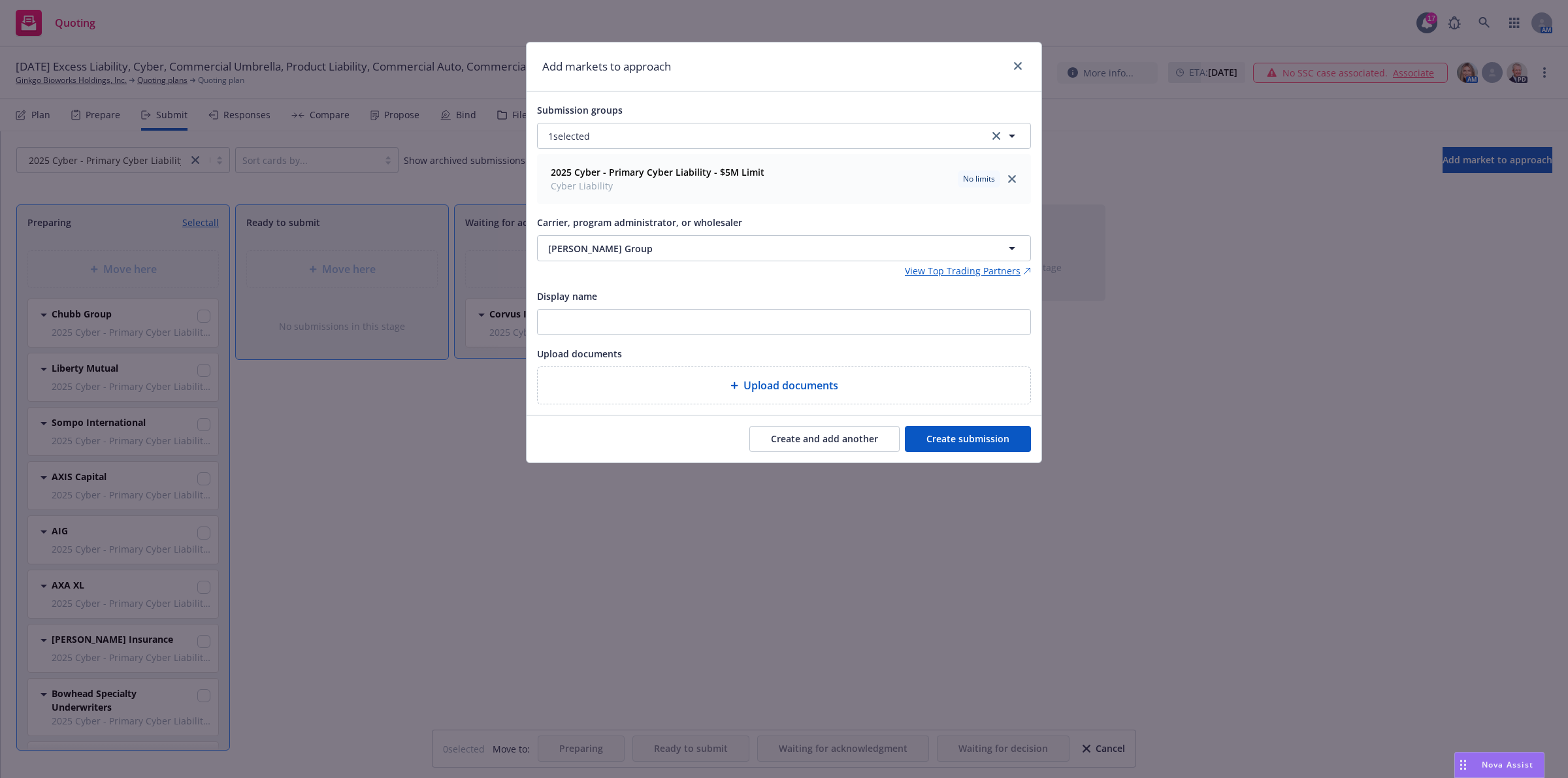
click at [785, 451] on button "Create and add another" at bounding box center [824, 438] width 151 height 26
click at [708, 242] on button "Nothing selected" at bounding box center [784, 248] width 494 height 26
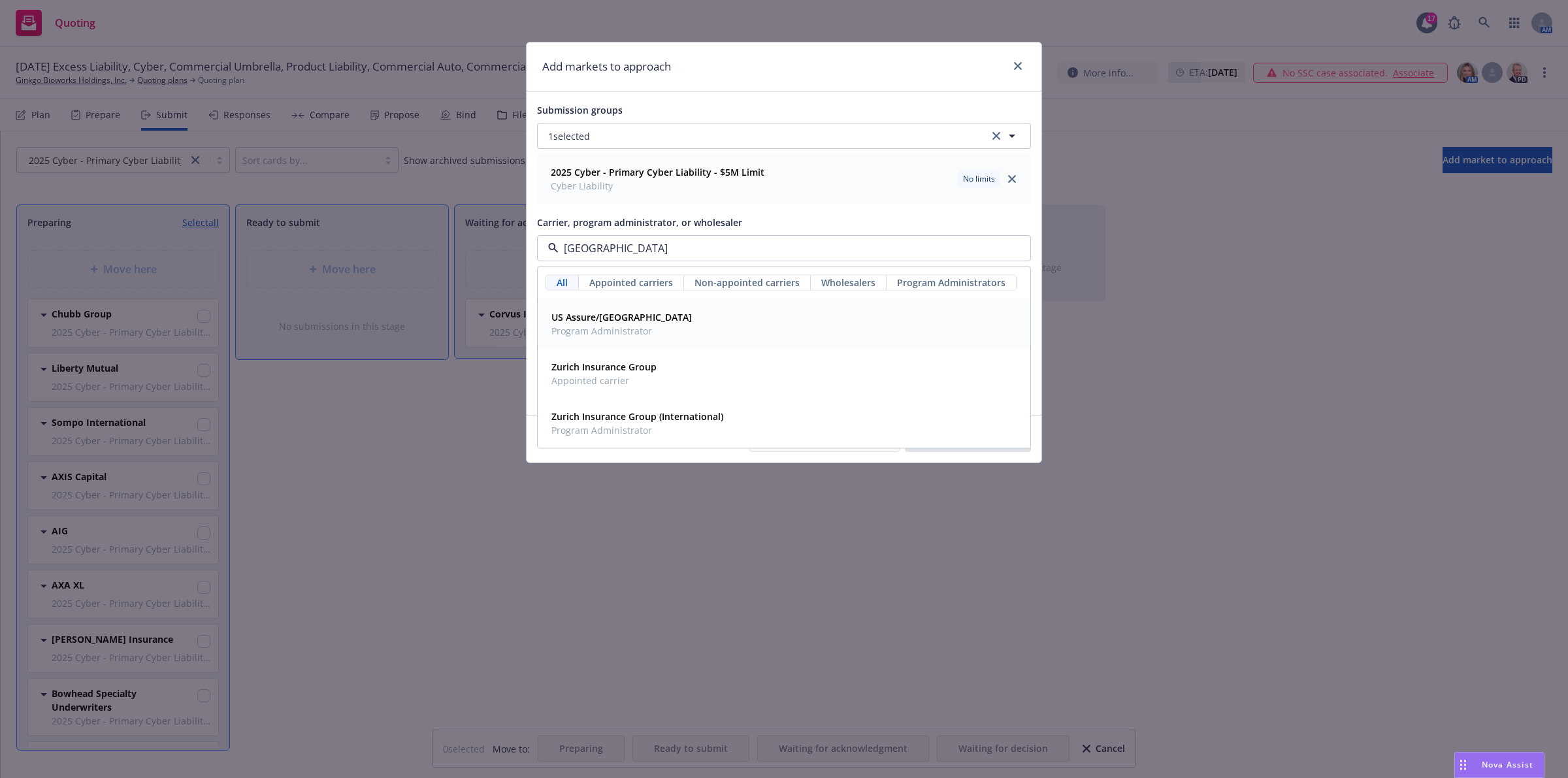
click at [674, 331] on div "US Assure/Zurich Program Administrator" at bounding box center [784, 324] width 475 height 32
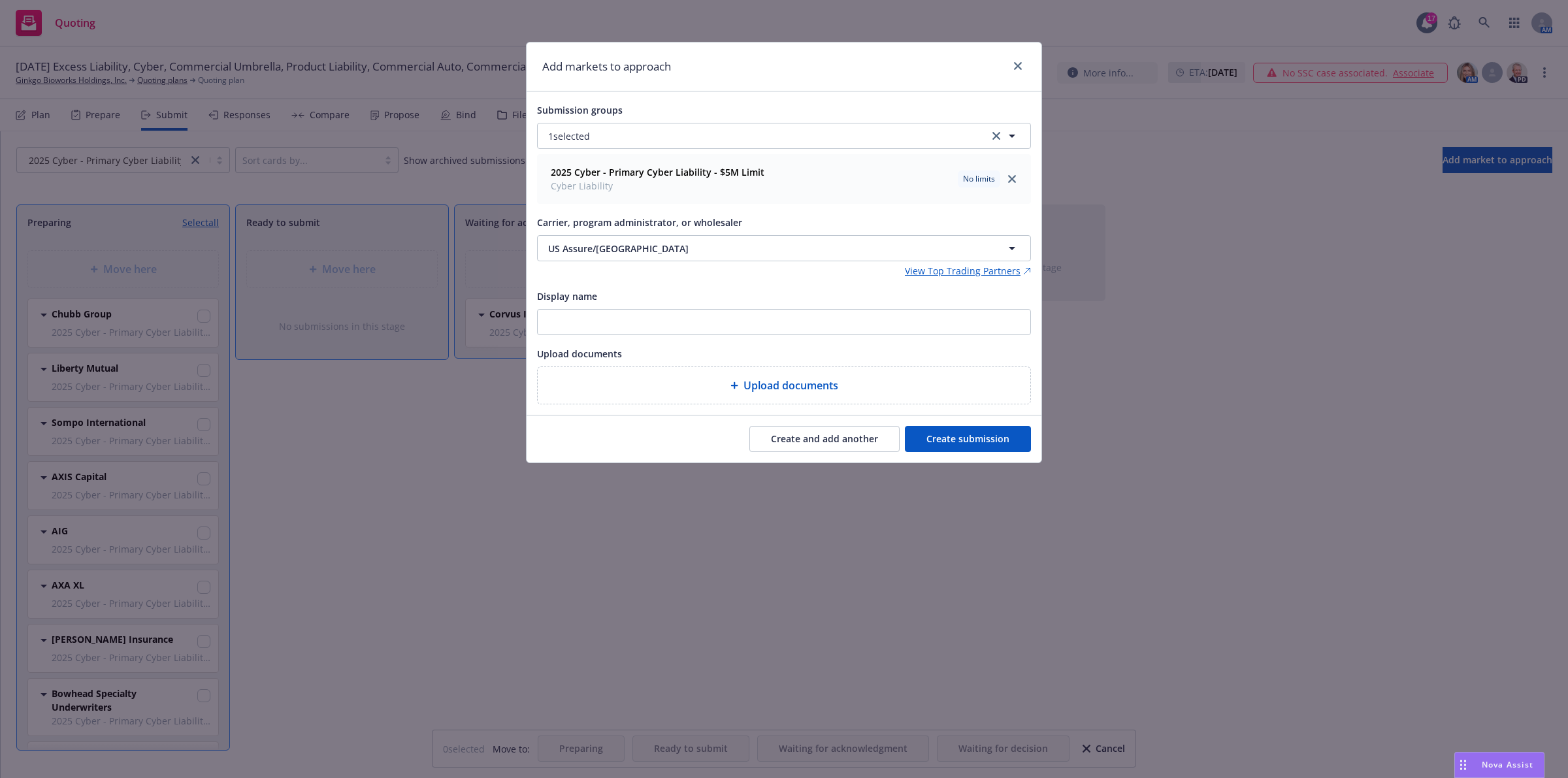
click at [861, 438] on button "Create and add another" at bounding box center [824, 438] width 151 height 26
click at [660, 260] on button "Nothing selected" at bounding box center [784, 248] width 494 height 26
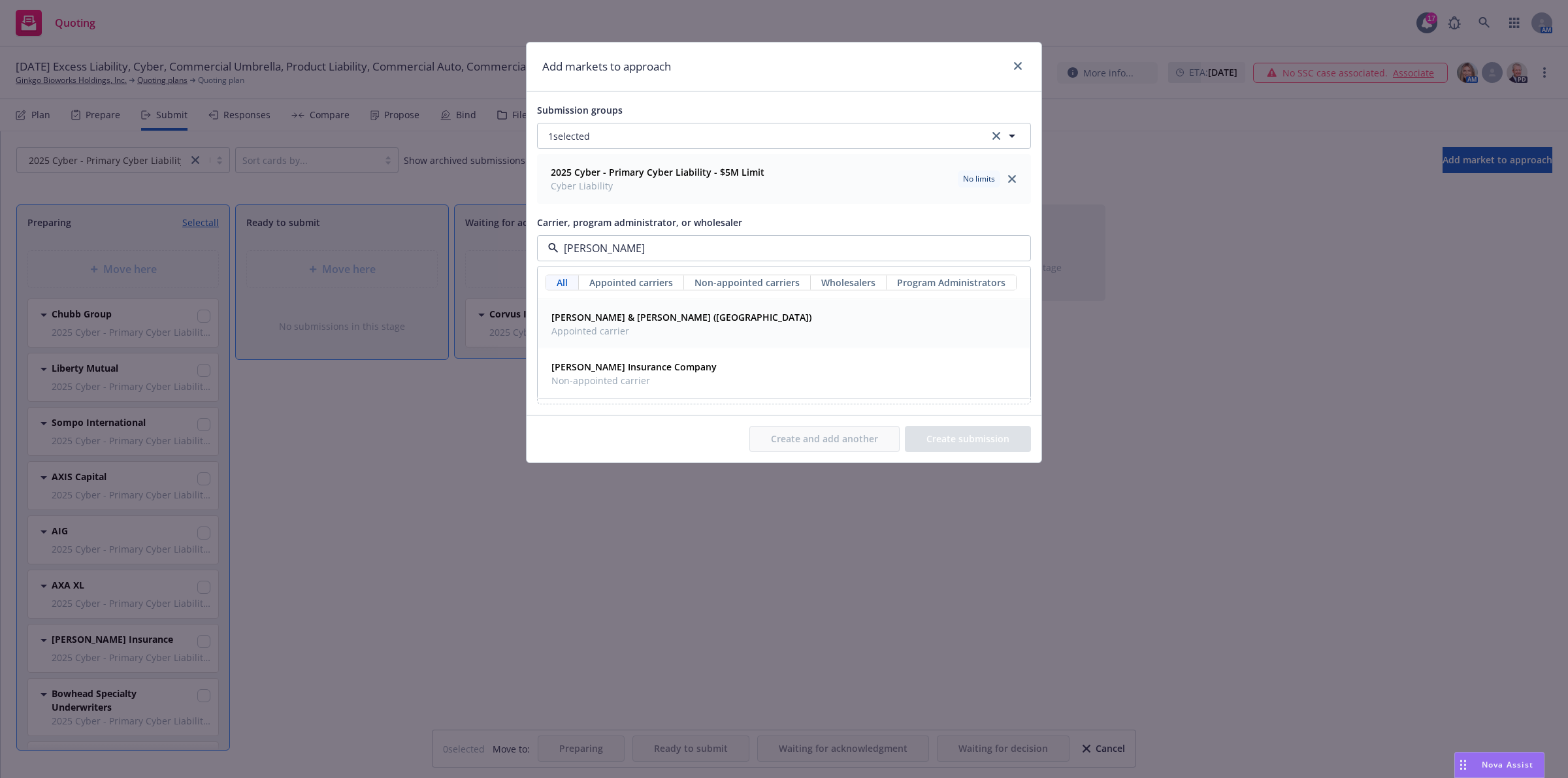
click at [653, 318] on strong "Crum & Forster (Fairfax)" at bounding box center [681, 317] width 260 height 13
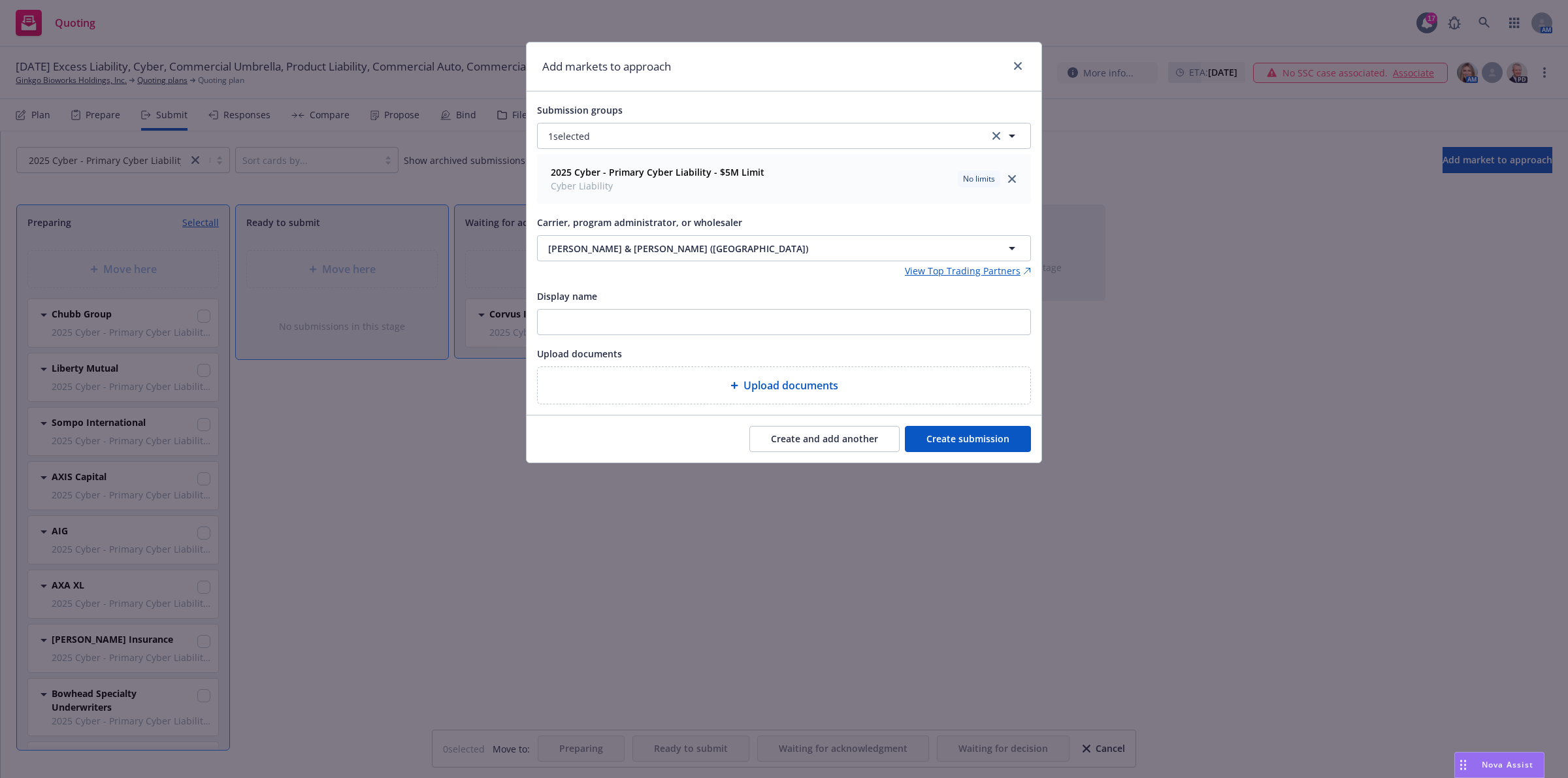
click at [798, 442] on button "Create and add another" at bounding box center [824, 438] width 151 height 26
click at [668, 231] on div "Carrier, program administrator, or wholesaler Nothing selected" at bounding box center [784, 238] width 494 height 47
click at [674, 247] on button "Nothing selected" at bounding box center [784, 248] width 494 height 26
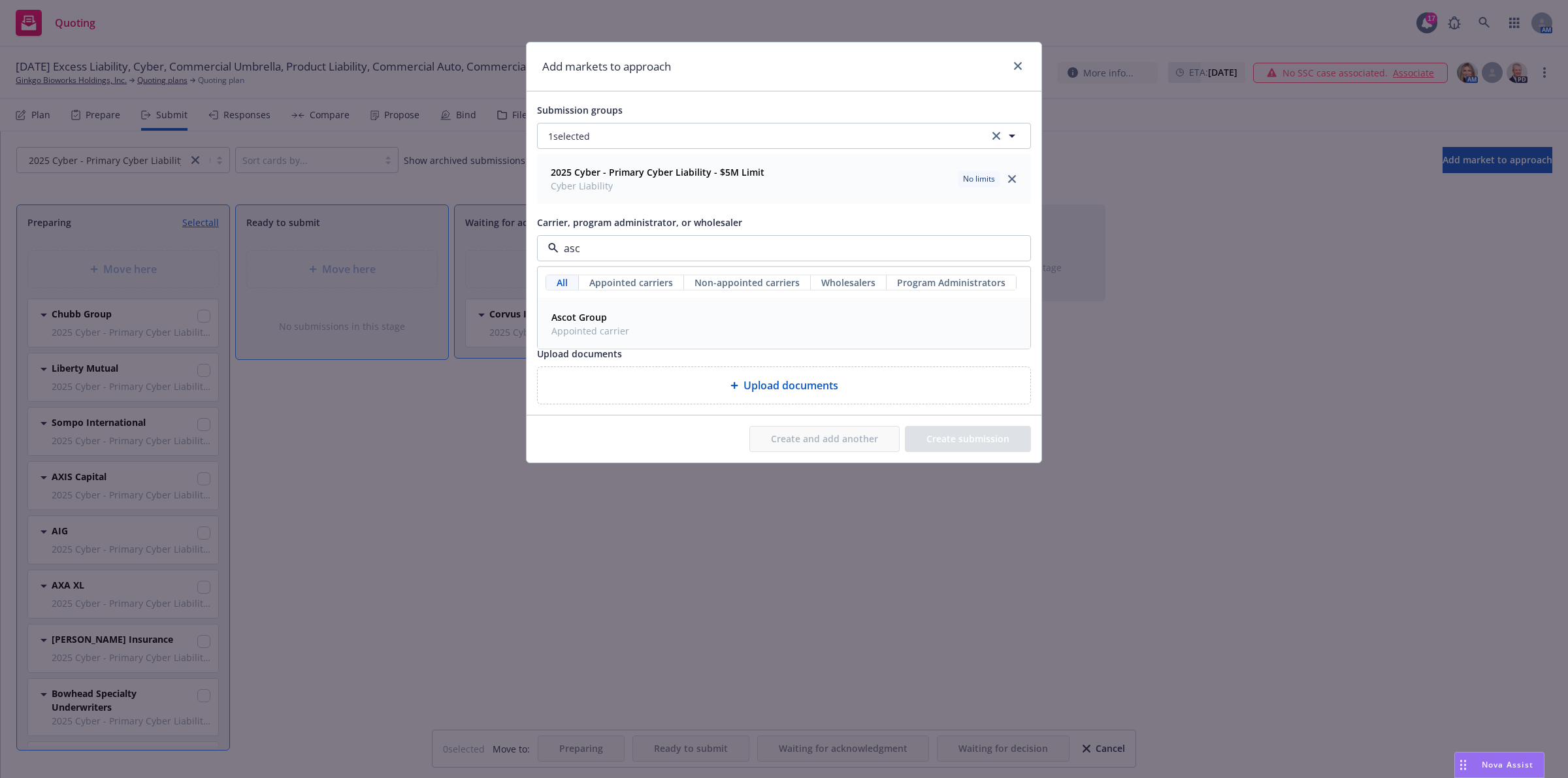
click at [668, 312] on div "Ascot Group Appointed carrier" at bounding box center [784, 324] width 475 height 32
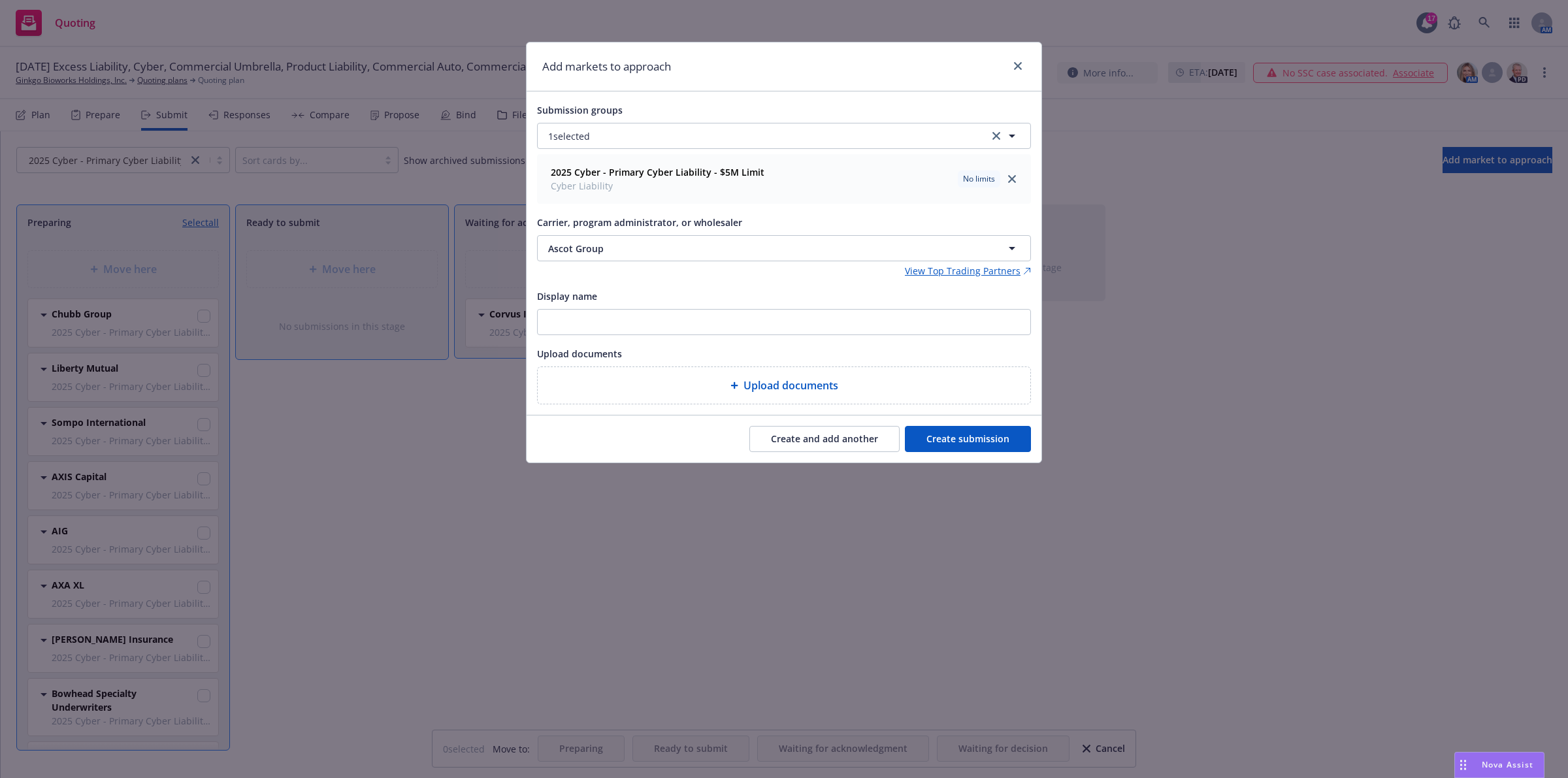
click at [815, 438] on button "Create and add another" at bounding box center [824, 438] width 151 height 26
click at [644, 248] on button "Nothing selected" at bounding box center [784, 248] width 494 height 26
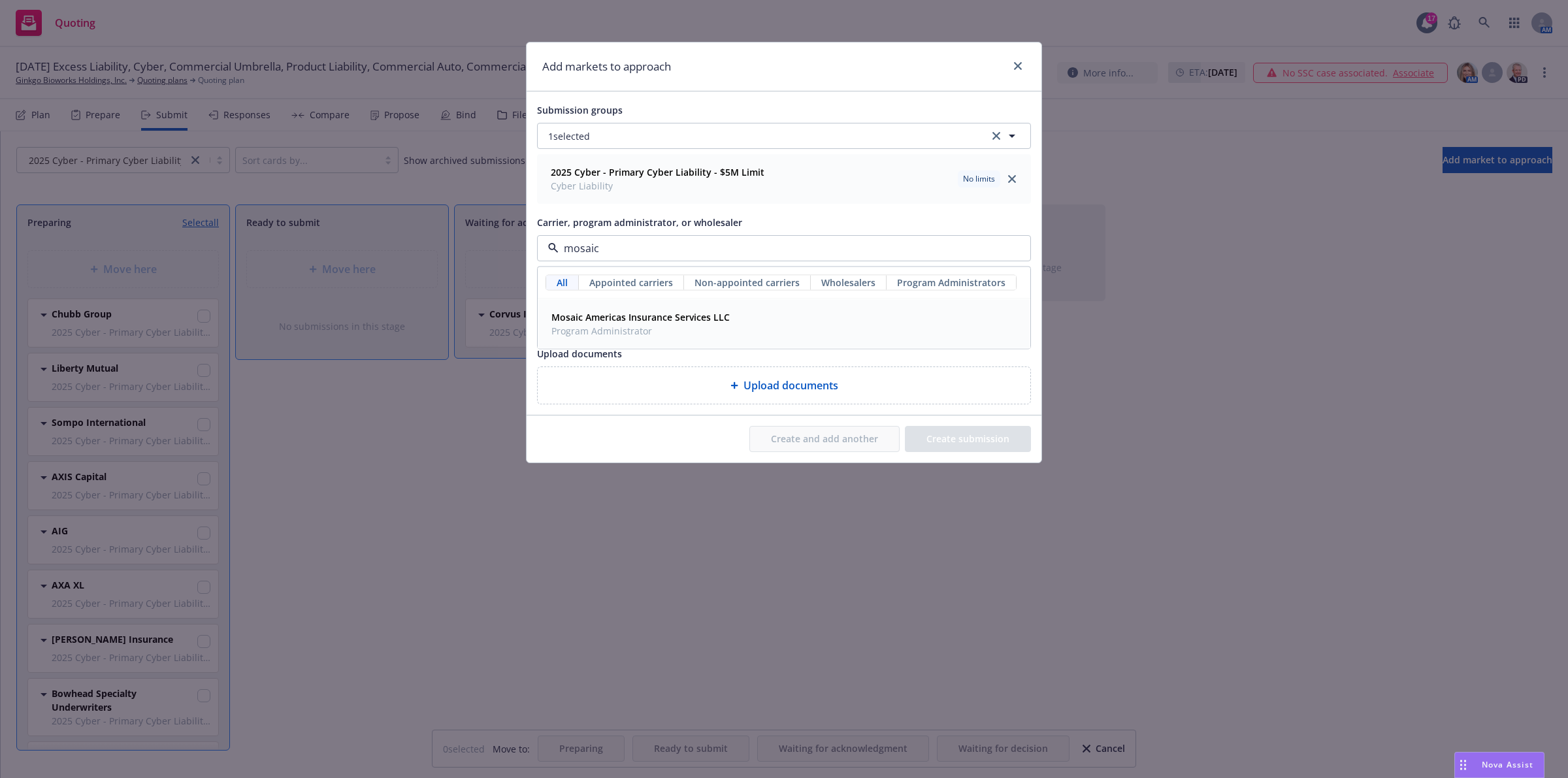
click at [767, 314] on div "Mosaic Americas Insurance Services LLC Program Administrator" at bounding box center [784, 324] width 475 height 32
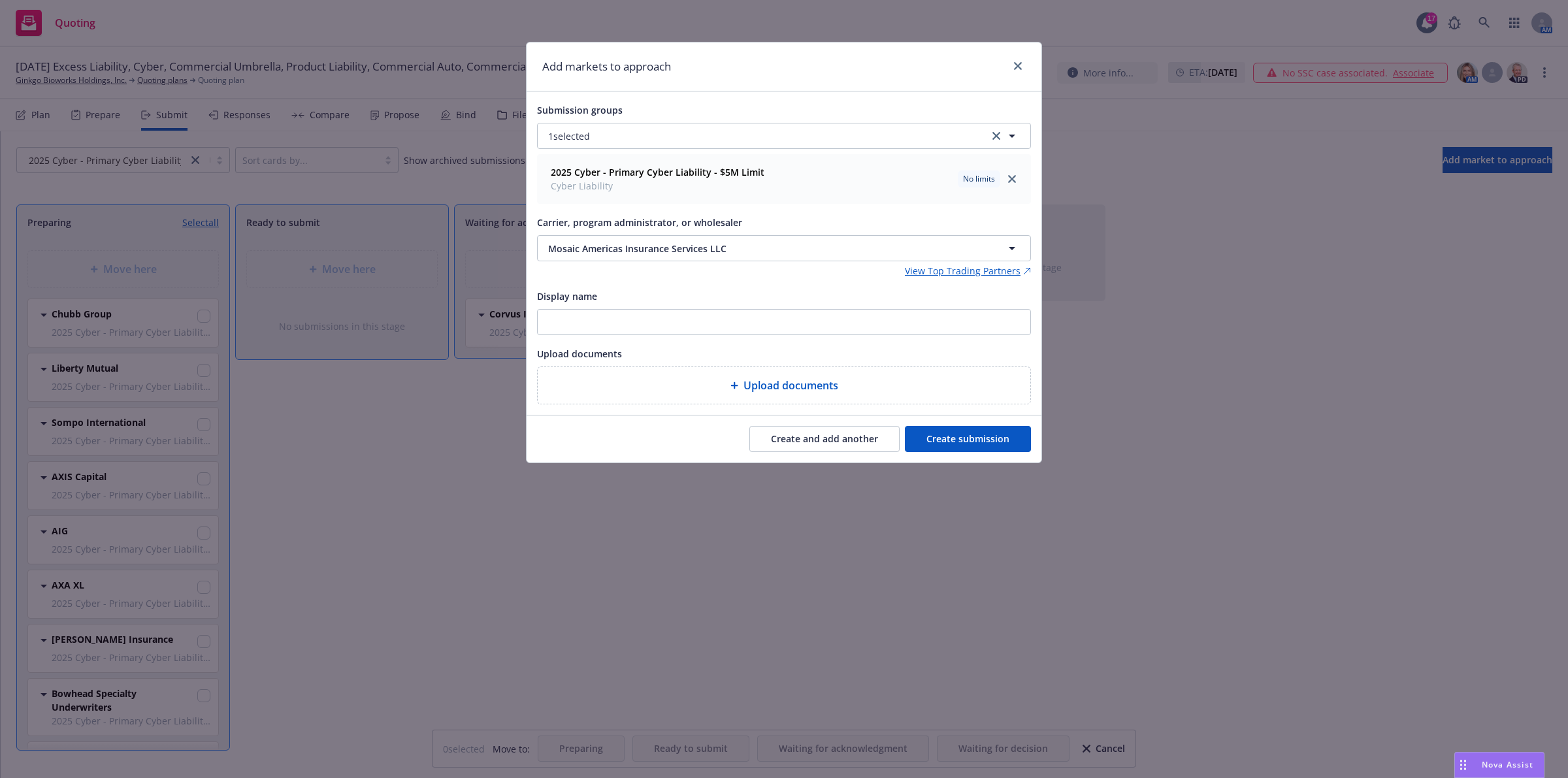
click at [805, 436] on button "Create and add another" at bounding box center [824, 438] width 151 height 26
click at [743, 242] on button "Nothing selected" at bounding box center [784, 248] width 494 height 26
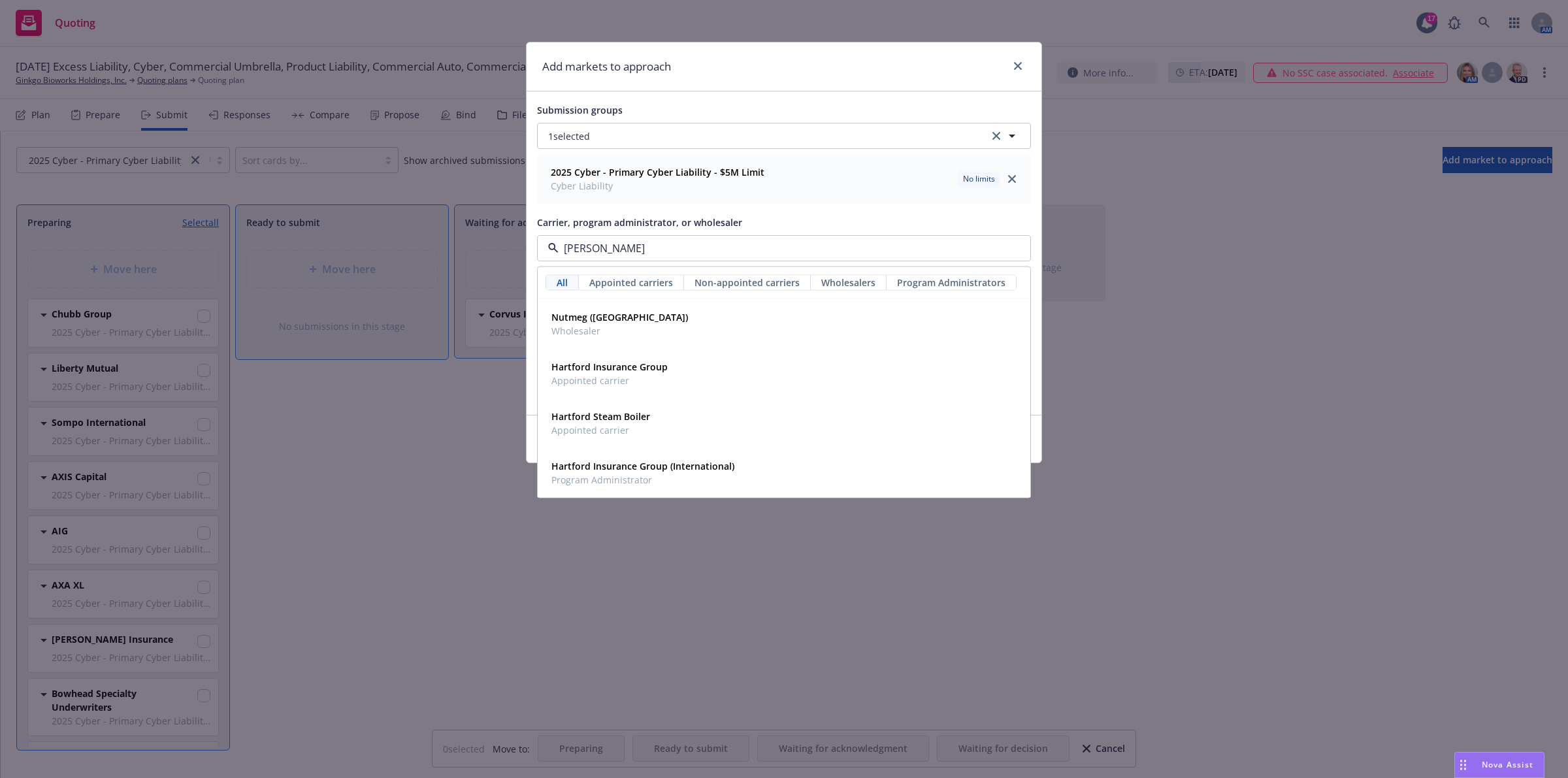
type input "hartf"
click at [692, 373] on div "Hartford Insurance Group Appointed carrier" at bounding box center [784, 373] width 475 height 32
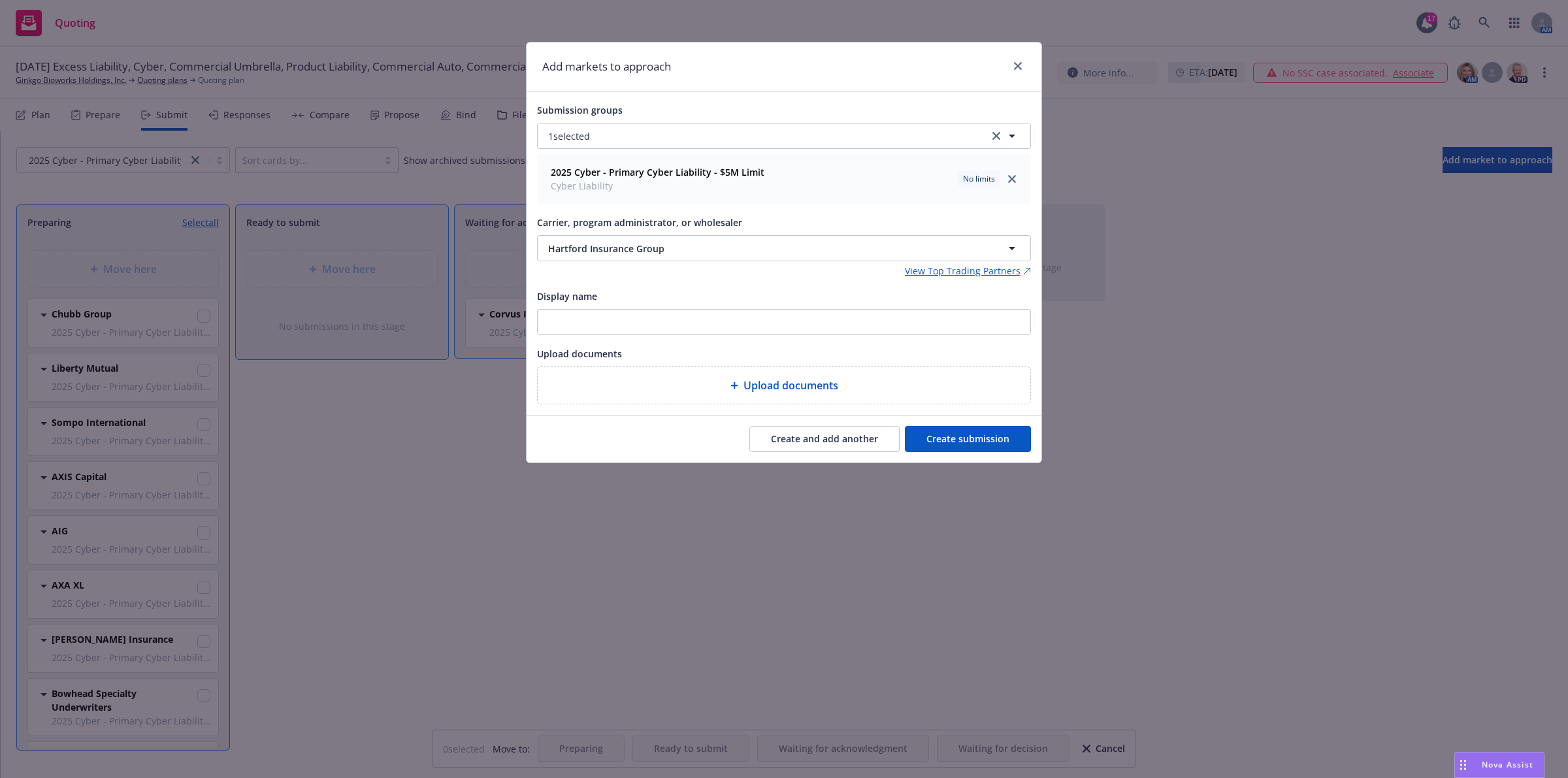
click at [817, 435] on button "Create and add another" at bounding box center [824, 438] width 151 height 26
click at [837, 520] on div "Add markets to approach Submission groups 1 selected 2025 Cyber - Primary Cyber…" at bounding box center [784, 389] width 1568 height 778
click at [1029, 60] on div "Add markets to approach" at bounding box center [784, 67] width 515 height 49
click at [1026, 66] on div "Add markets to approach" at bounding box center [784, 67] width 515 height 49
click at [1023, 71] on link "close" at bounding box center [1018, 66] width 15 height 16
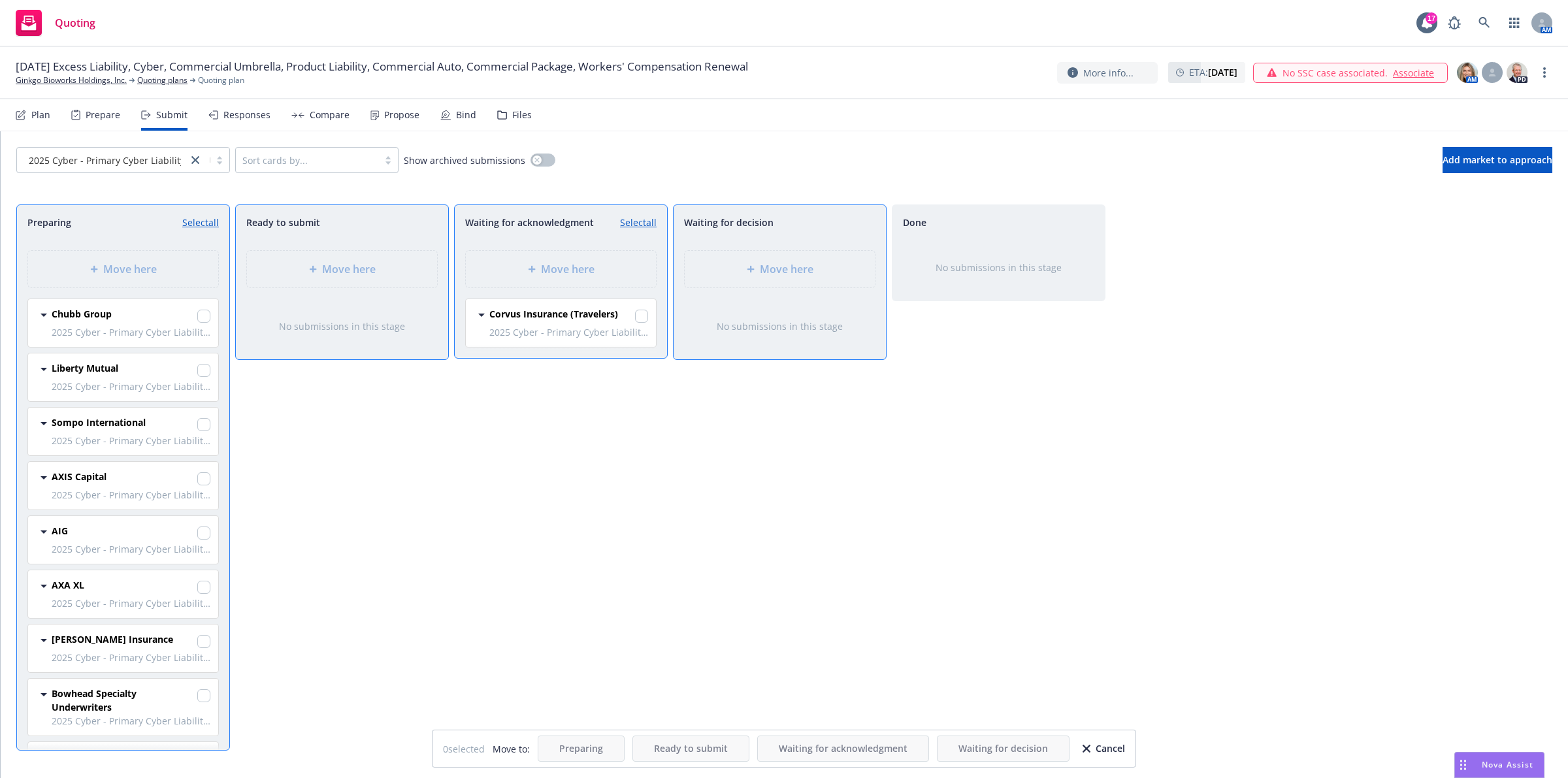
click at [1520, 765] on span "Nova Assist" at bounding box center [1507, 765] width 52 height 11
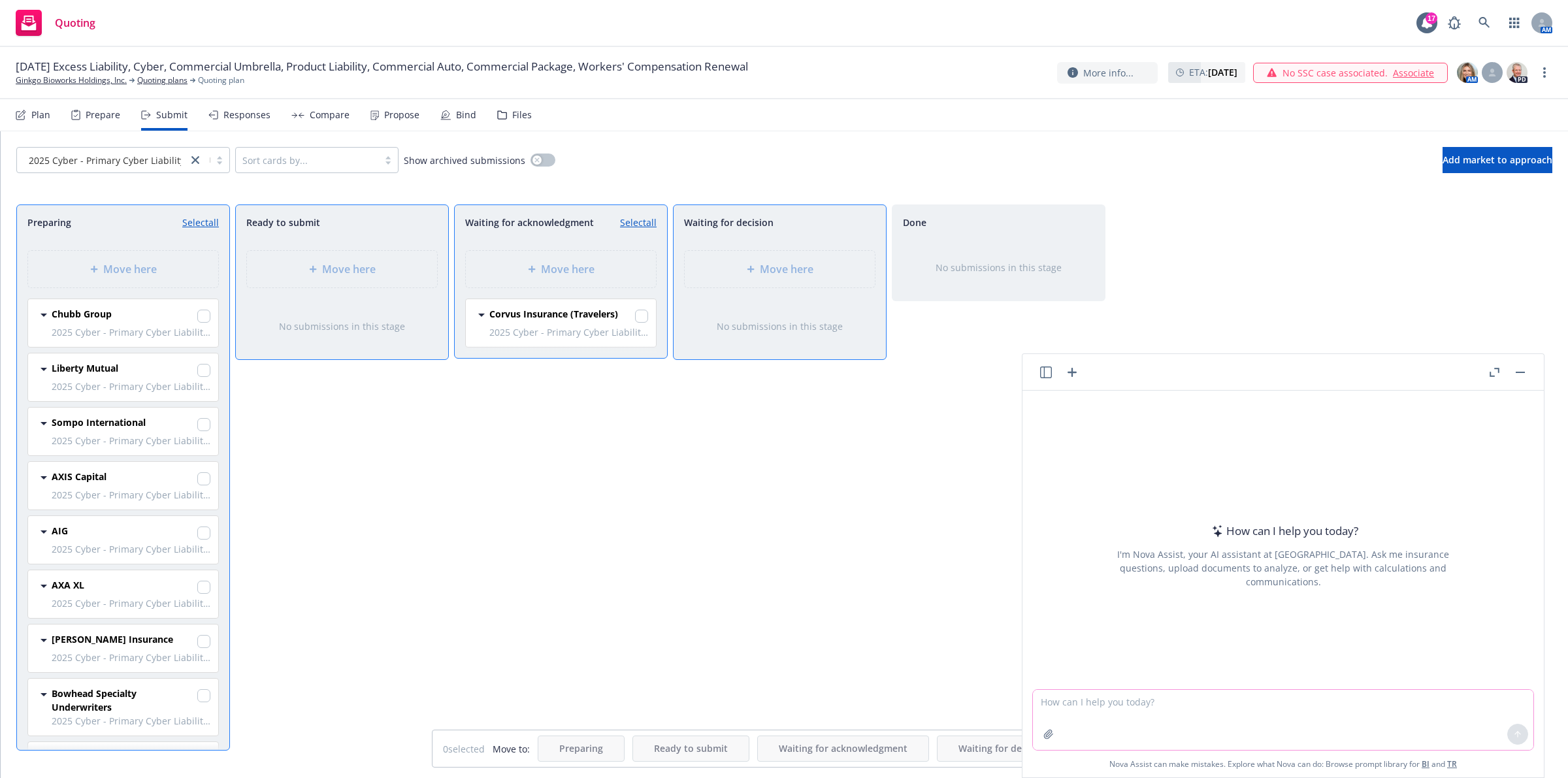
click at [1341, 712] on textarea at bounding box center [1283, 720] width 500 height 60
type textarea "can you please write up a detailed Cyber / Tech E&O submission for Ginkgo Biowo…"
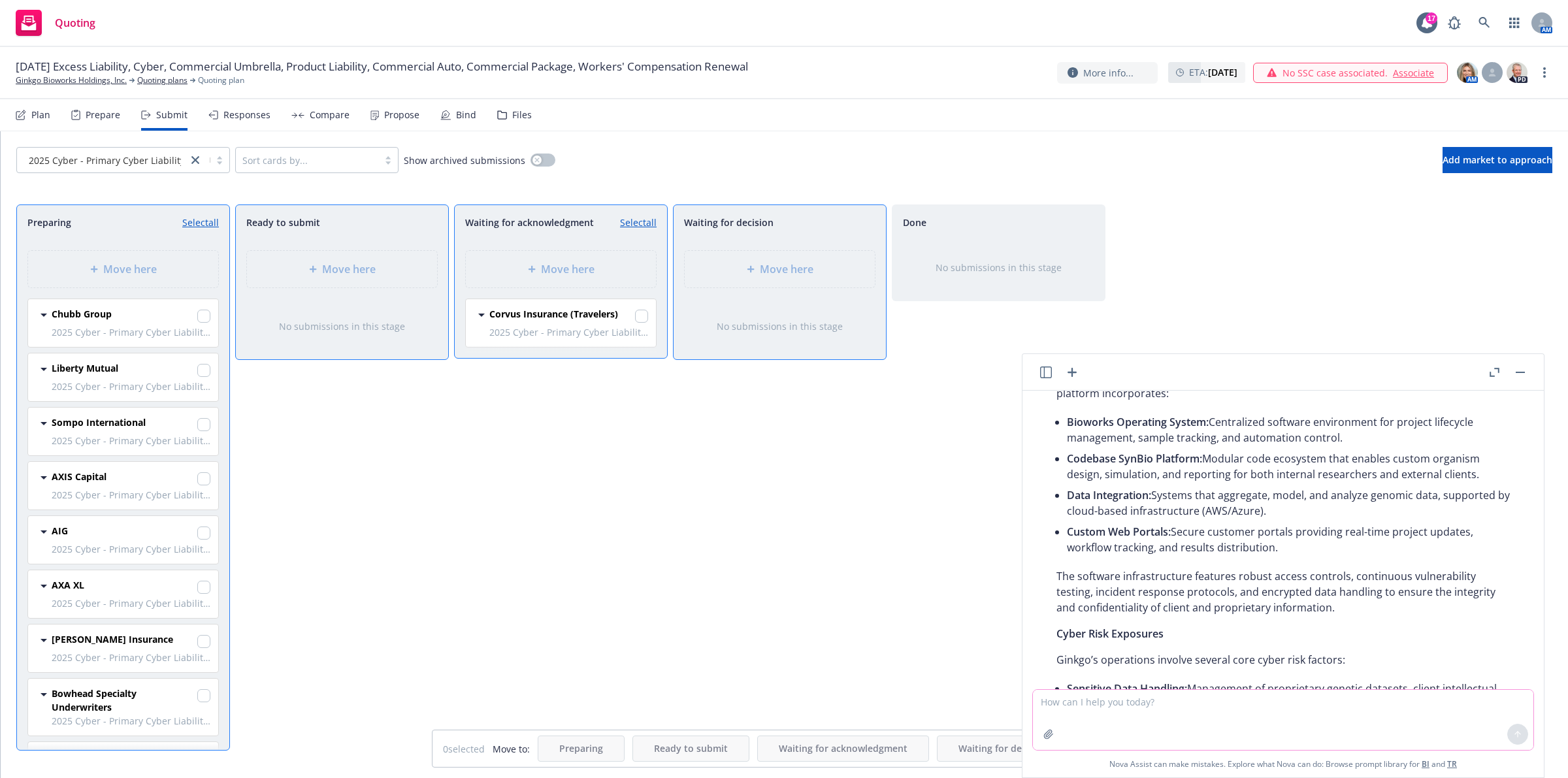
scroll to position [431, 0]
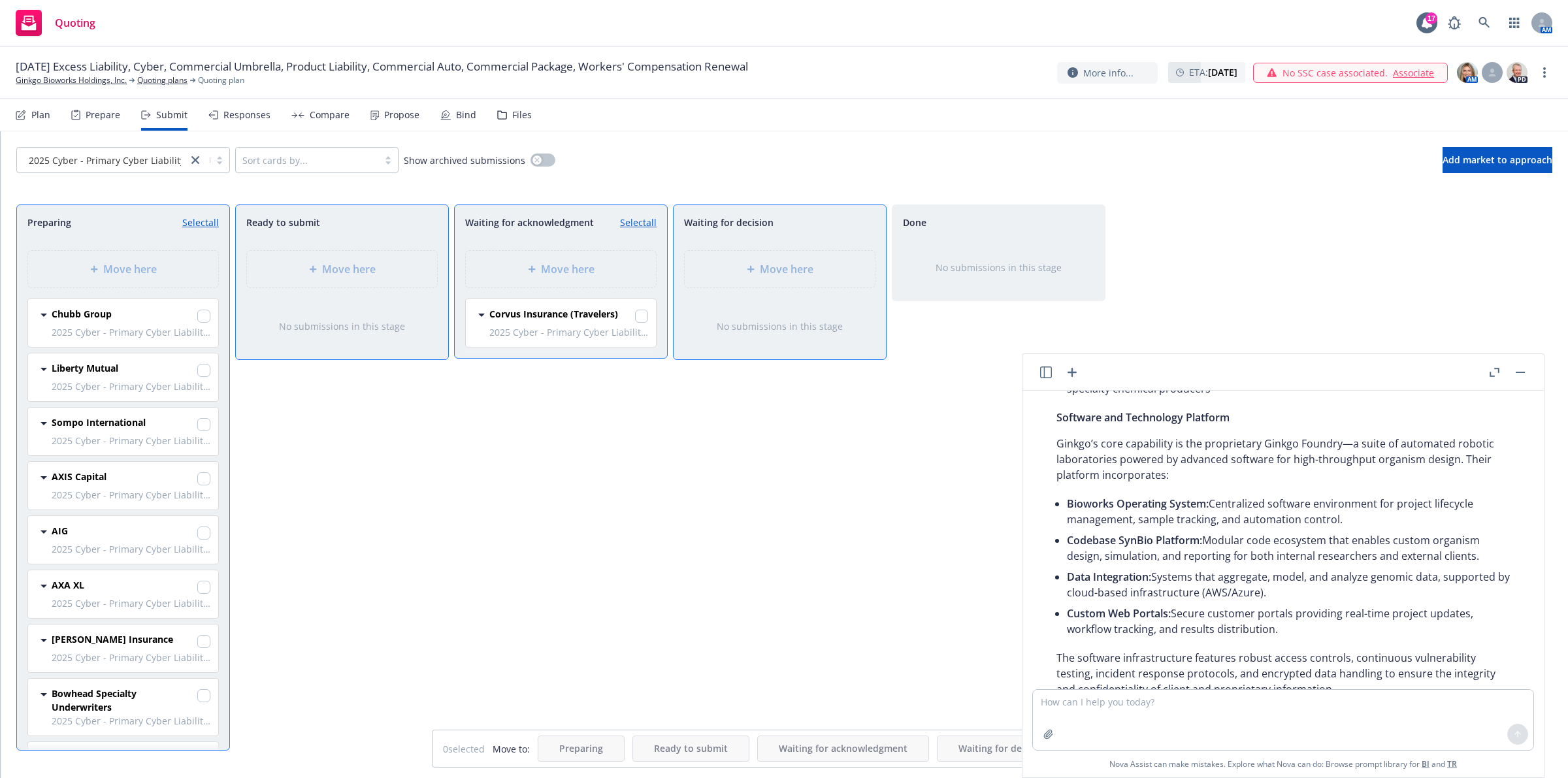
click at [1331, 636] on li "Custom Web Portals: Secure customer portals providing real-time project updates…" at bounding box center [1288, 622] width 443 height 37
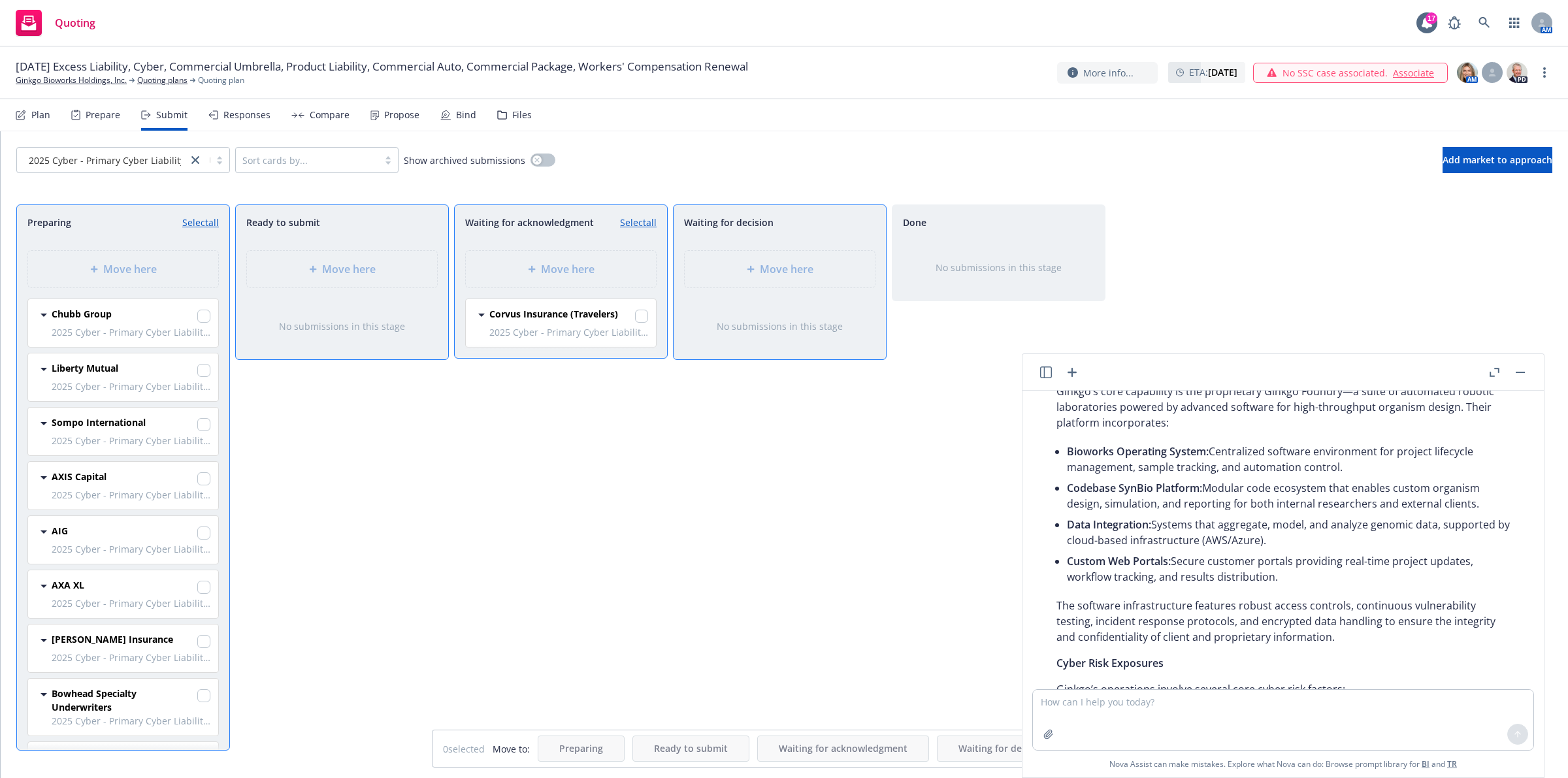
scroll to position [513, 0]
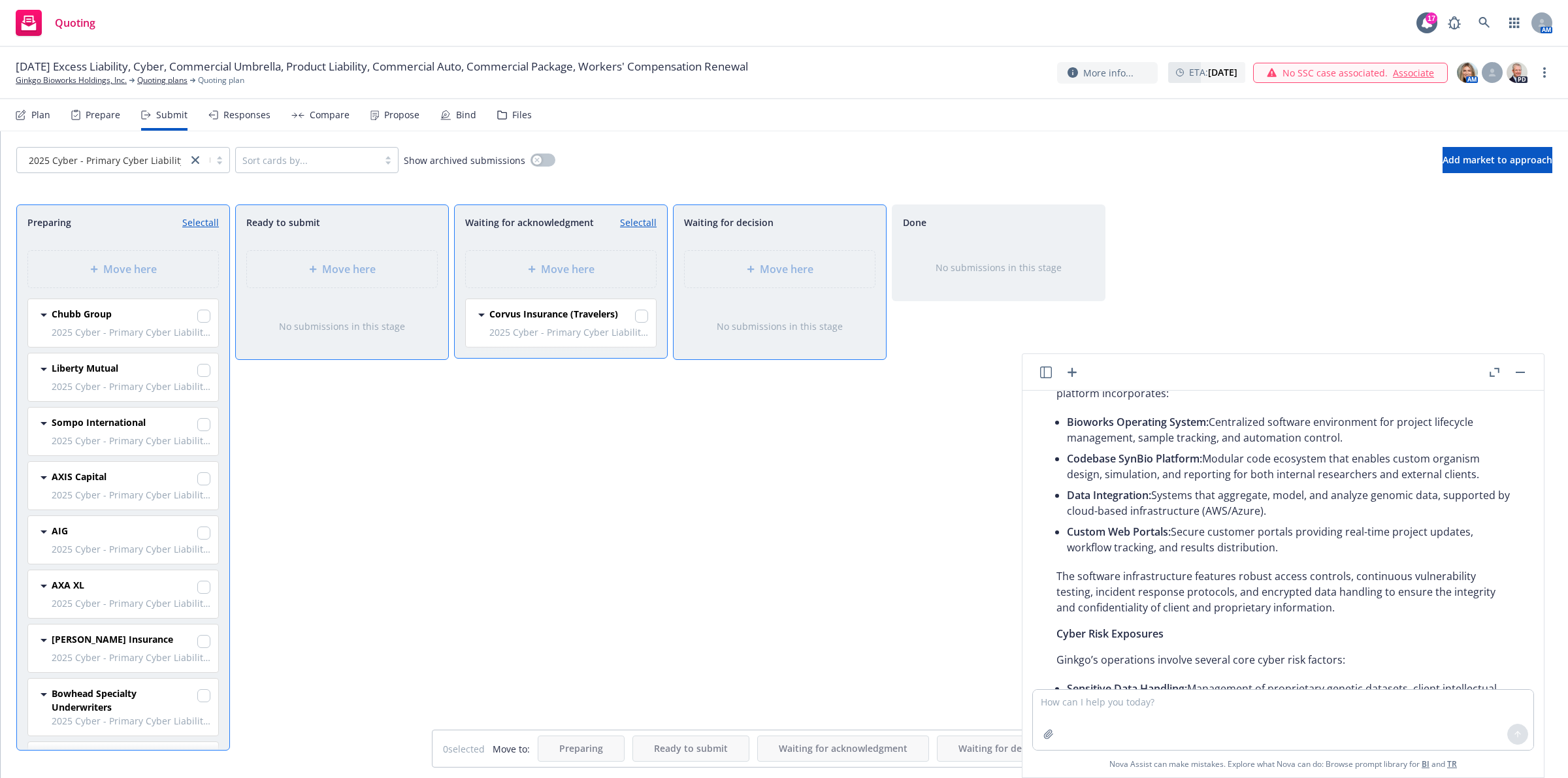
click at [1375, 619] on div "Certainly! Here’s a detailed sample Cyber/Tech E&O (Errors & Omissions) submiss…" at bounding box center [1283, 736] width 480 height 1580
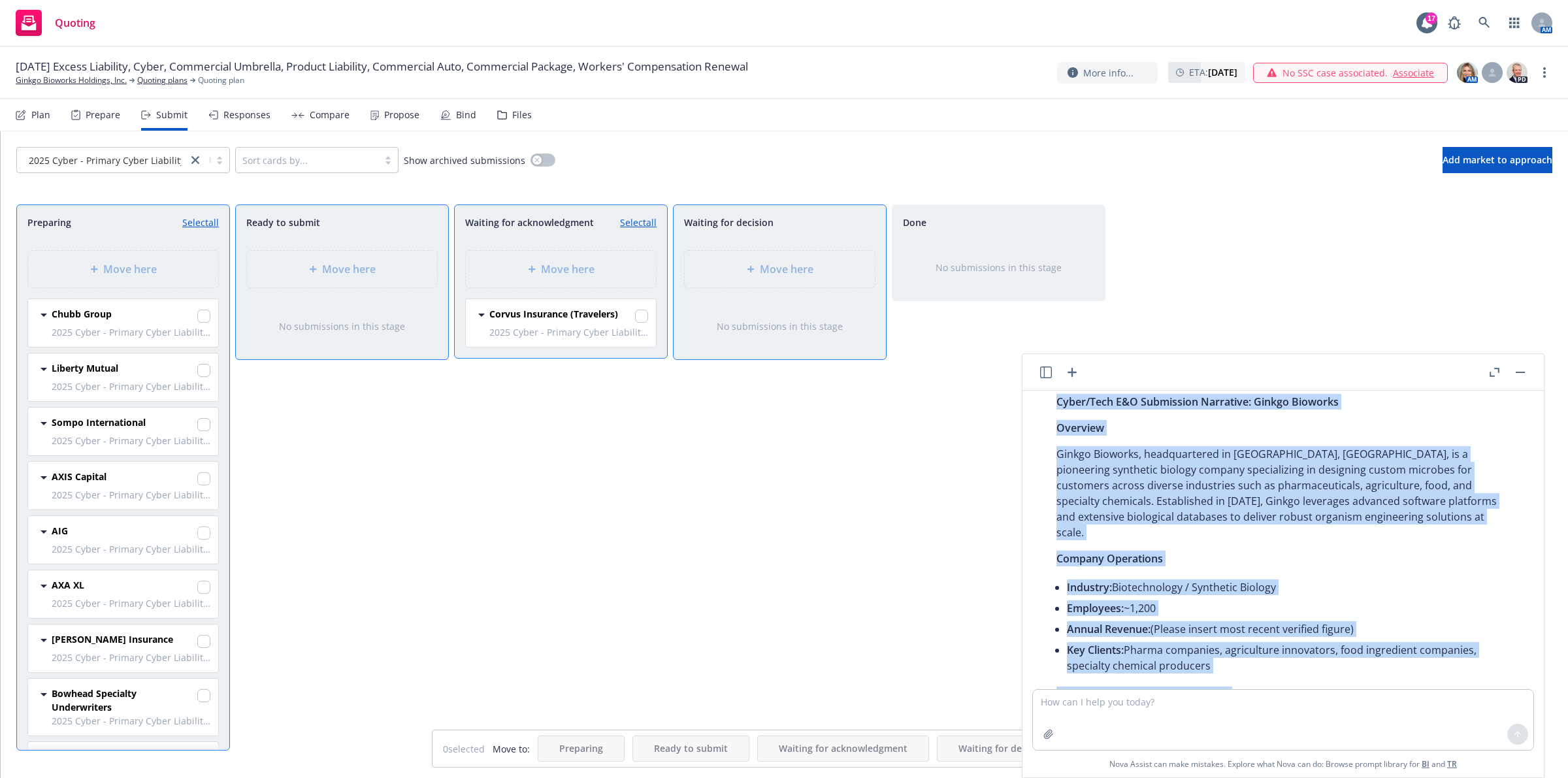
scroll to position [83, 0]
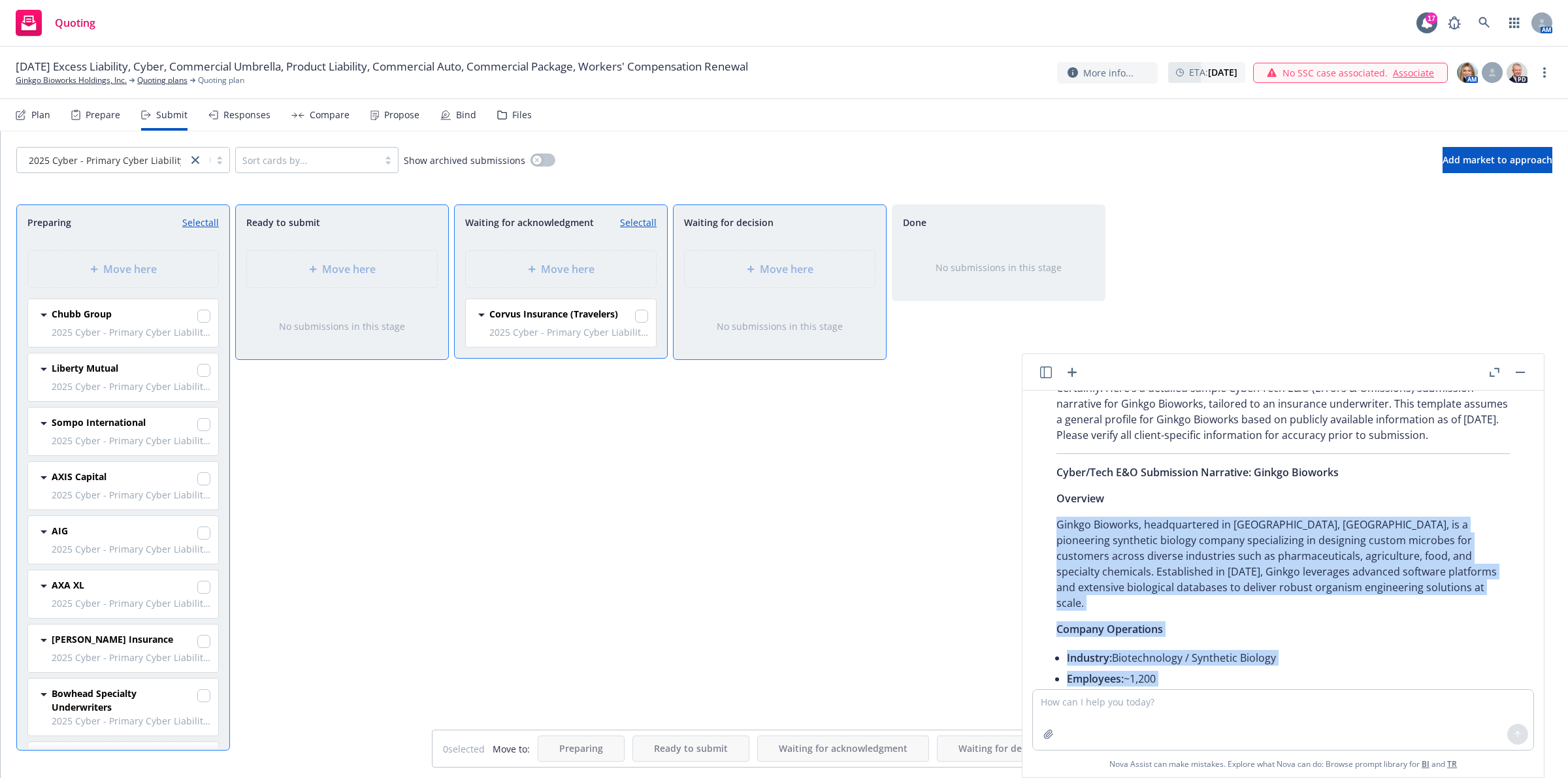
drag, startPoint x: 1388, startPoint y: 614, endPoint x: 1037, endPoint y: 529, distance: 361.1
copy div "Ginkgo Bioworks, headquartered in Boston, MA, is a pioneering synthetic biology…"
click at [80, 76] on link "Ginkgo Bioworks Holdings, Inc." at bounding box center [71, 80] width 111 height 12
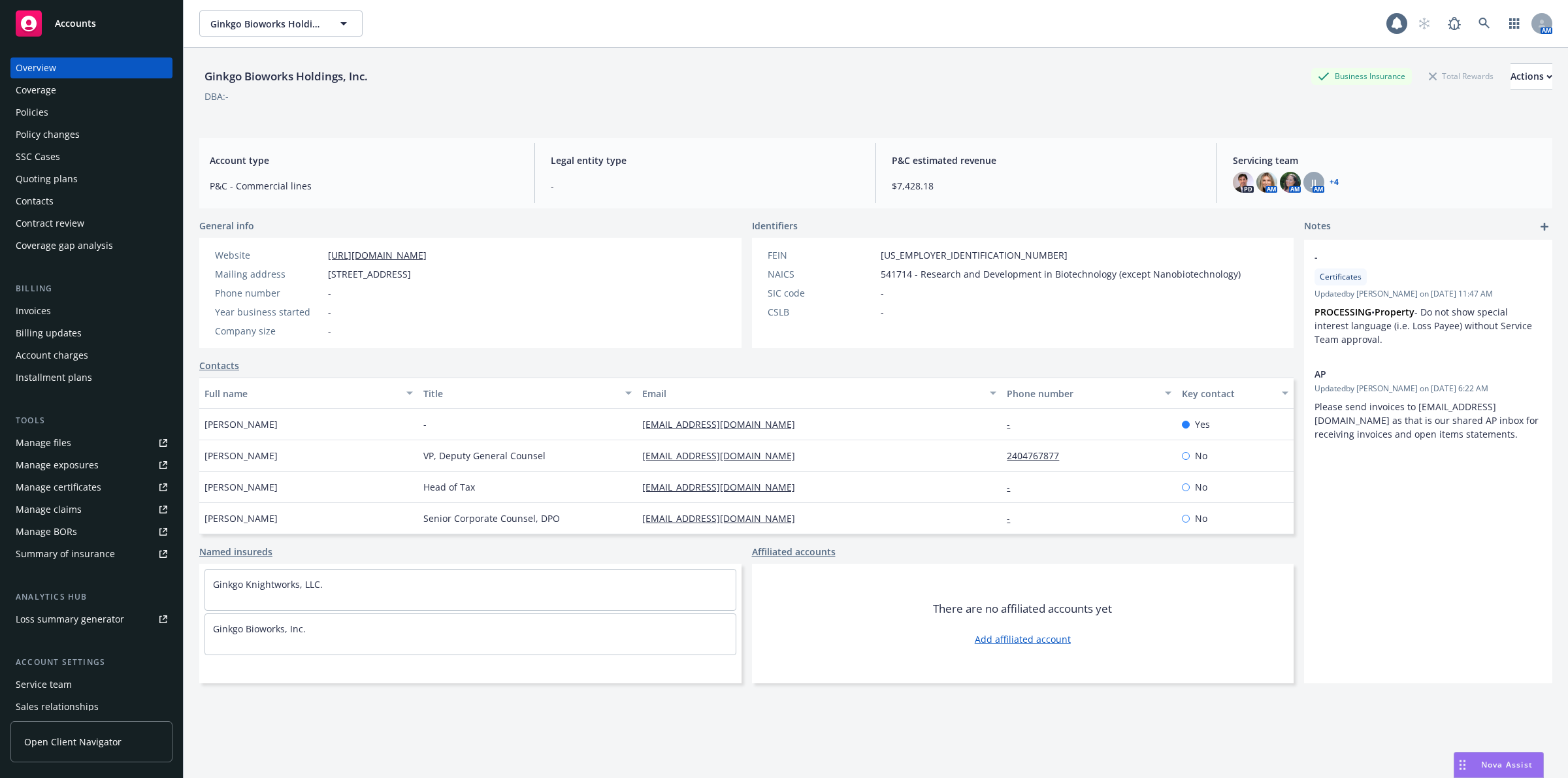
click at [77, 103] on div "Policies" at bounding box center [91, 112] width 151 height 21
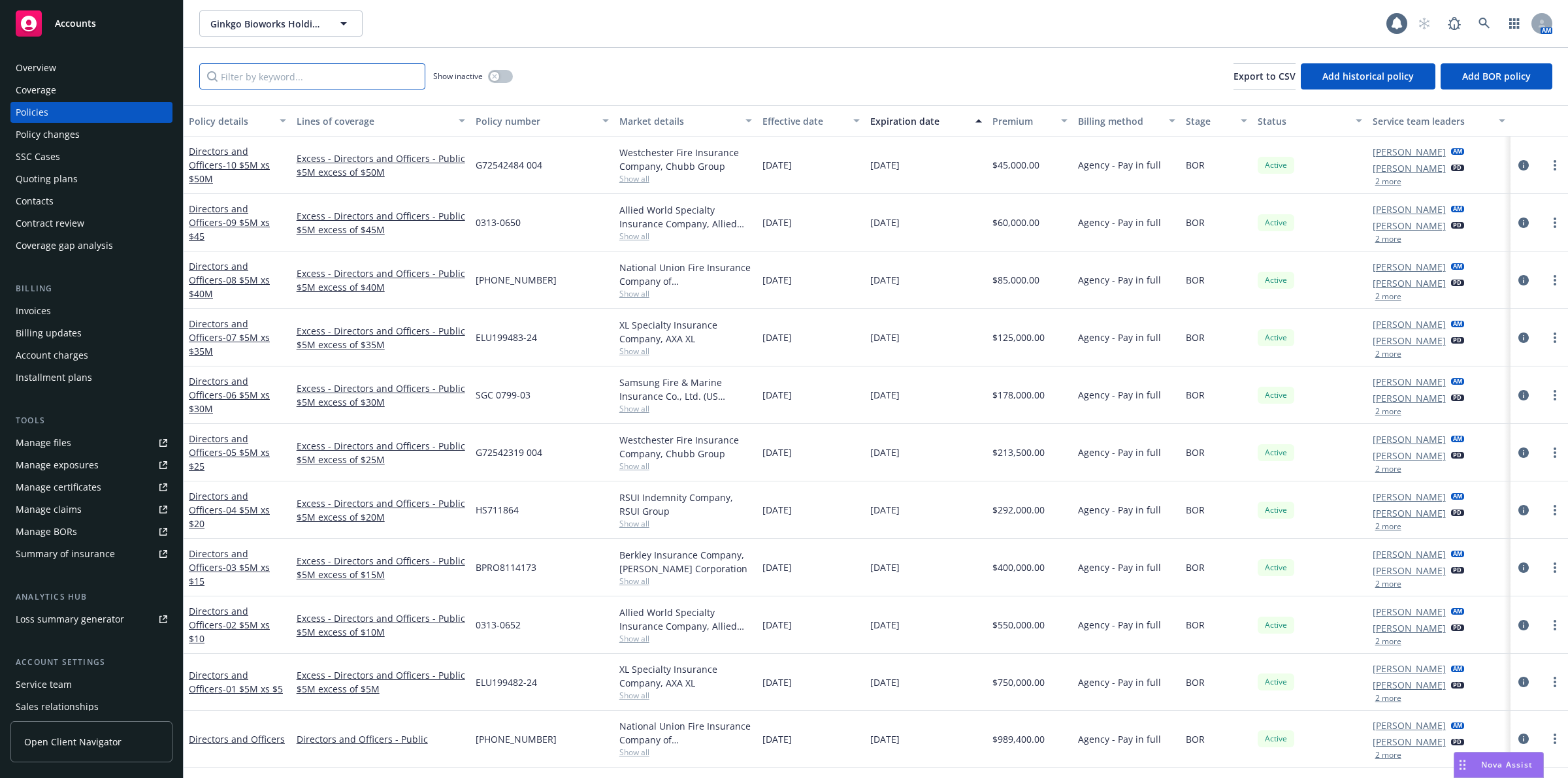
click at [272, 76] on input "Filter by keyword..." at bounding box center [312, 76] width 226 height 26
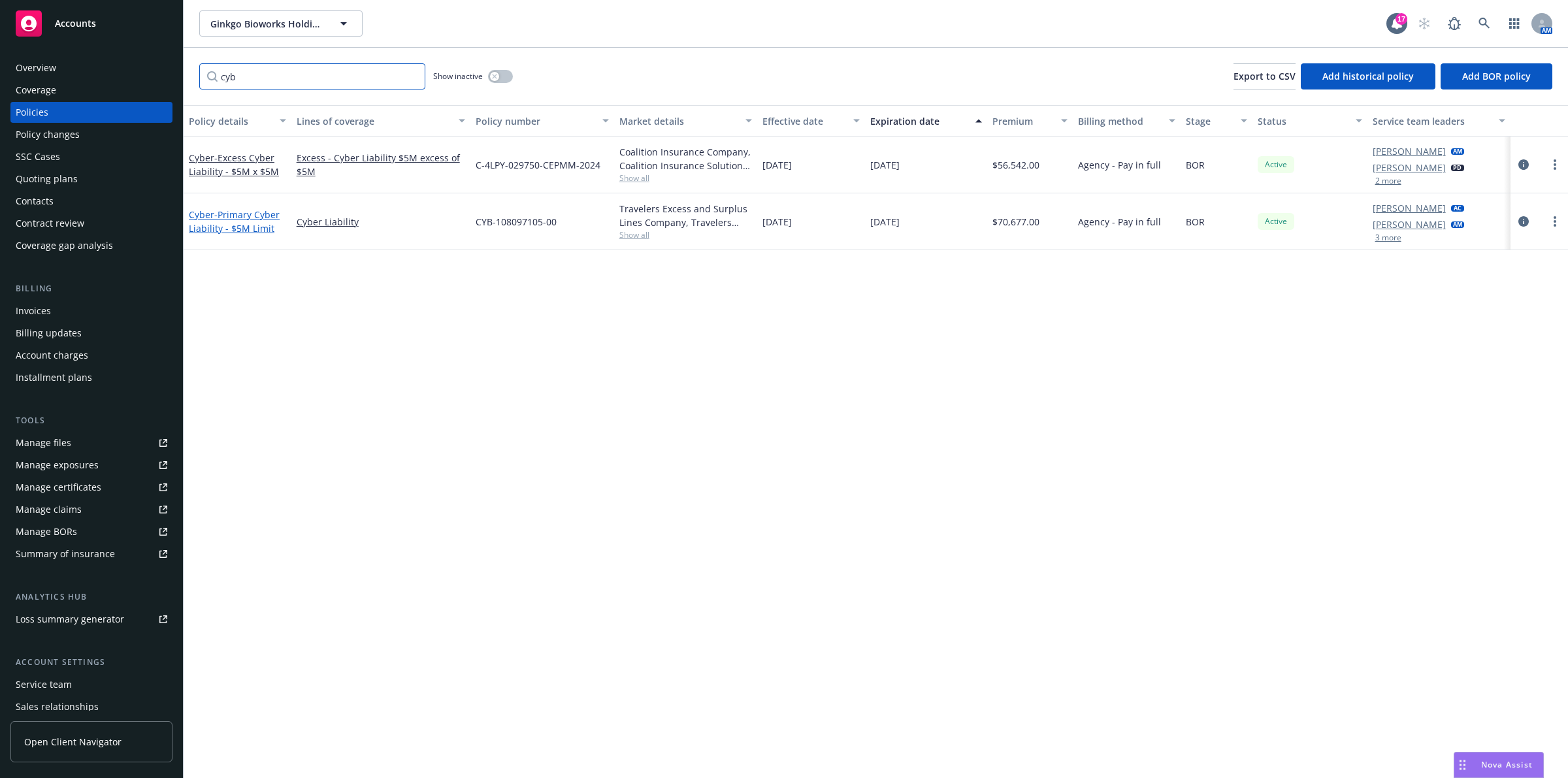
type input "cyb"
click at [247, 225] on span "- Primary Cyber Liability - $5M Limit" at bounding box center [234, 221] width 91 height 26
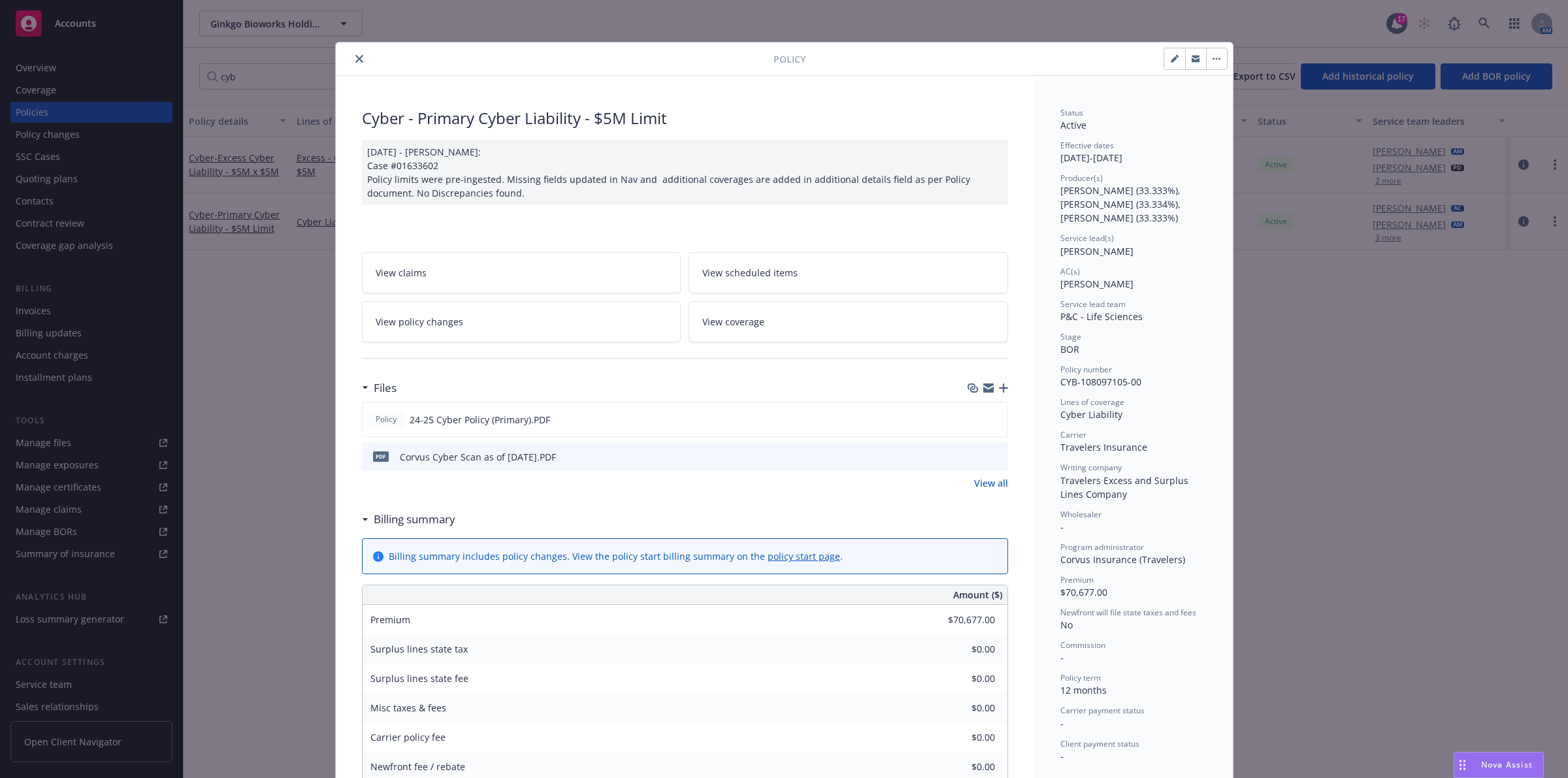
scroll to position [82, 0]
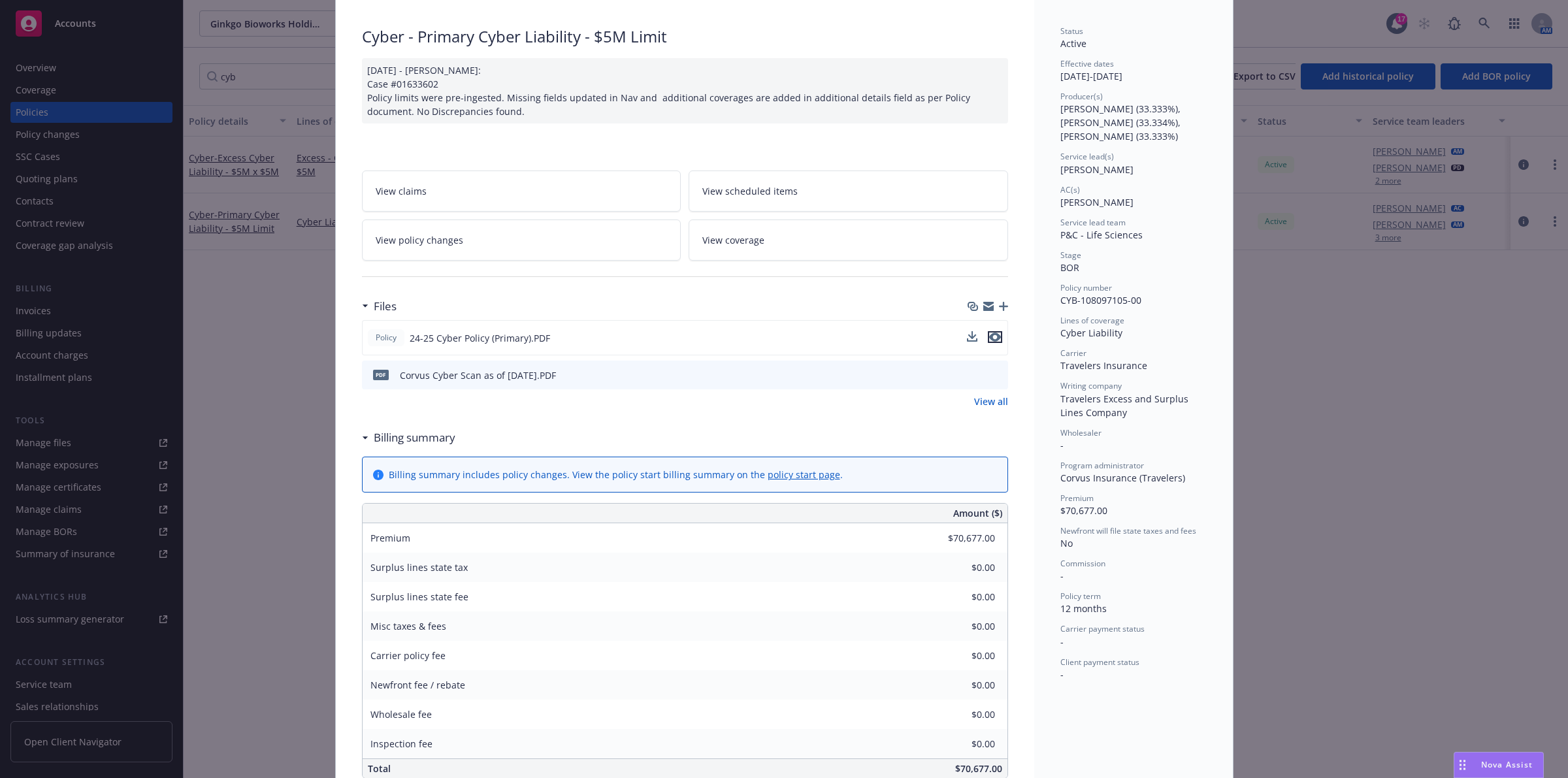
click at [989, 341] on icon "preview file" at bounding box center [995, 337] width 12 height 9
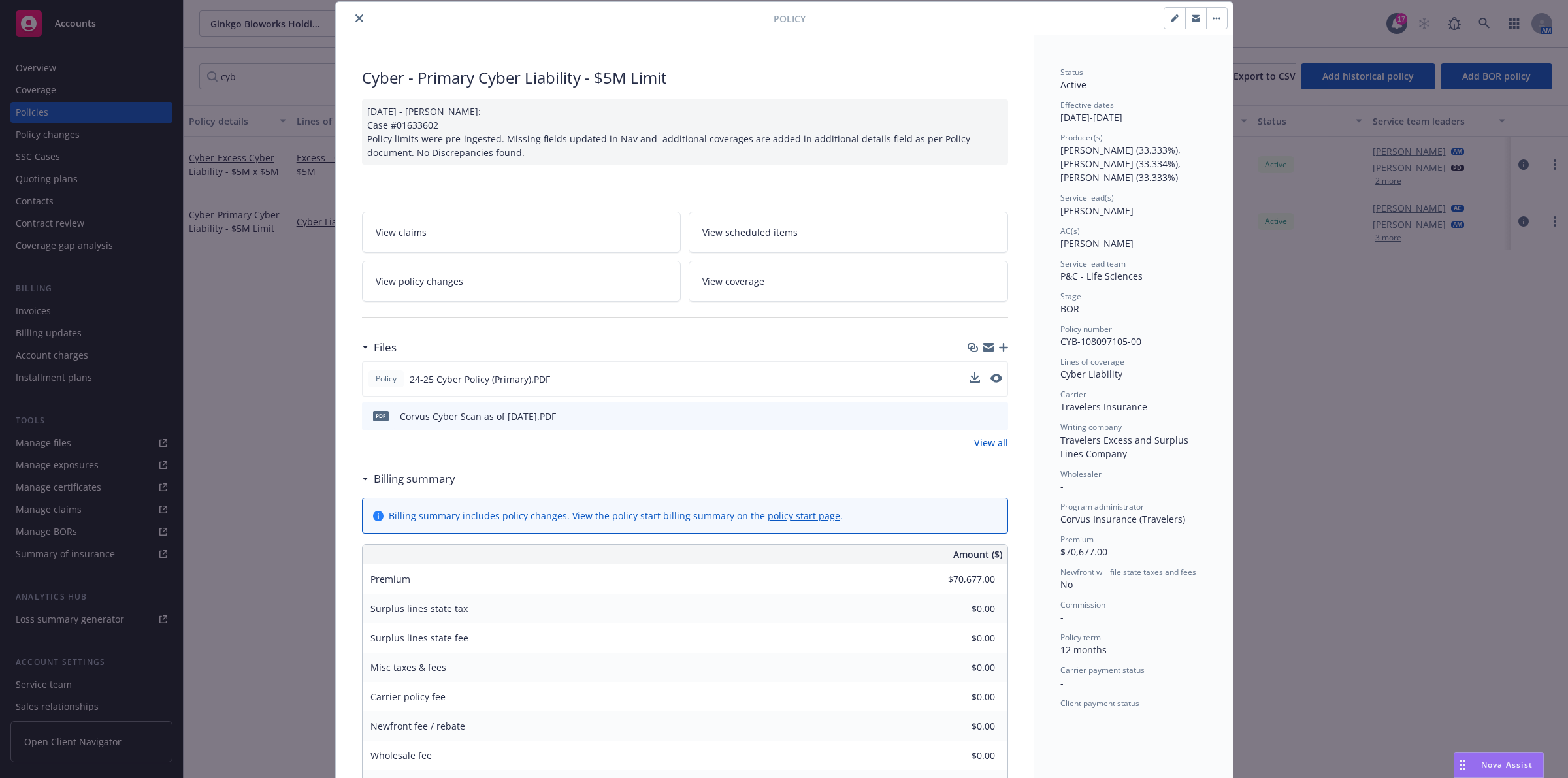
scroll to position [0, 0]
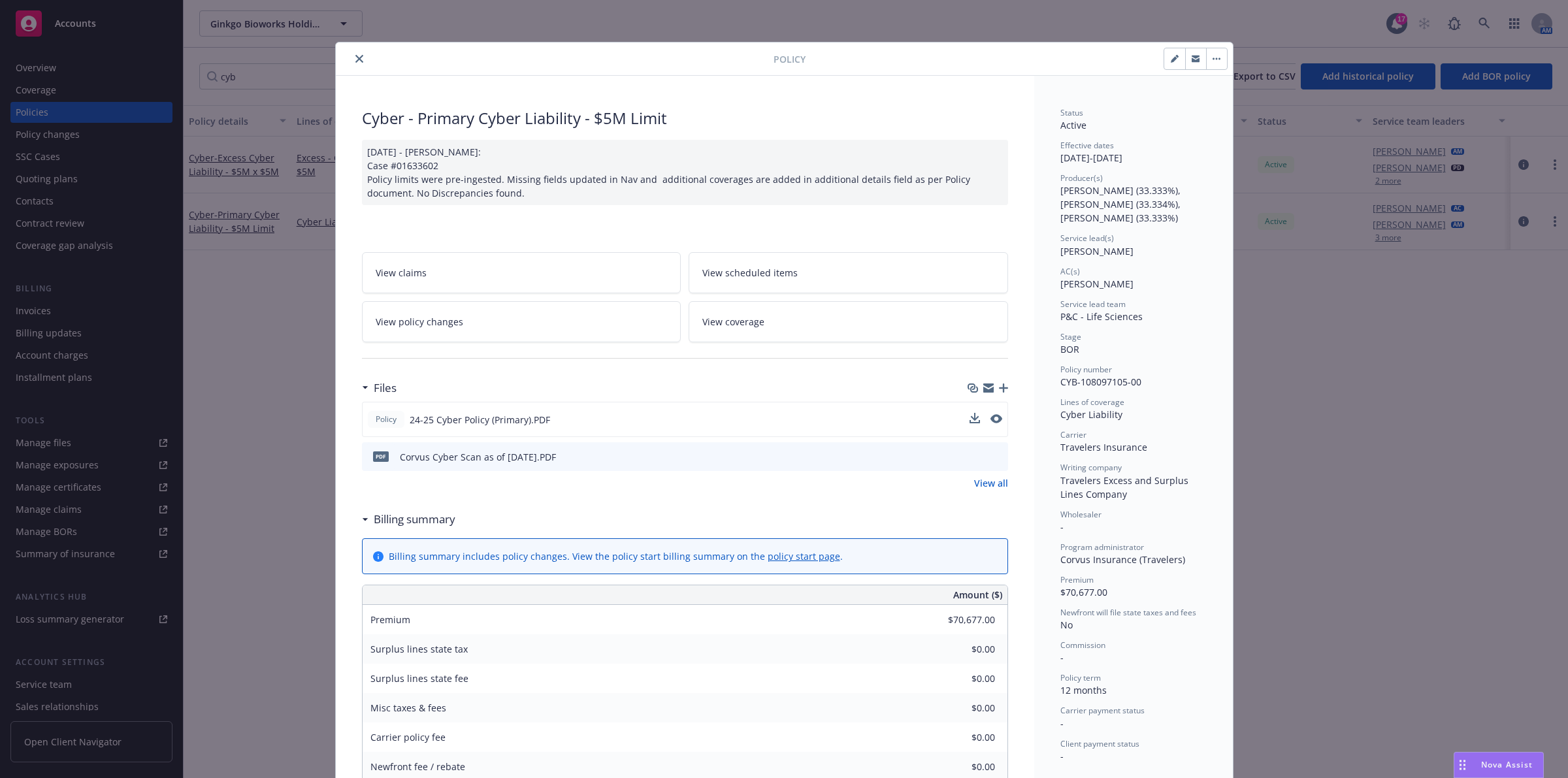
click at [356, 58] on icon "close" at bounding box center [359, 58] width 8 height 8
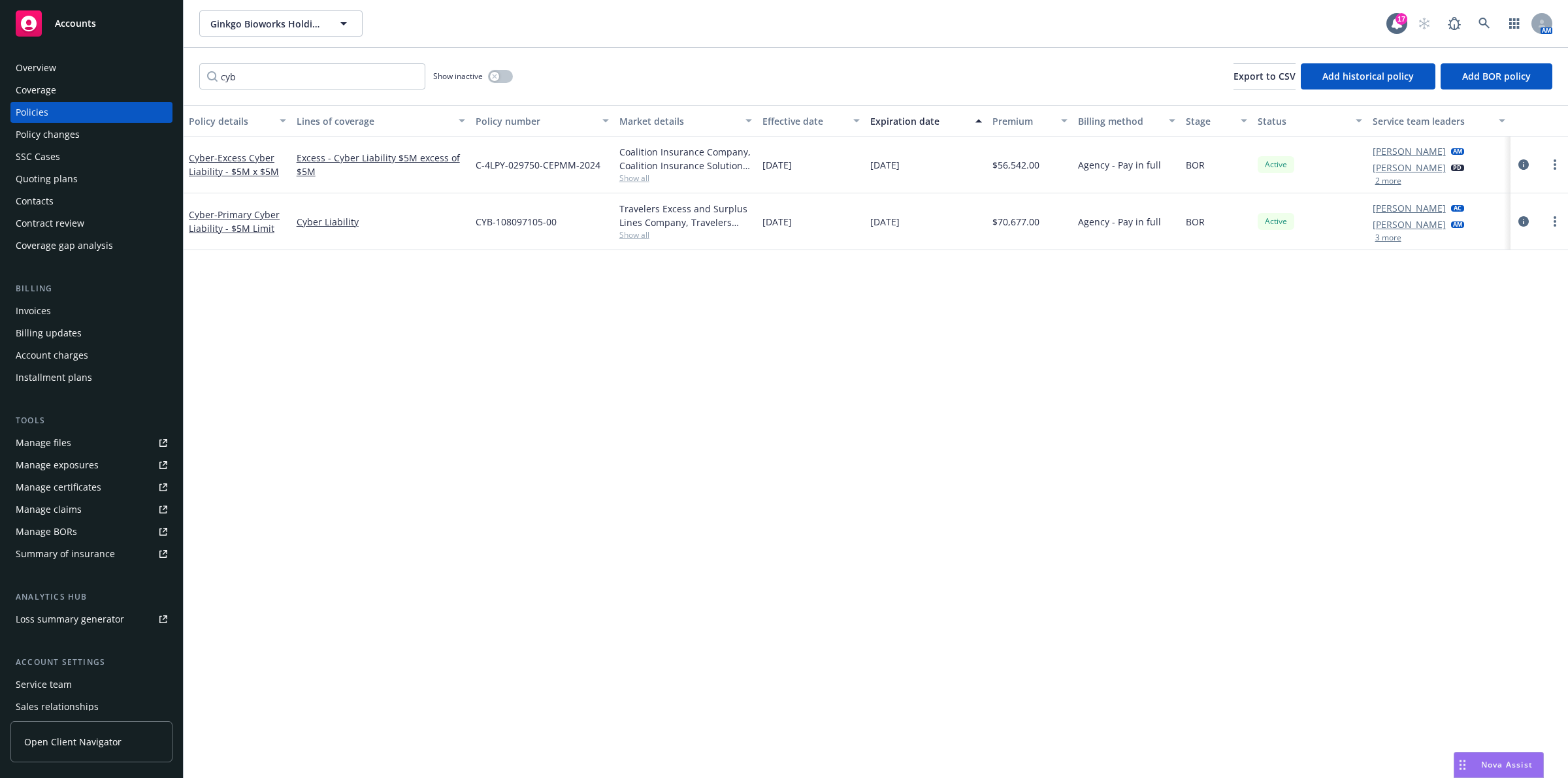
click at [83, 440] on link "Manage files" at bounding box center [91, 443] width 162 height 21
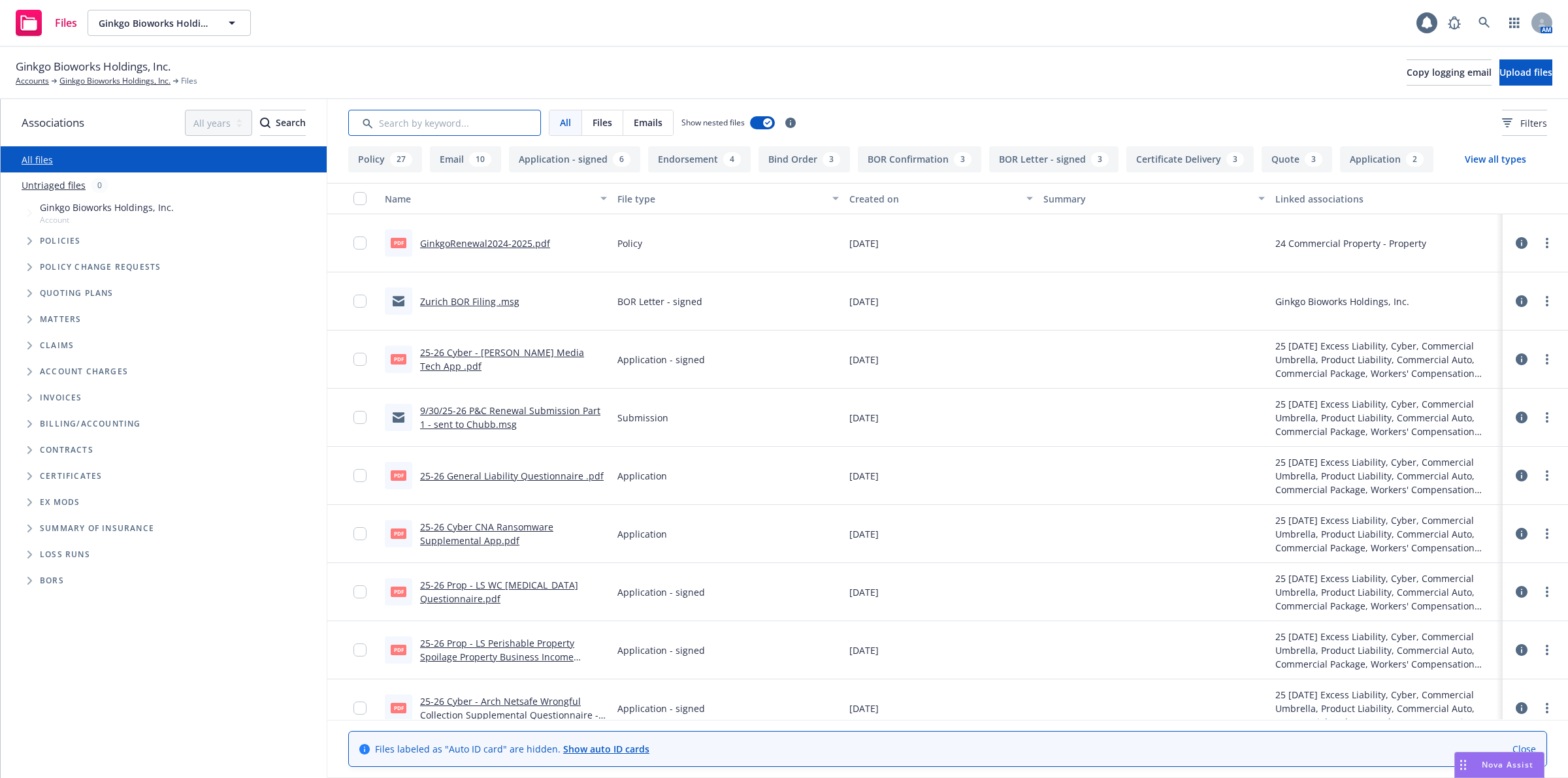
click at [399, 125] on input "Search by keyword..." at bounding box center [444, 123] width 193 height 26
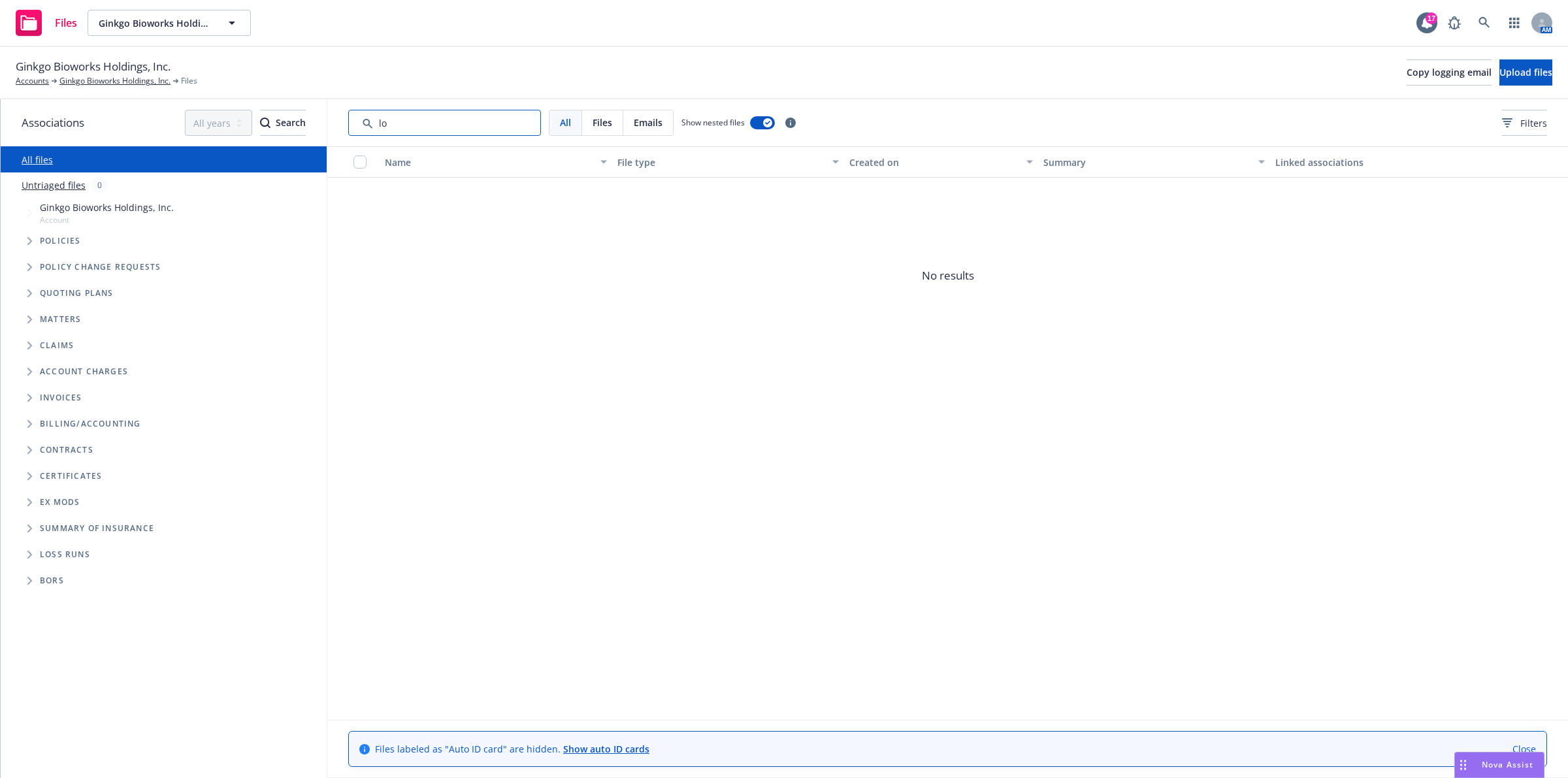
type input "l"
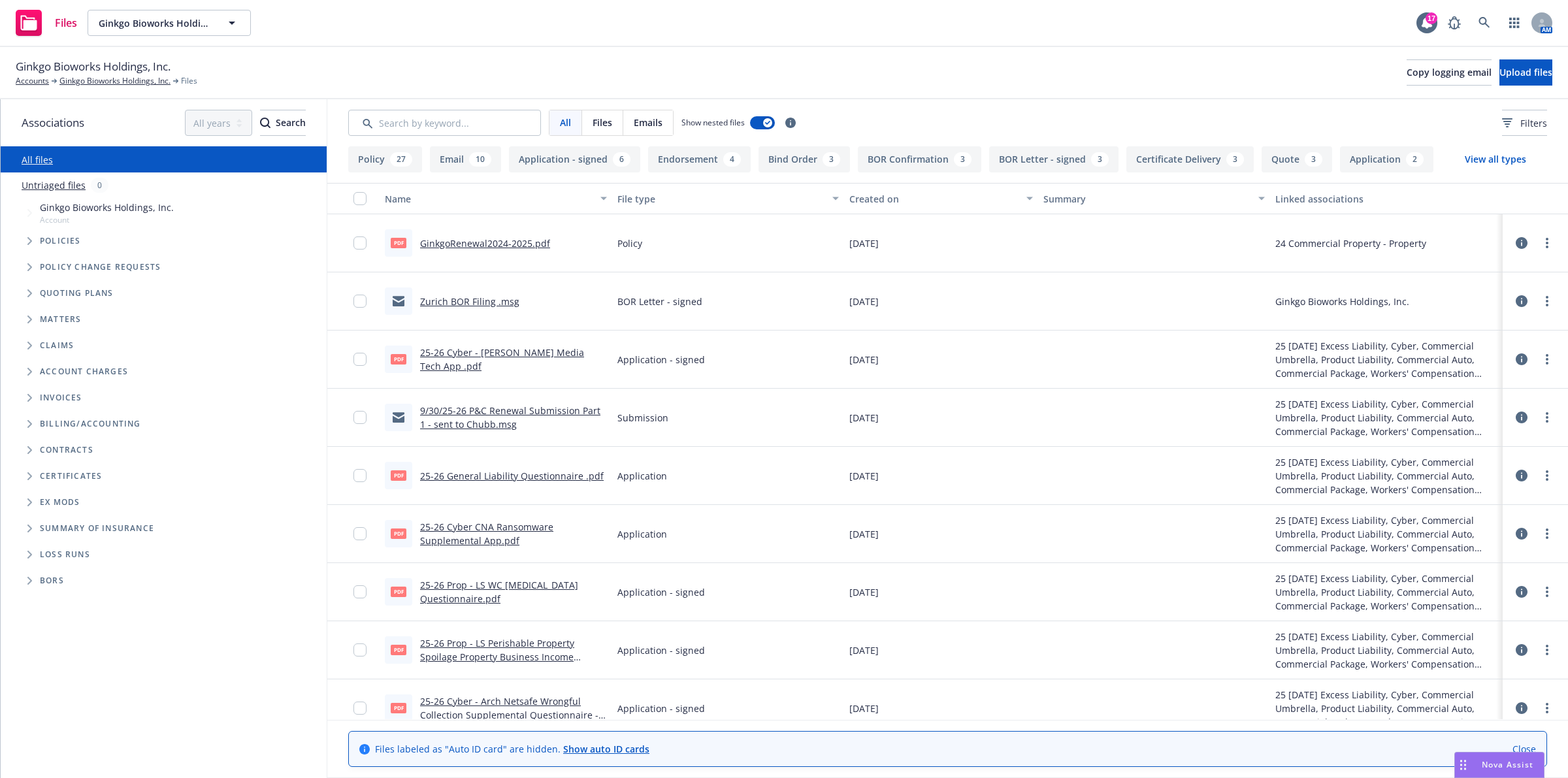
click at [643, 17] on div "Files Ginkgo Bioworks Holdings, Inc. Ginkgo Bioworks Holdings, Inc. 17 AM" at bounding box center [784, 24] width 1568 height 47
click at [629, 57] on div "Ginkgo Bioworks Holdings, Inc. Accounts Ginkgo Bioworks Holdings, Inc. Files Co…" at bounding box center [784, 73] width 1568 height 52
click at [1502, 125] on icon at bounding box center [1507, 123] width 10 height 9
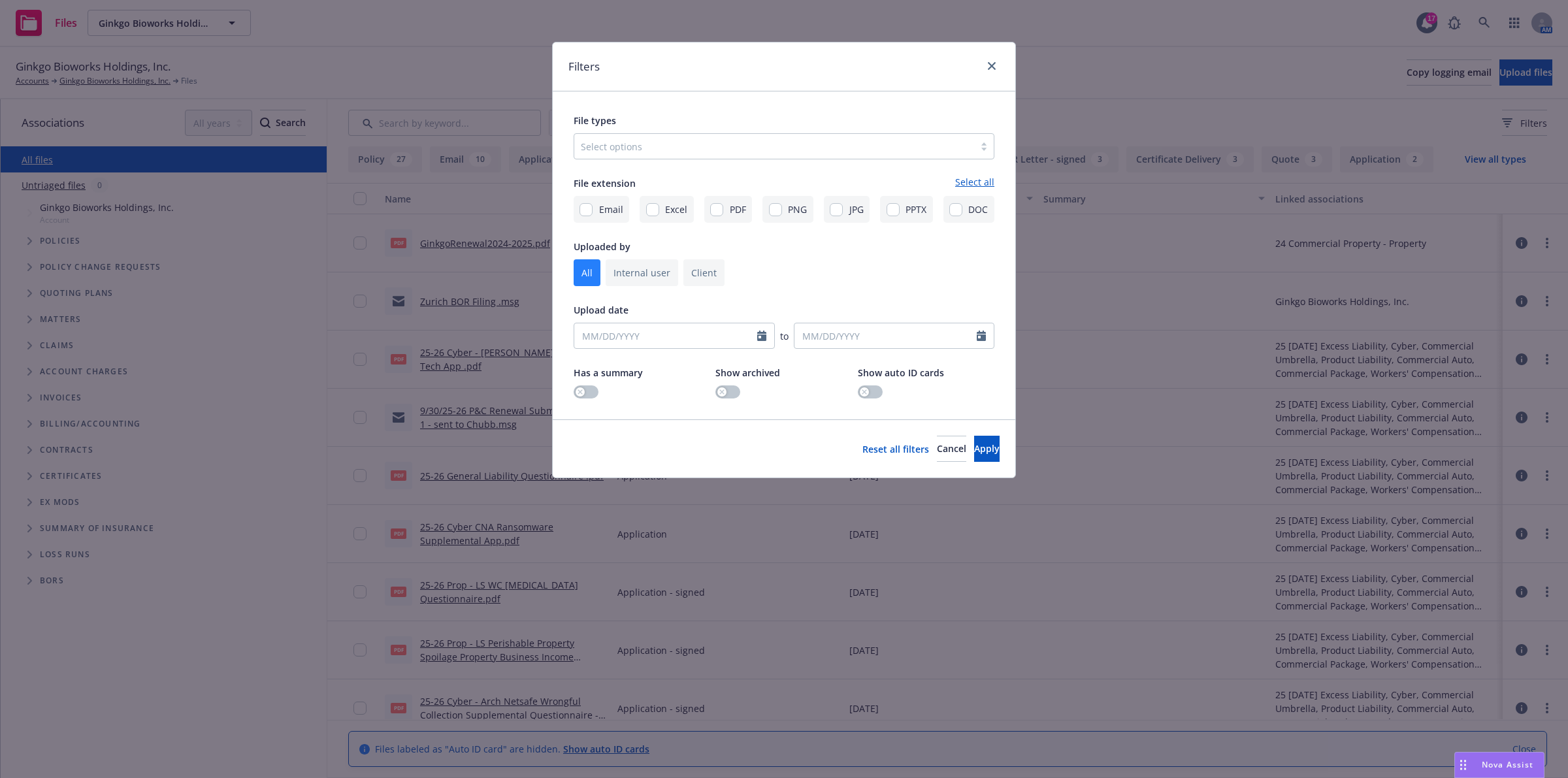
click at [982, 181] on link "Select all" at bounding box center [974, 182] width 39 height 16
checkbox input "true"
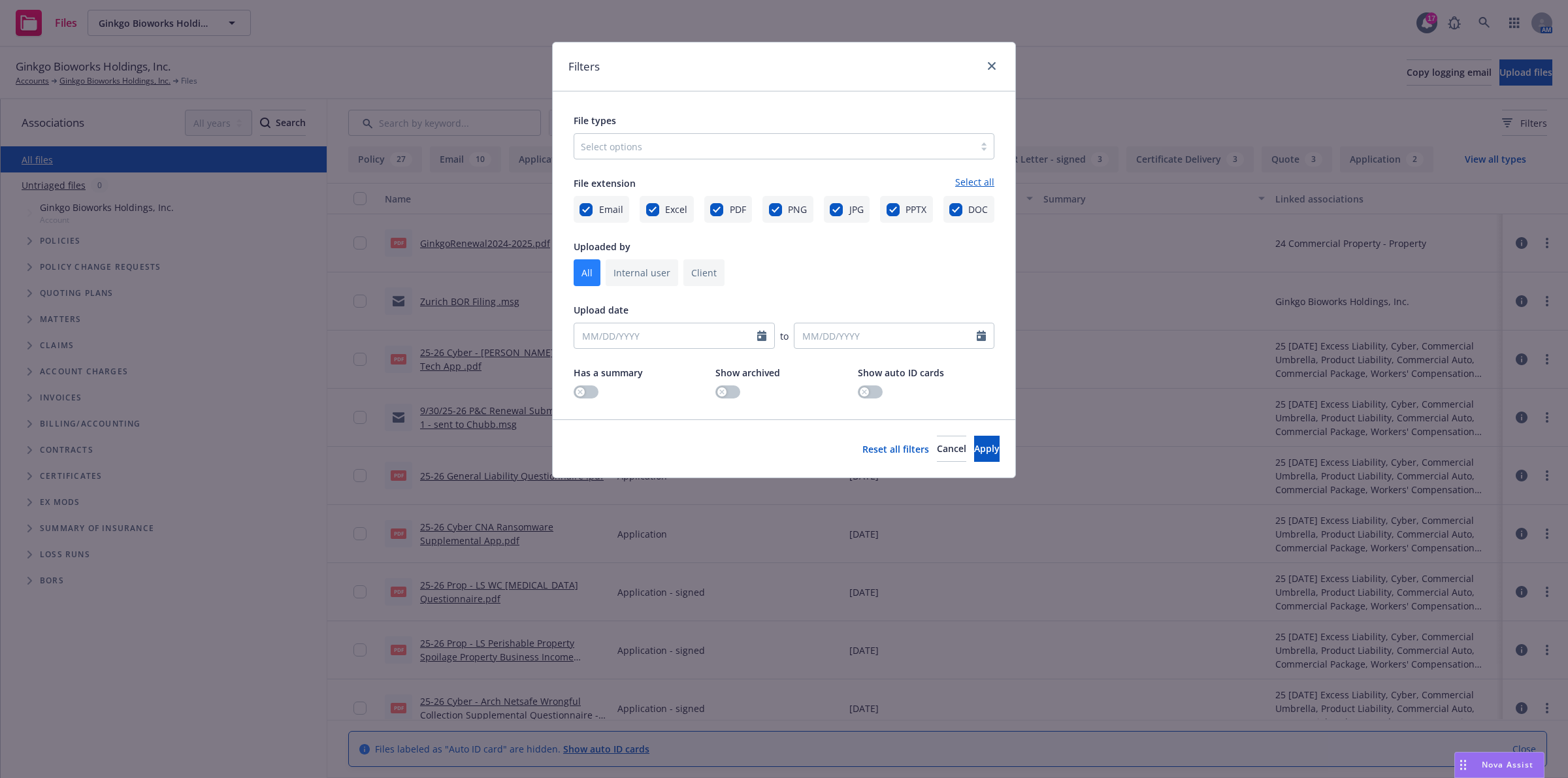
checkbox input "true"
click at [975, 183] on link "Unselect all" at bounding box center [968, 182] width 51 height 16
checkbox input "false"
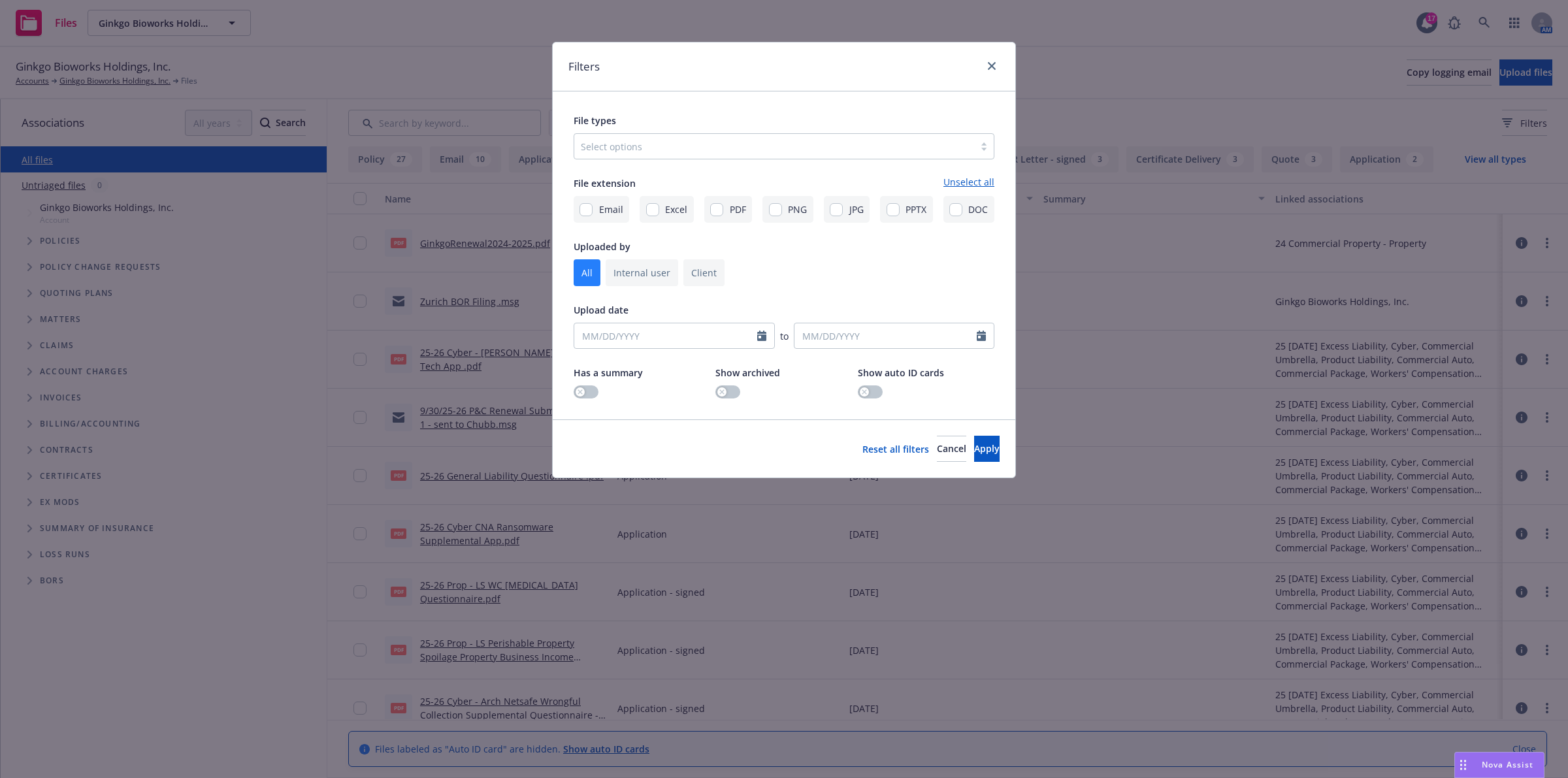
checkbox input "false"
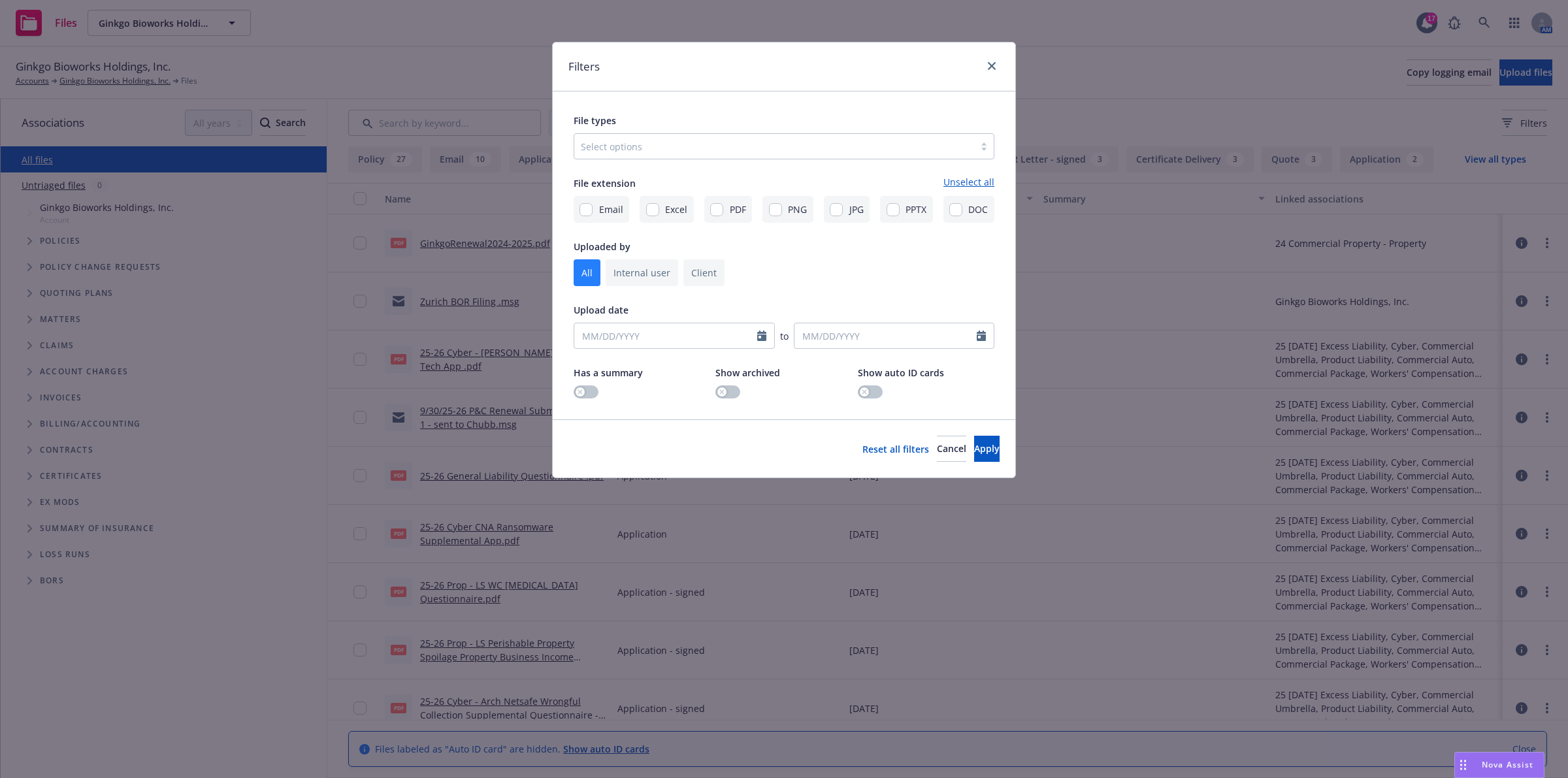
checkbox input "false"
click at [988, 66] on icon "close" at bounding box center [992, 66] width 8 height 8
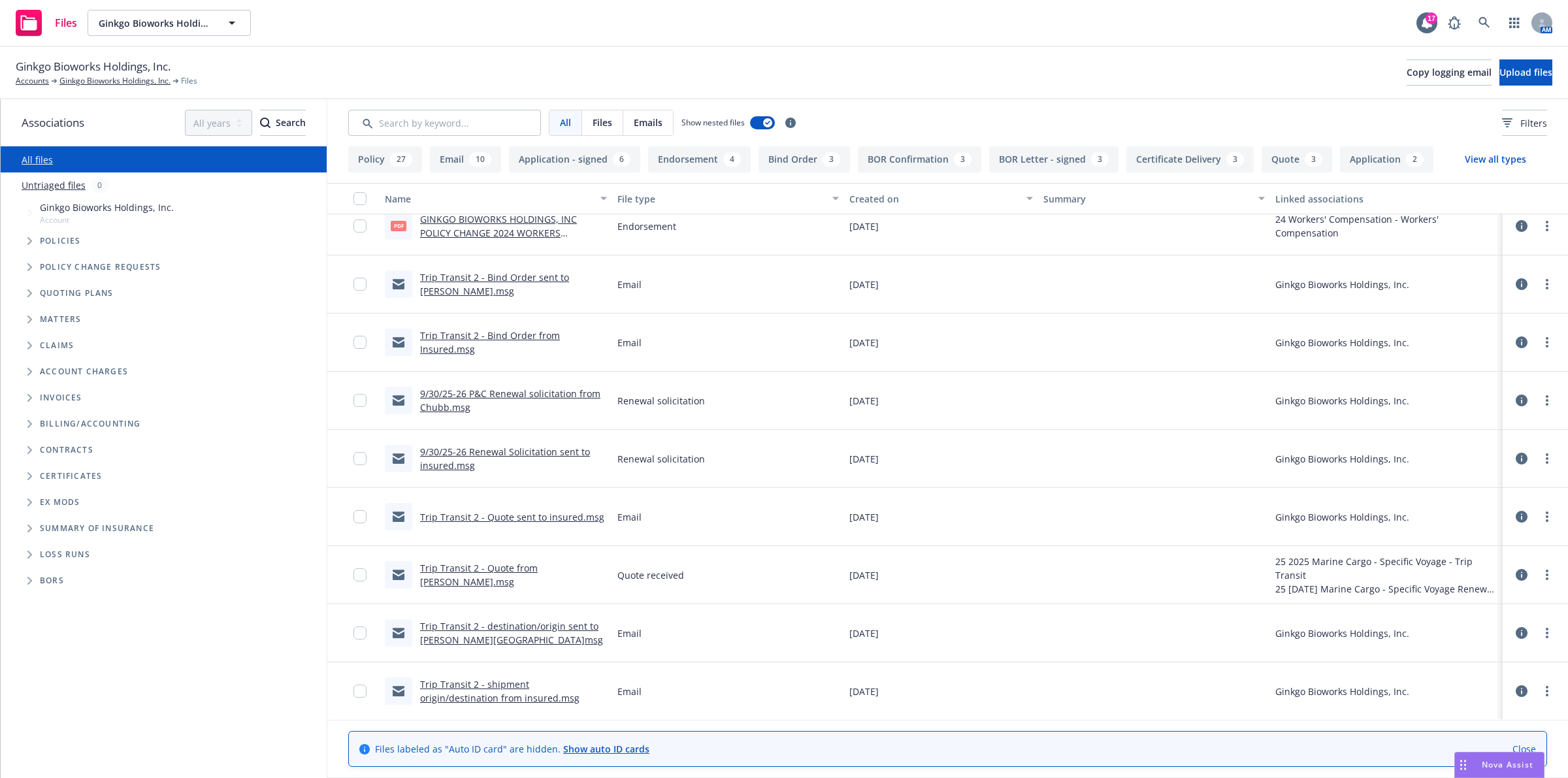
scroll to position [1634, 0]
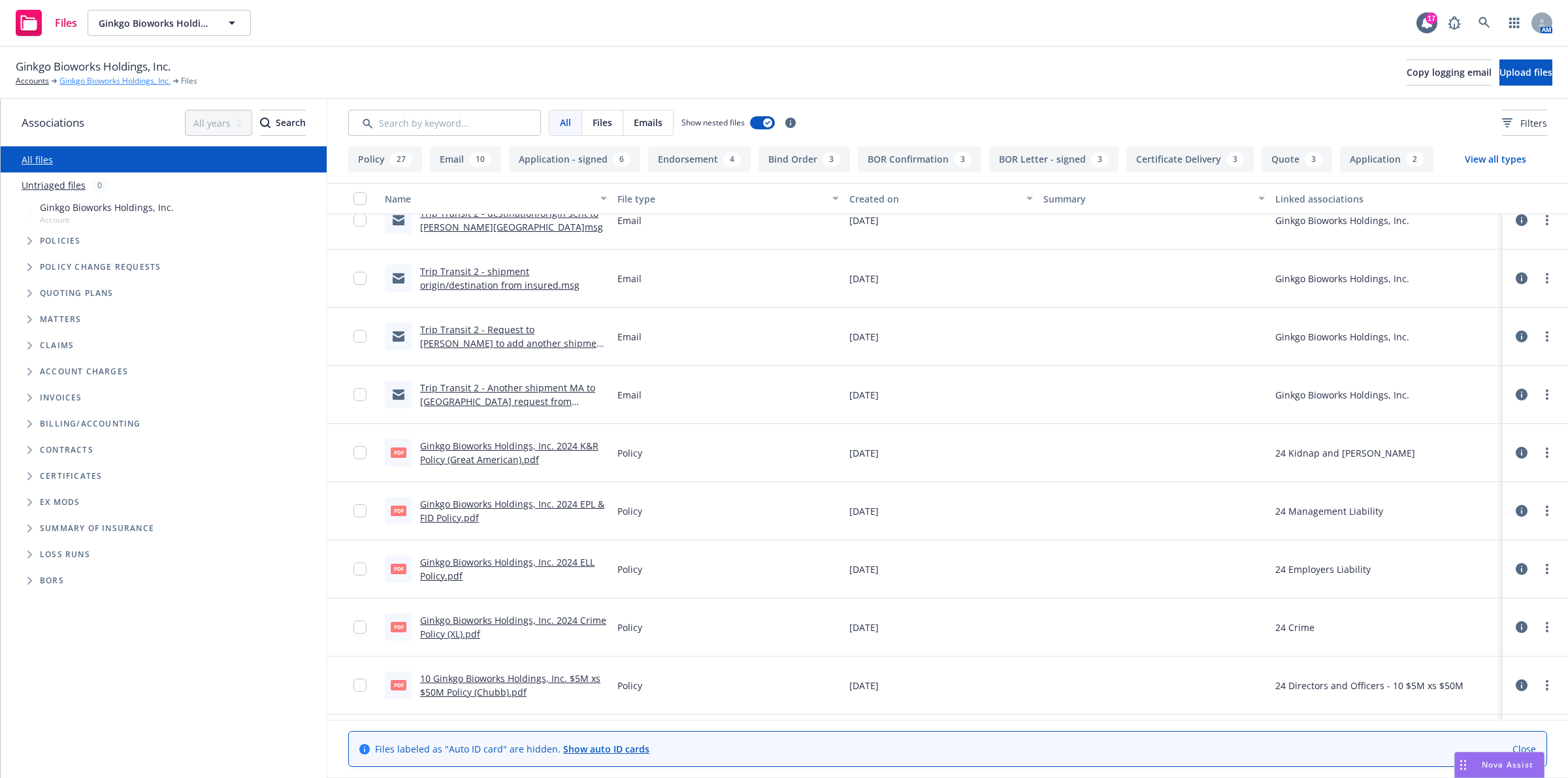
click at [100, 83] on link "Ginkgo Bioworks Holdings, Inc." at bounding box center [115, 81] width 111 height 12
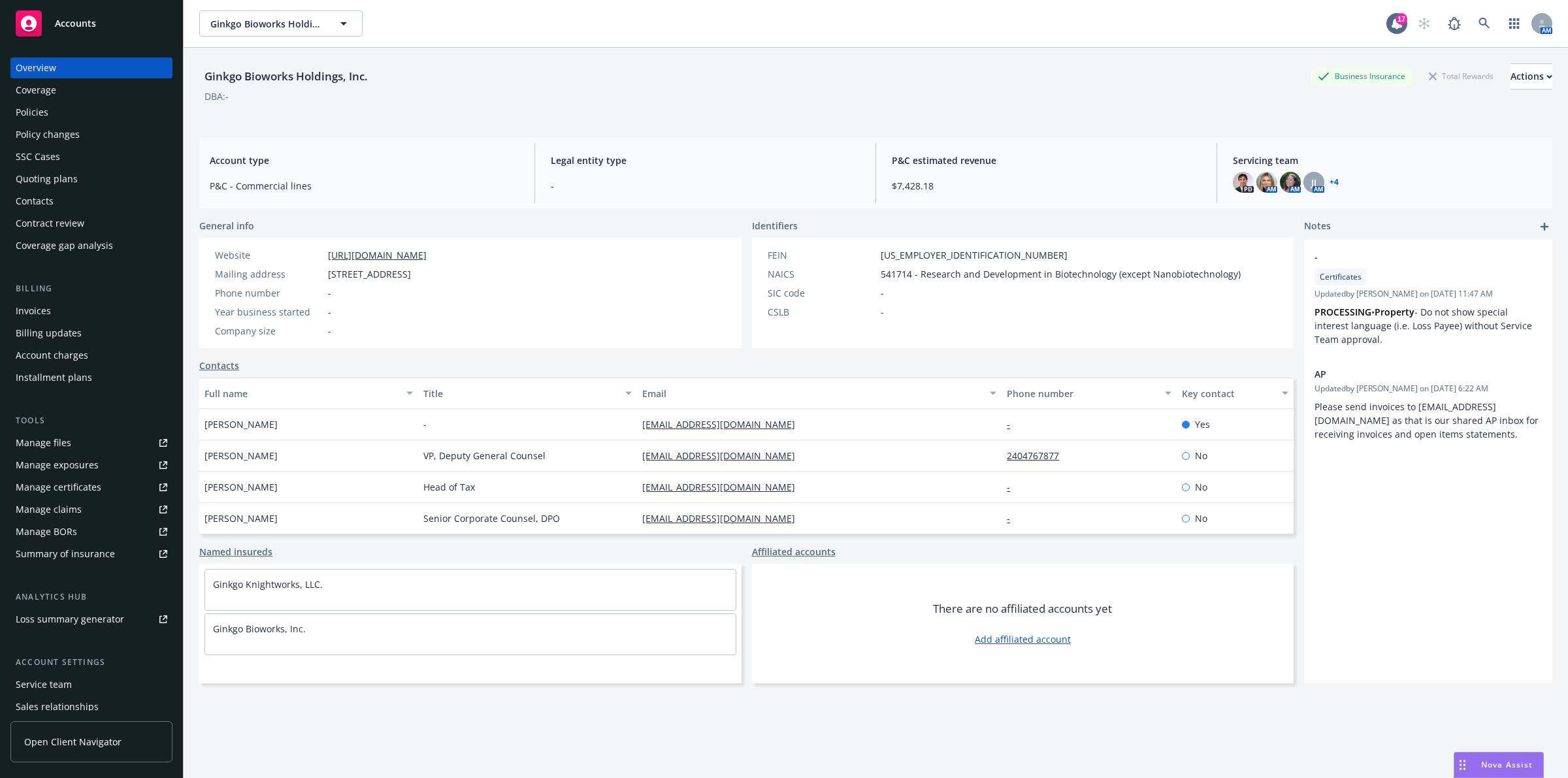
click at [75, 180] on div "Quoting plans" at bounding box center [46, 179] width 62 height 21
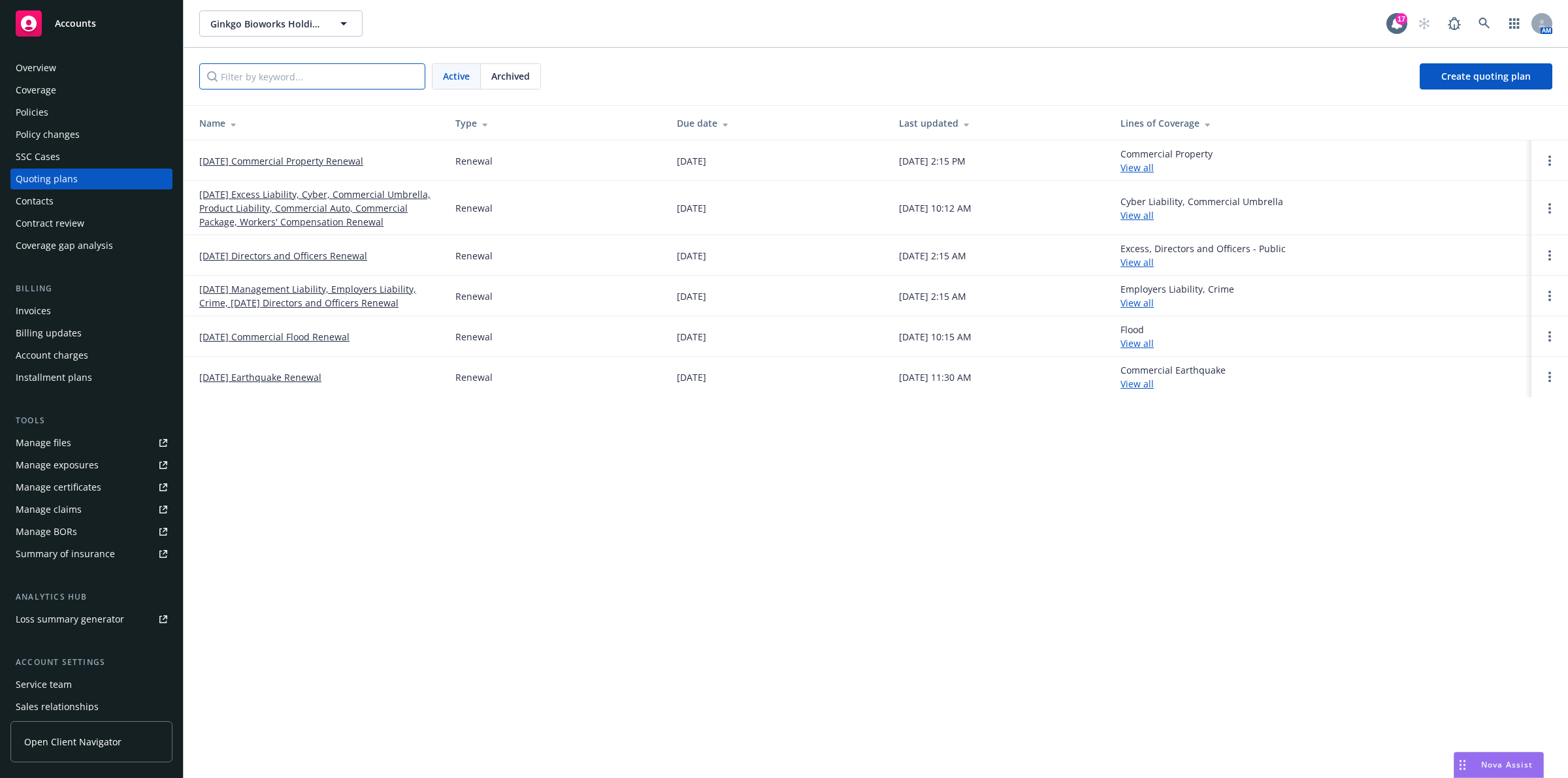
click at [289, 74] on input "Filter by keyword..." at bounding box center [312, 76] width 226 height 26
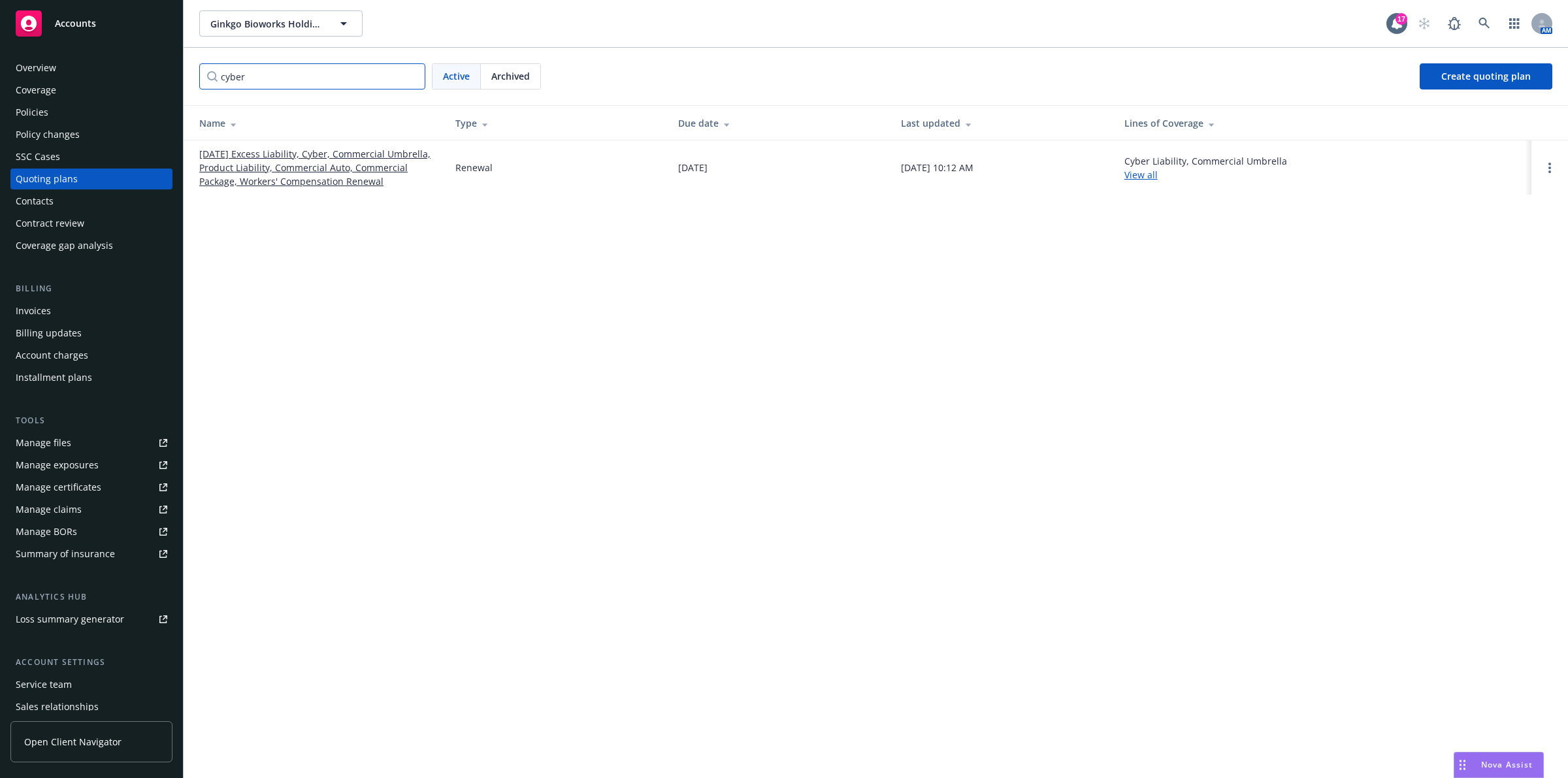
type input "cyber"
